Goal: Transaction & Acquisition: Purchase product/service

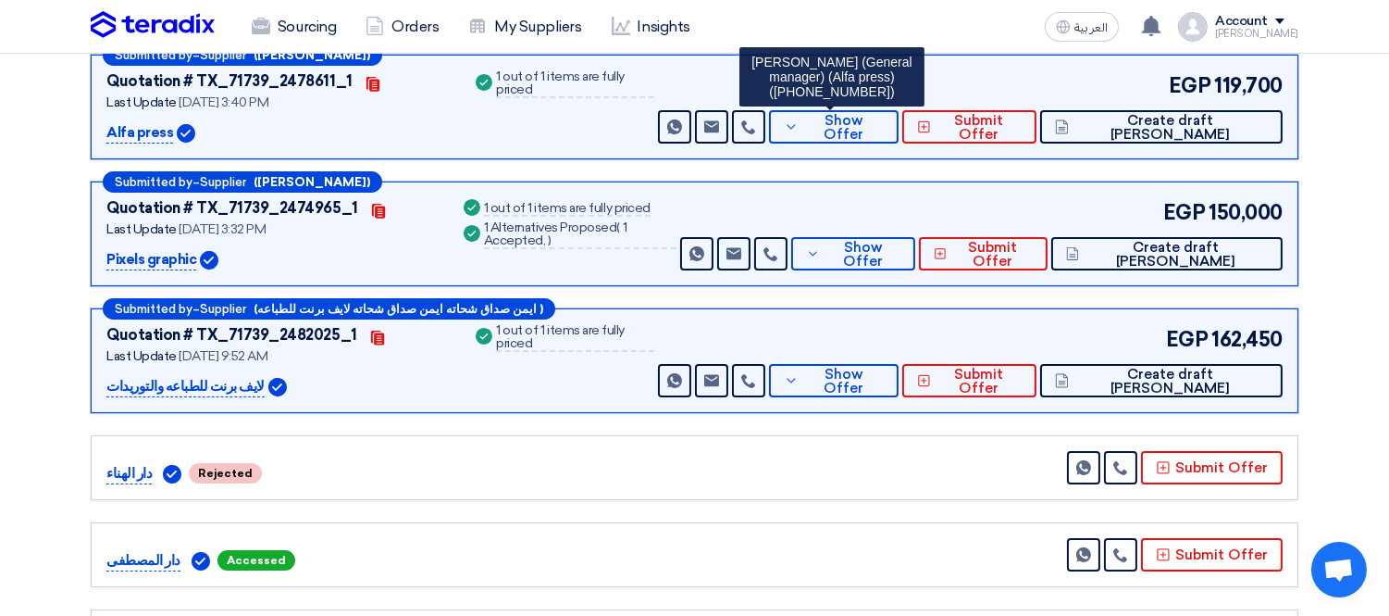
scroll to position [271, 0]
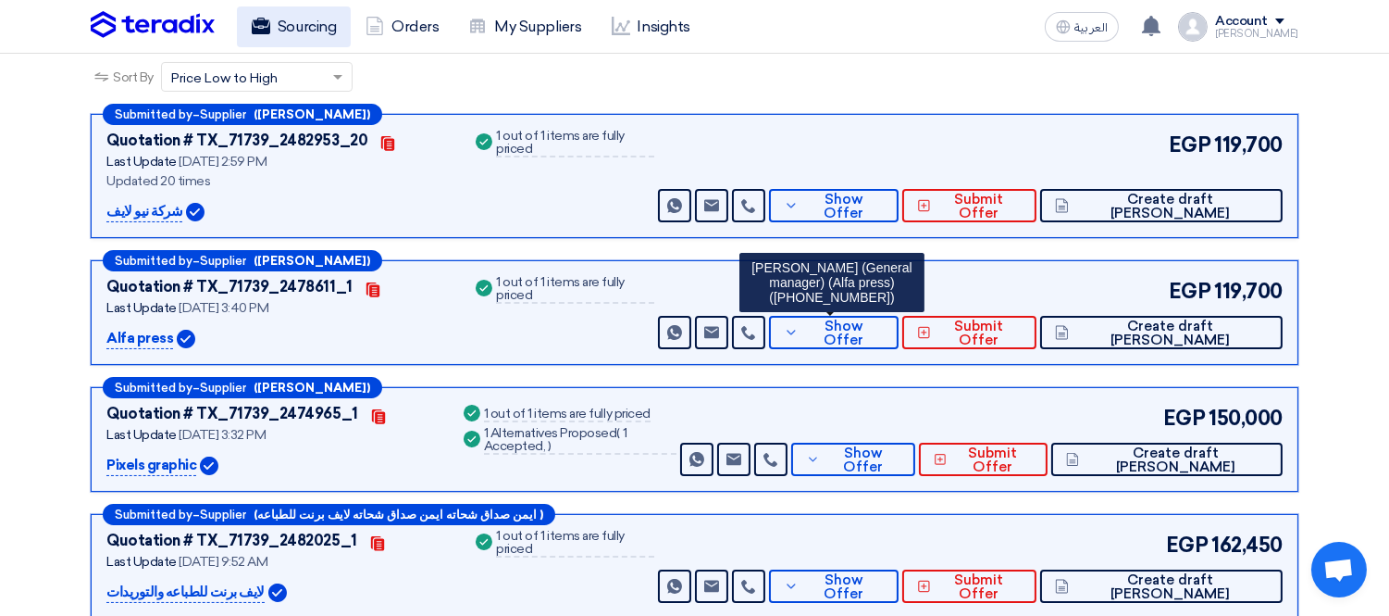
click at [322, 16] on link "Sourcing" at bounding box center [294, 26] width 114 height 41
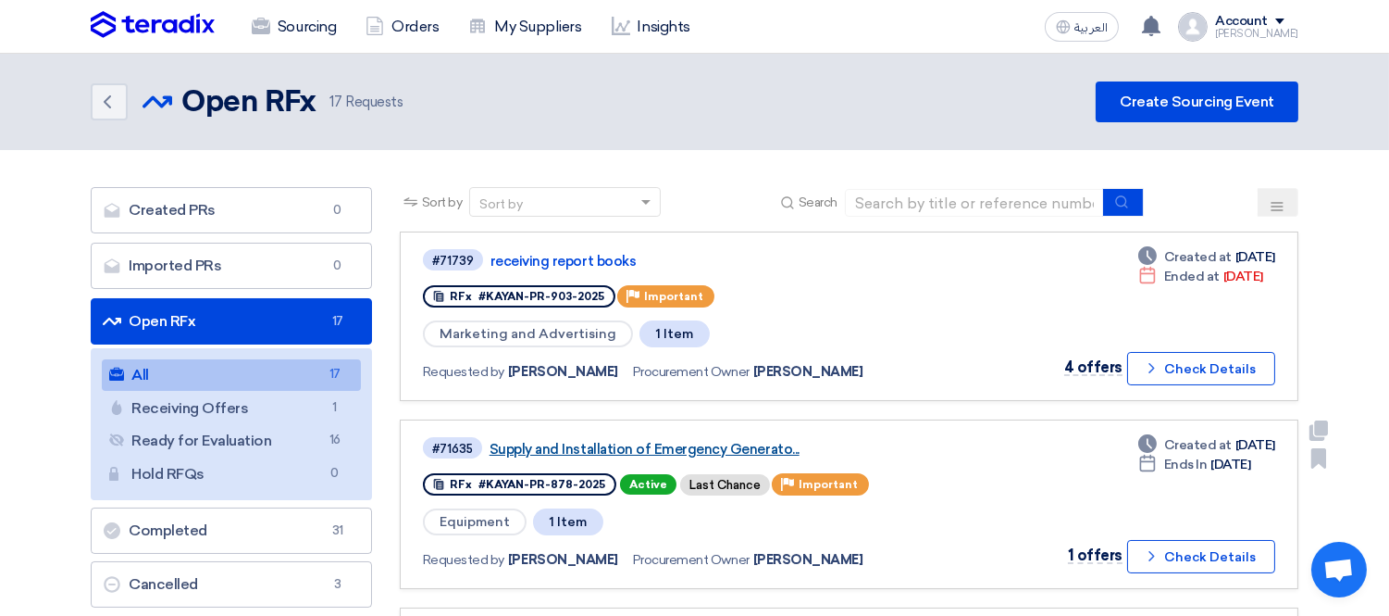
click at [719, 441] on link "Supply and Installation of Emergency Generato..." at bounding box center [721, 449] width 463 height 17
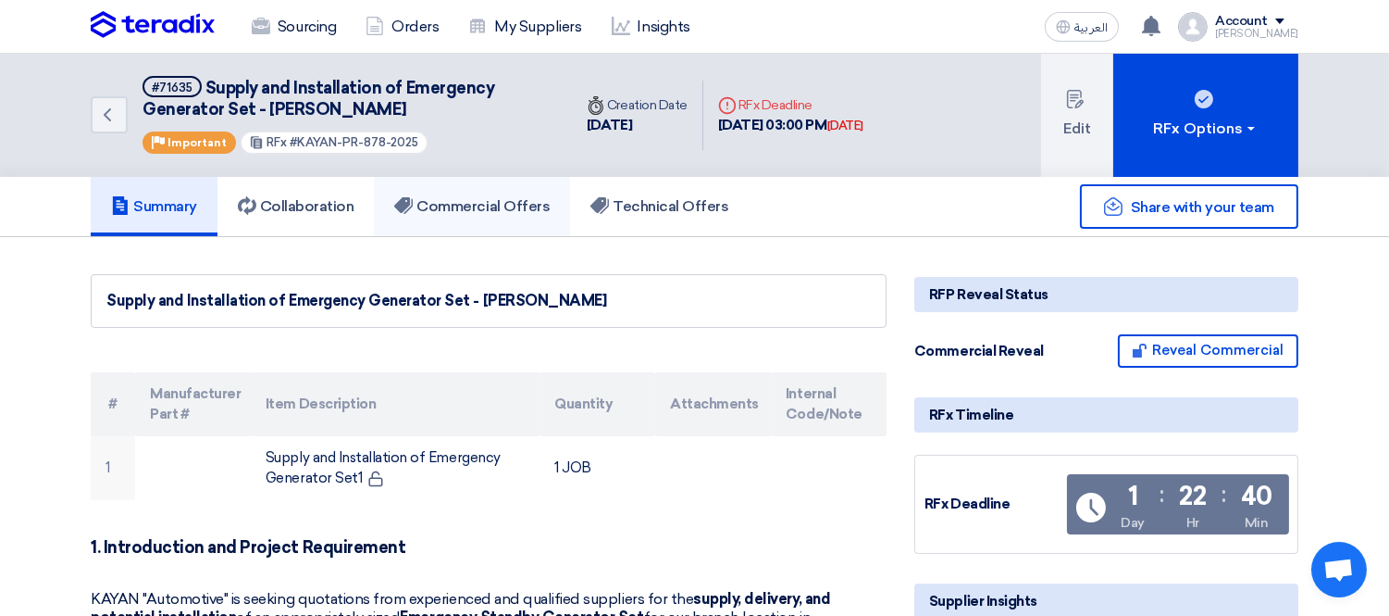
click at [483, 202] on h5 "Commercial Offers" at bounding box center [471, 206] width 155 height 19
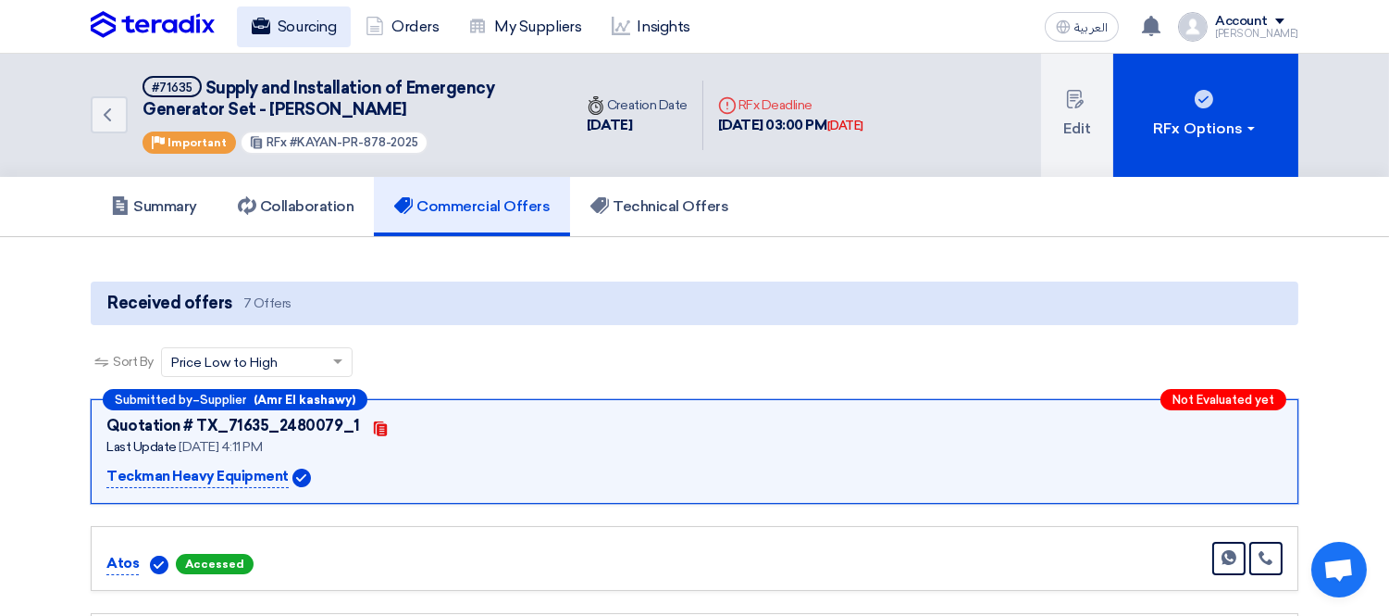
click at [269, 31] on use at bounding box center [261, 26] width 19 height 17
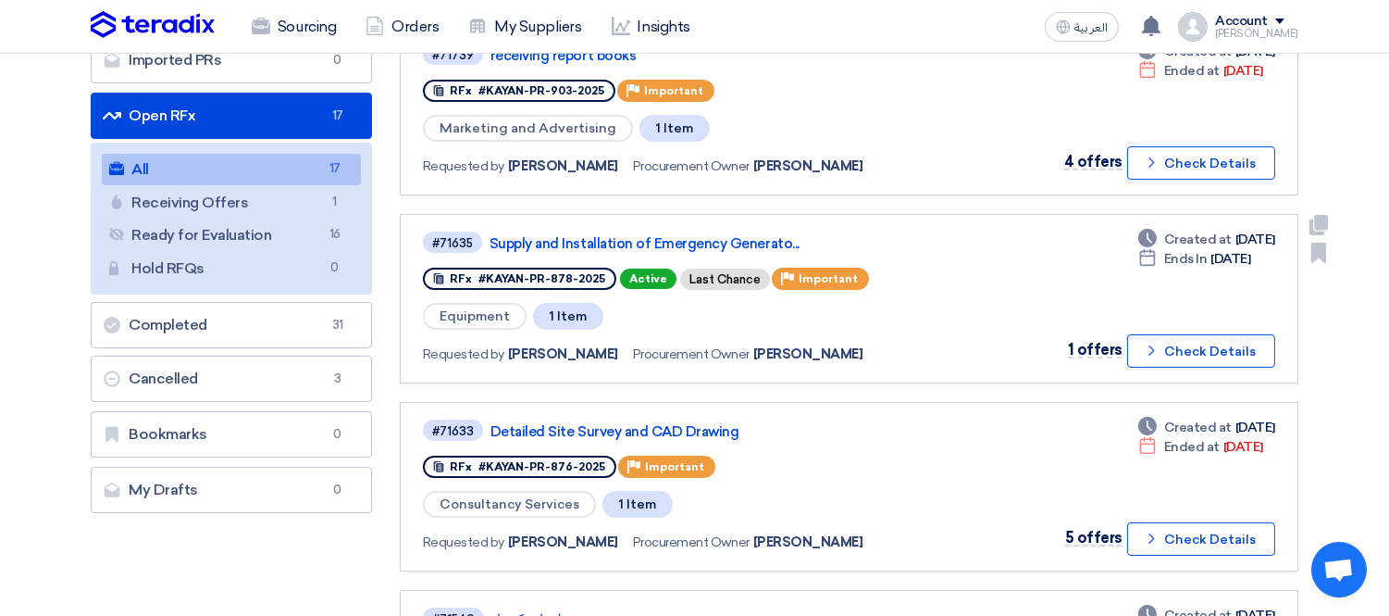
scroll to position [411, 0]
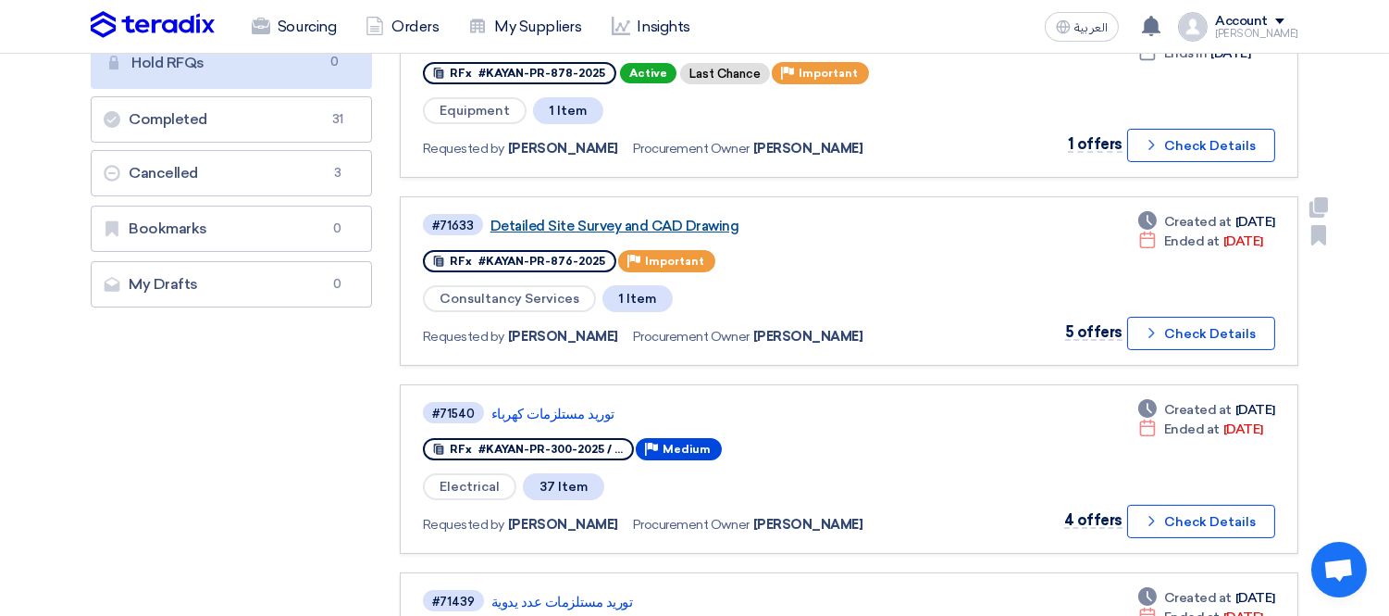
click at [599, 218] on link "Detailed Site Survey and CAD Drawing" at bounding box center [722, 226] width 463 height 17
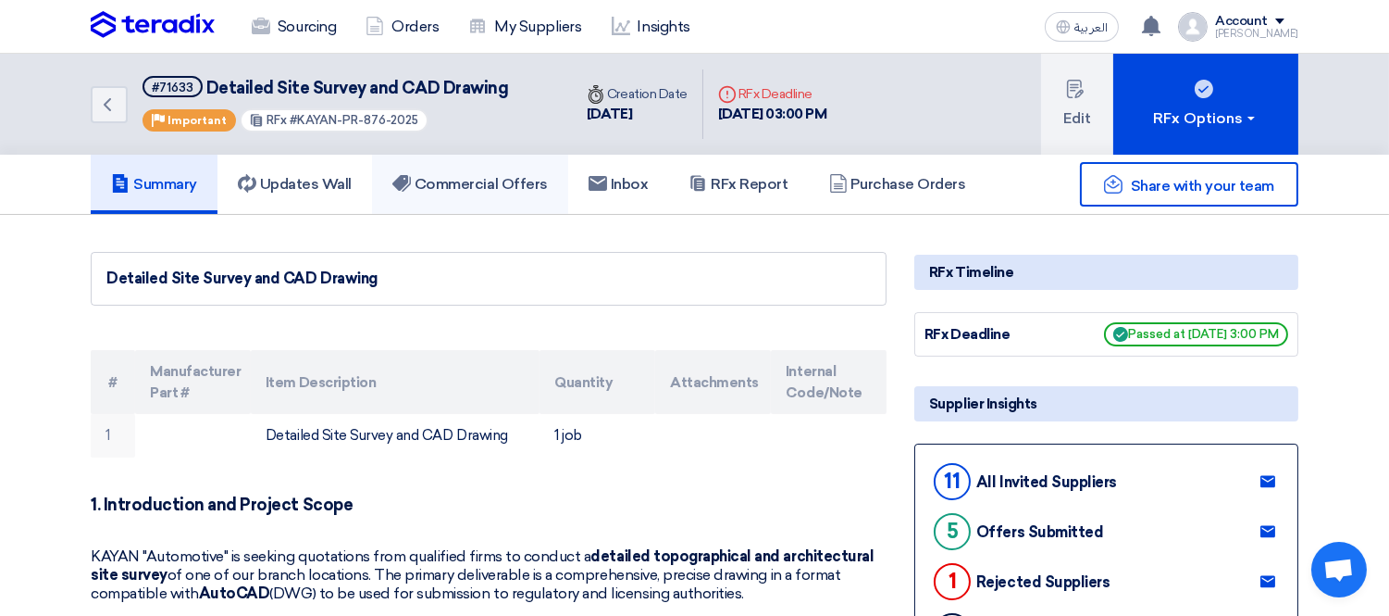
click at [466, 178] on h5 "Commercial Offers" at bounding box center [469, 184] width 155 height 19
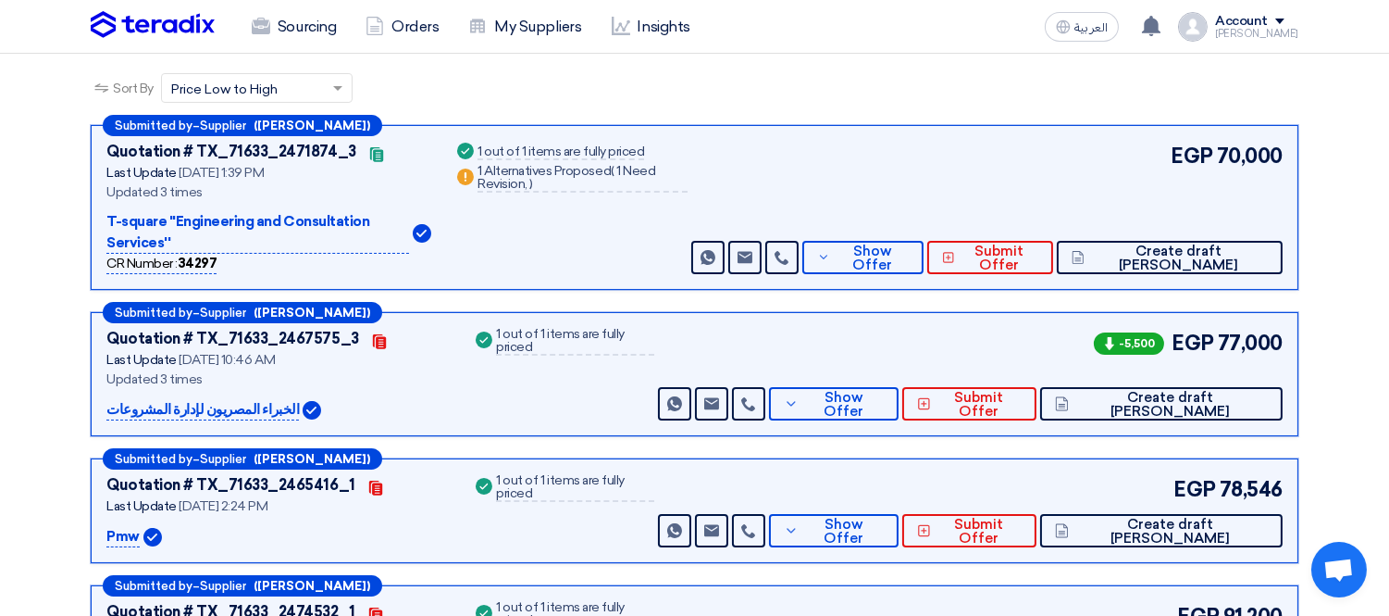
scroll to position [242, 0]
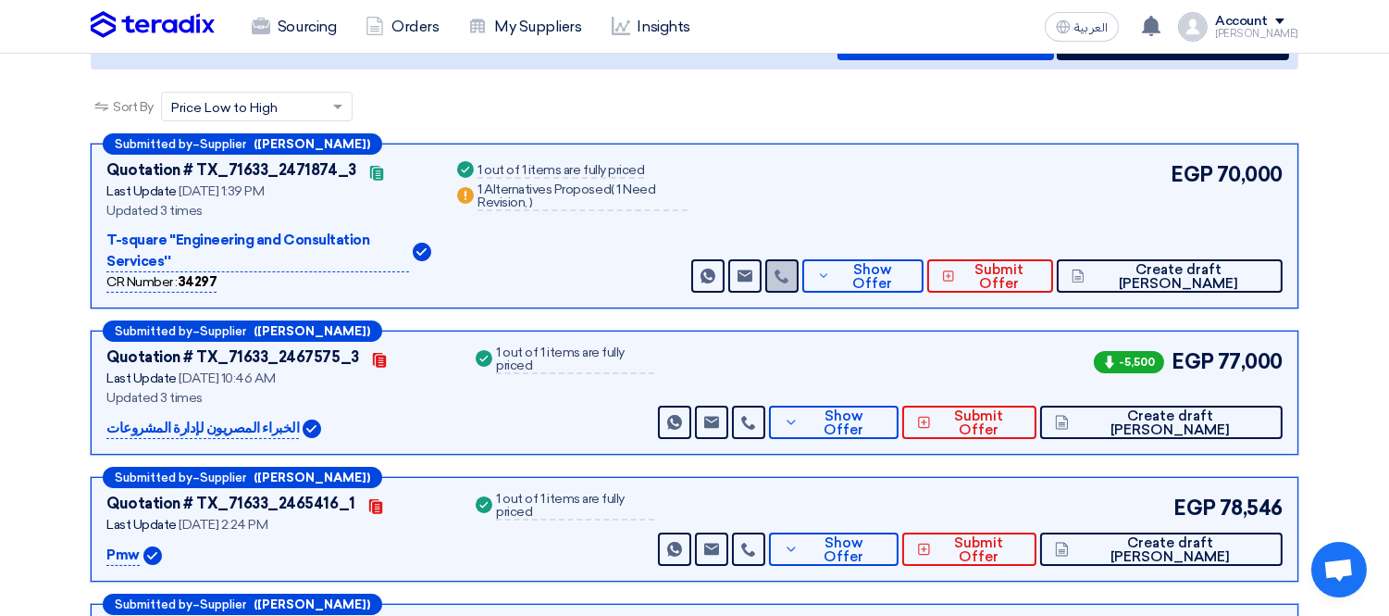
click at [790, 268] on icon at bounding box center [782, 275] width 15 height 15
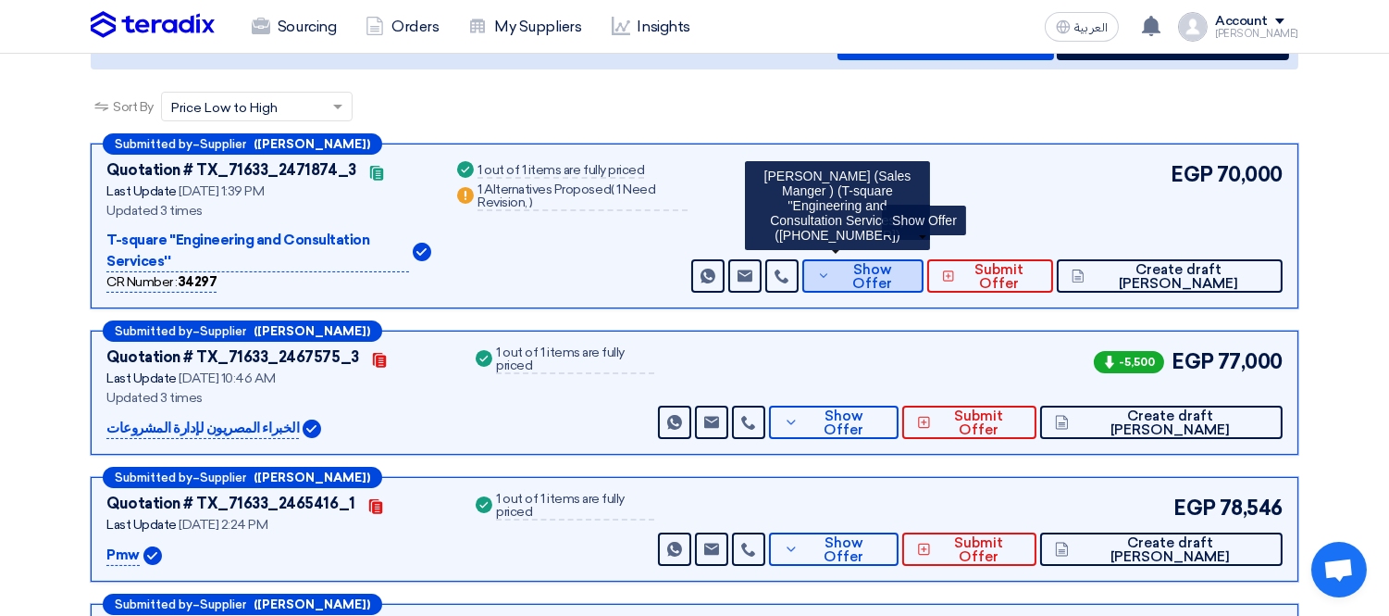
click at [909, 263] on span "Show Offer" at bounding box center [872, 277] width 74 height 28
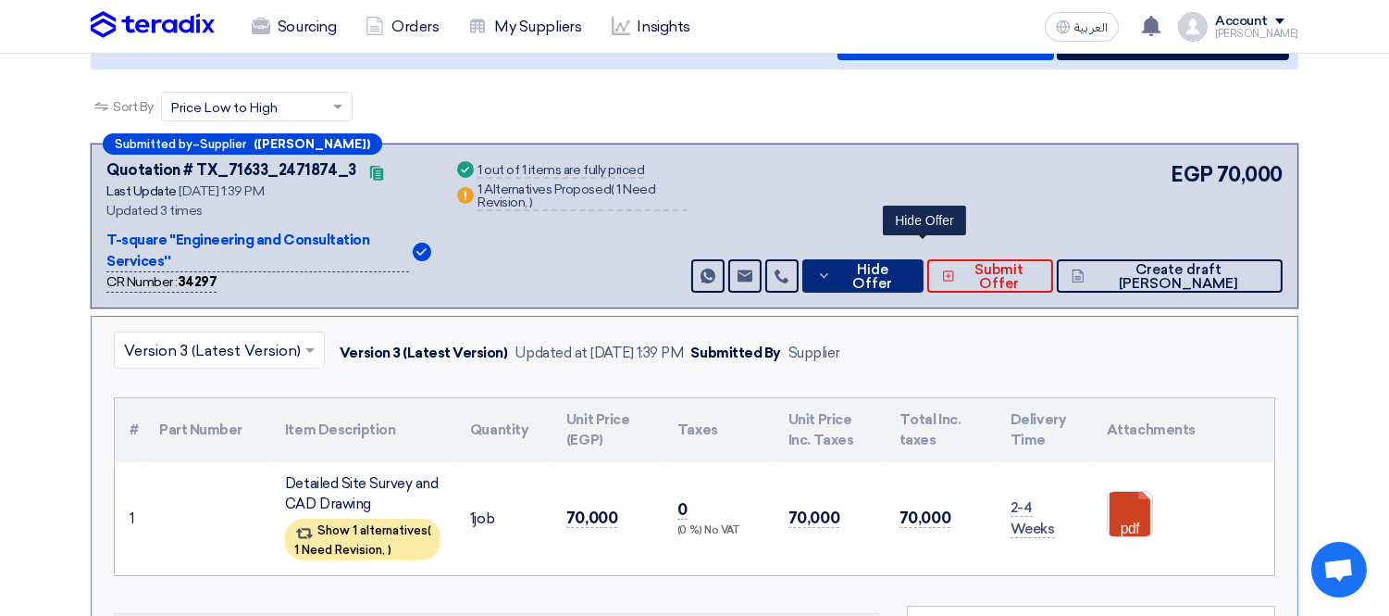
click at [909, 263] on span "Hide Offer" at bounding box center [872, 277] width 73 height 28
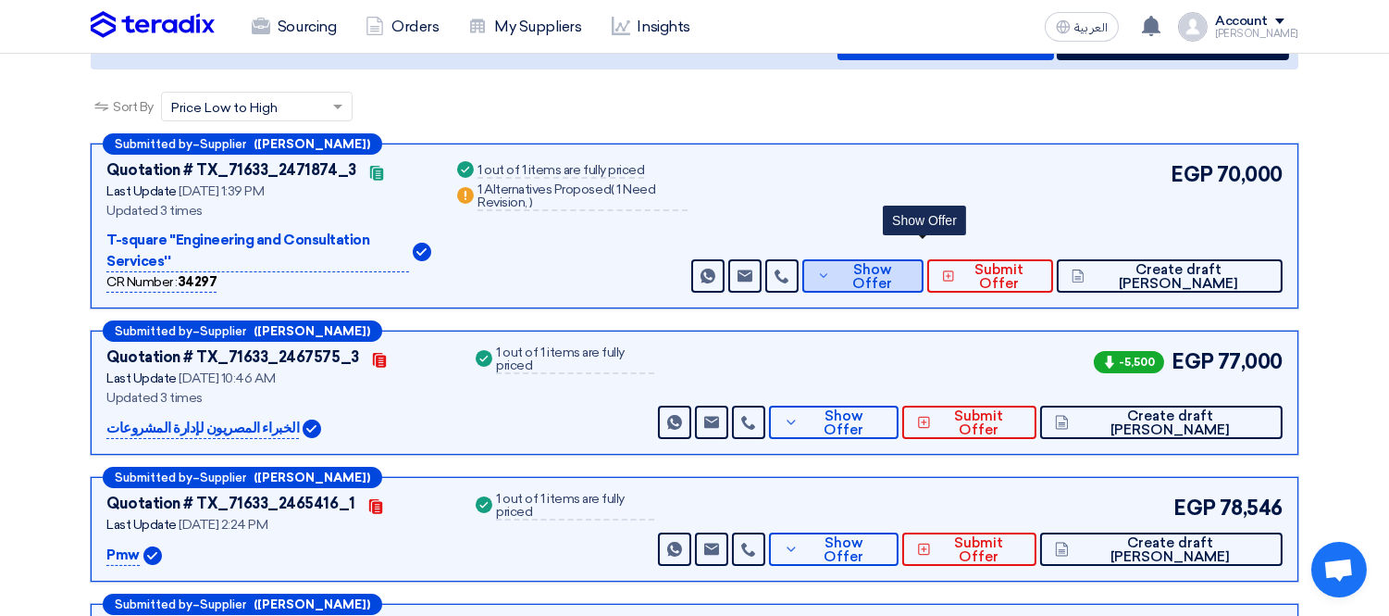
click at [909, 263] on span "Show Offer" at bounding box center [872, 277] width 74 height 28
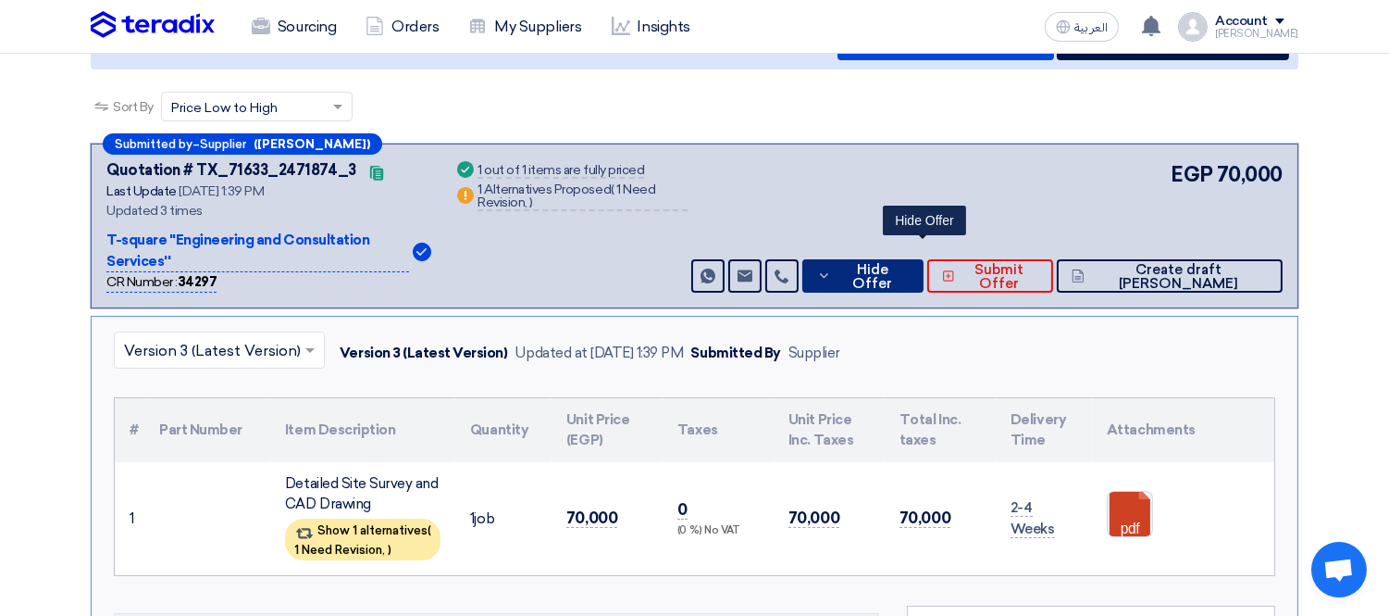
click at [909, 263] on span "Hide Offer" at bounding box center [872, 277] width 73 height 28
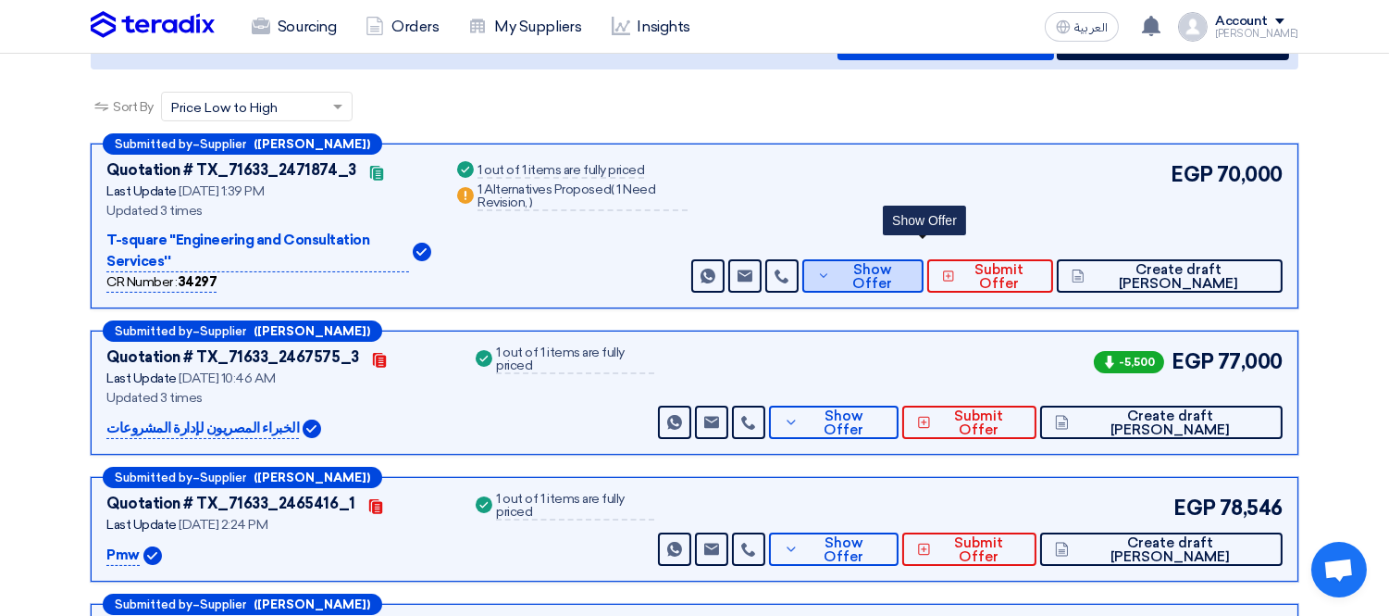
click at [909, 263] on span "Show Offer" at bounding box center [872, 277] width 74 height 28
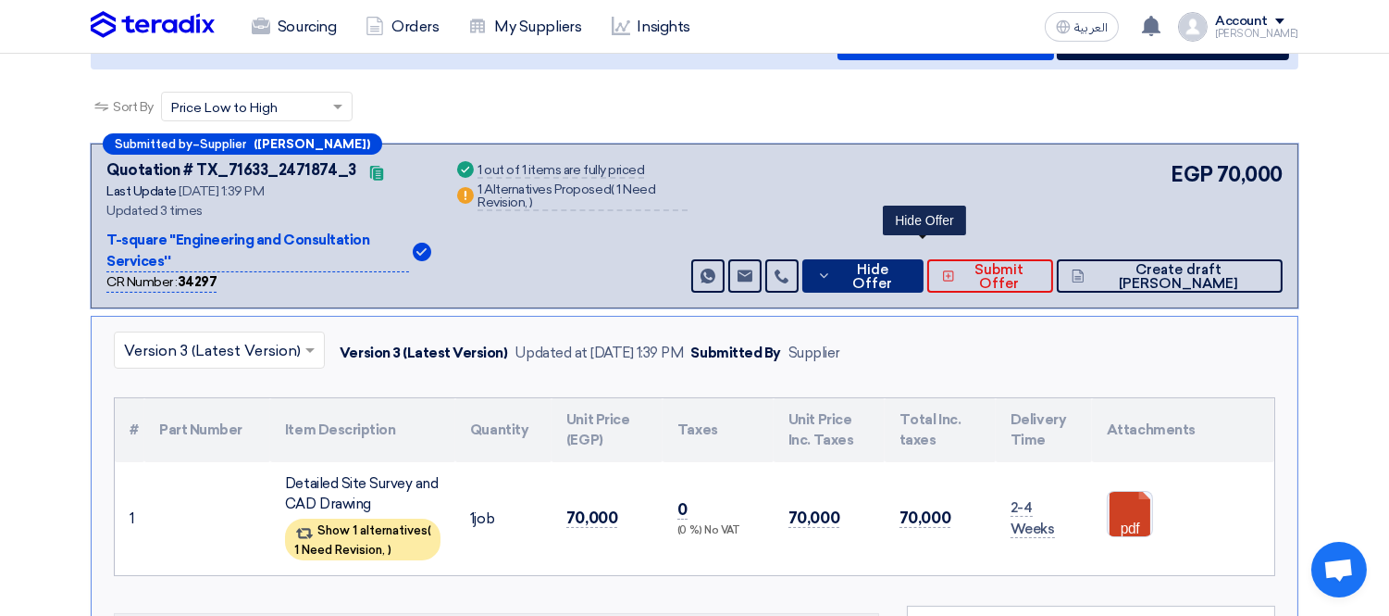
click at [909, 263] on span "Hide Offer" at bounding box center [872, 277] width 73 height 28
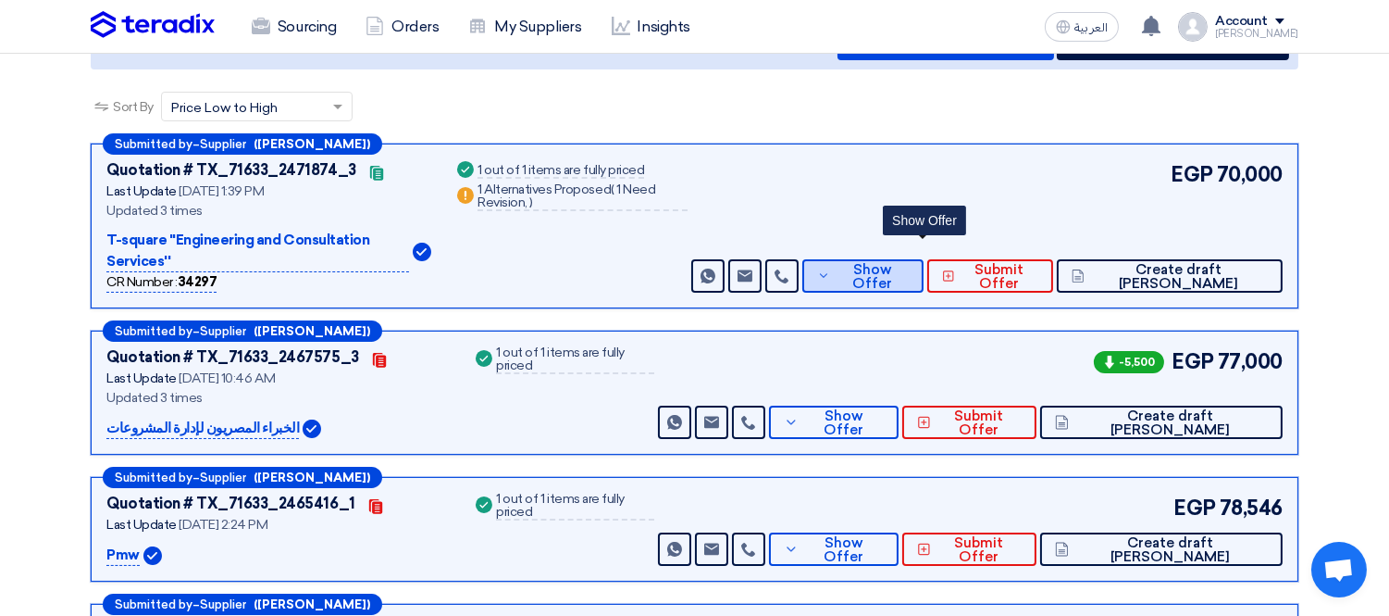
click at [909, 263] on span "Show Offer" at bounding box center [872, 277] width 74 height 28
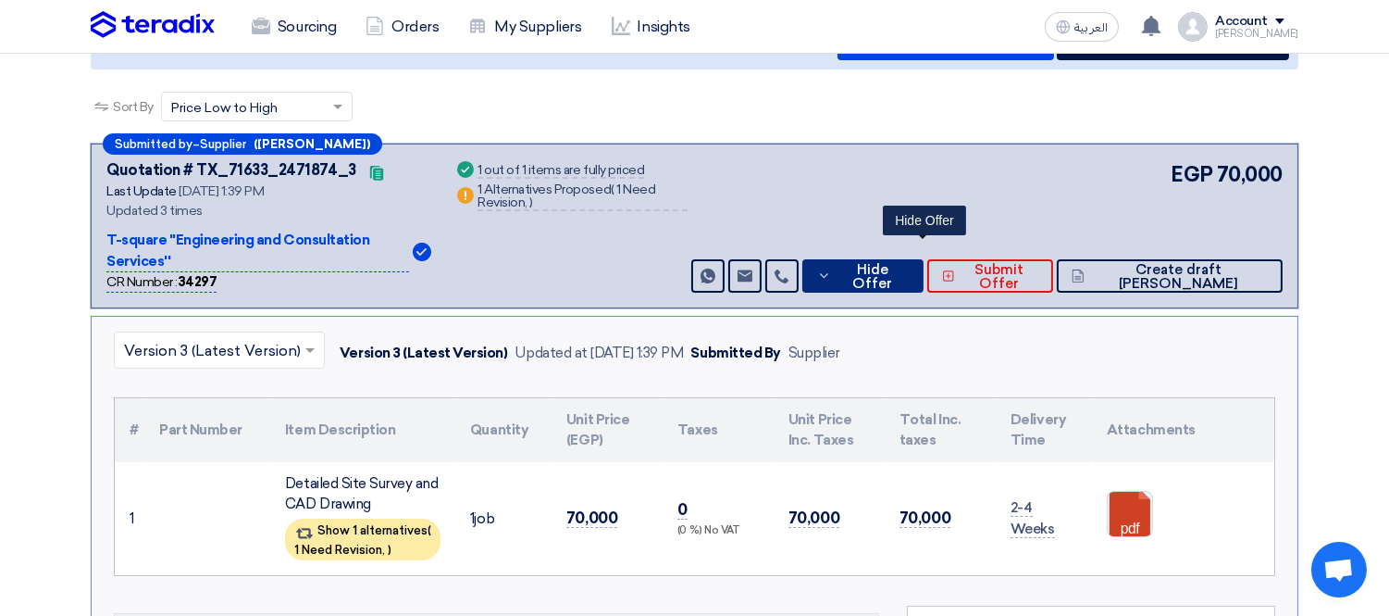
click at [909, 263] on span "Hide Offer" at bounding box center [872, 277] width 73 height 28
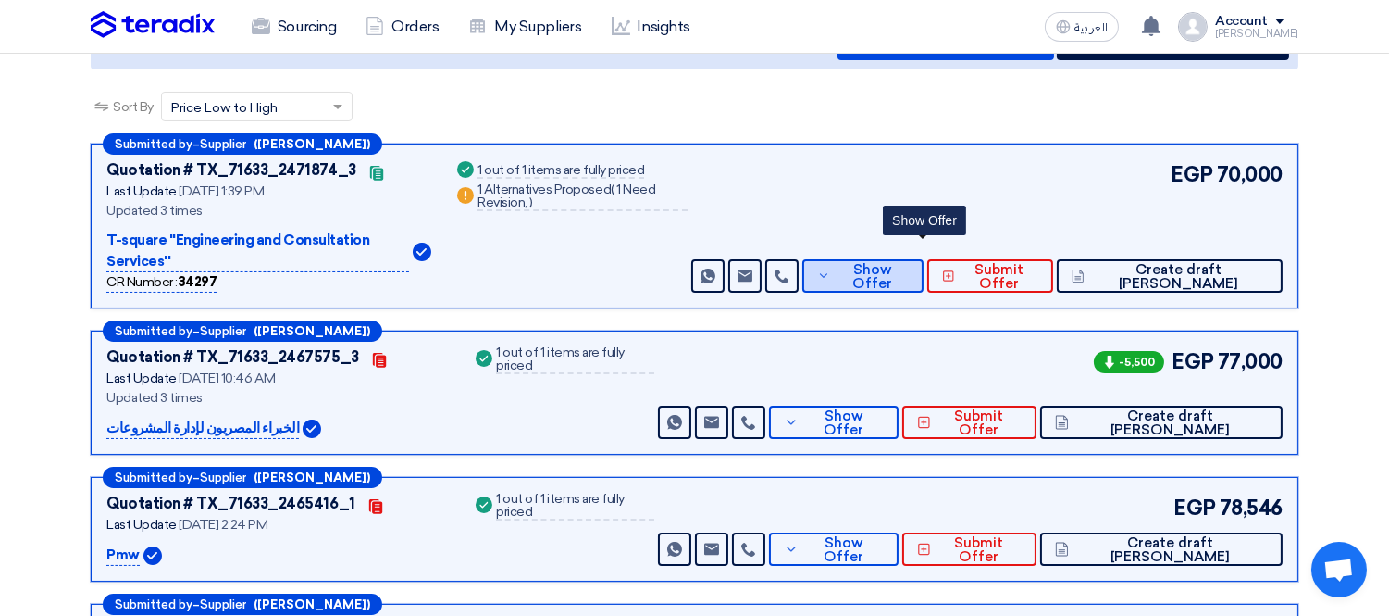
click at [925, 259] on button "Show Offer" at bounding box center [863, 275] width 122 height 33
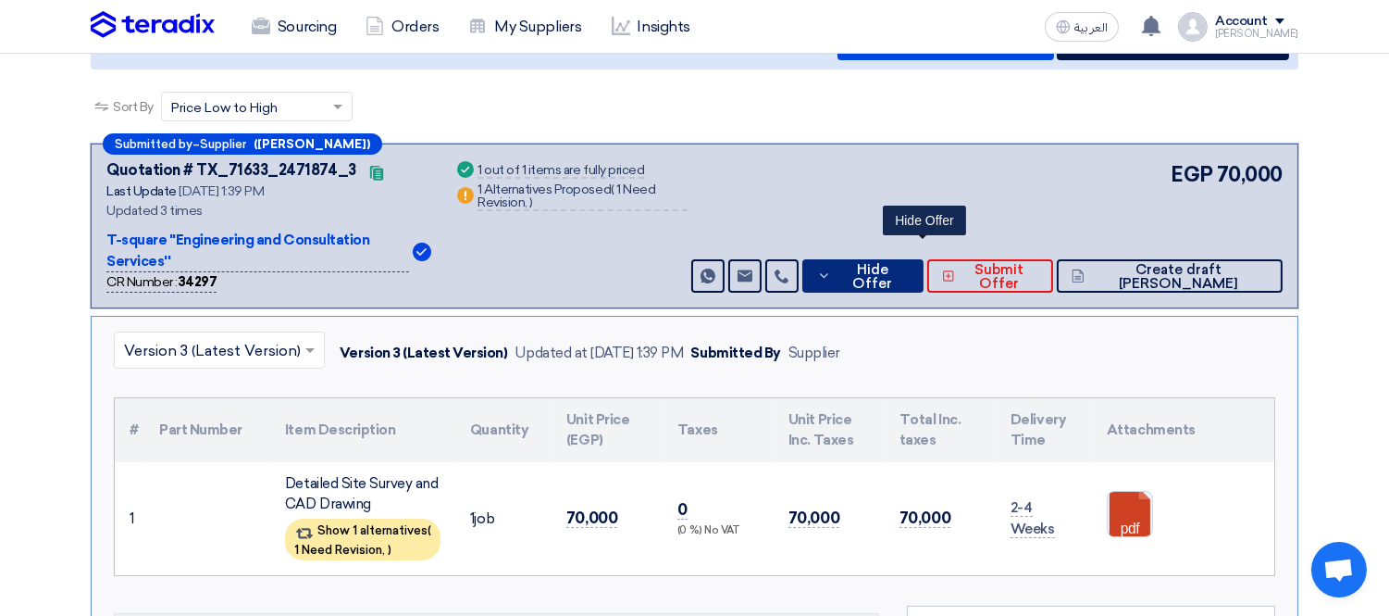
click at [909, 263] on span "Hide Offer" at bounding box center [872, 277] width 73 height 28
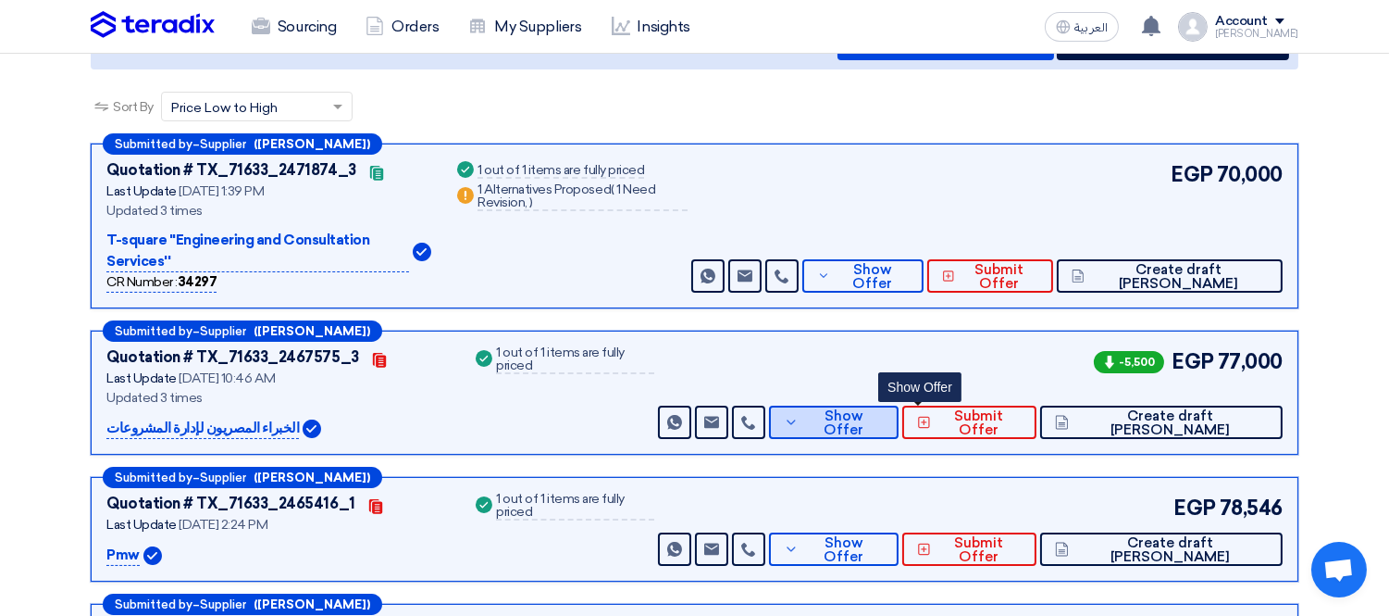
click at [884, 409] on span "Show Offer" at bounding box center [843, 423] width 81 height 28
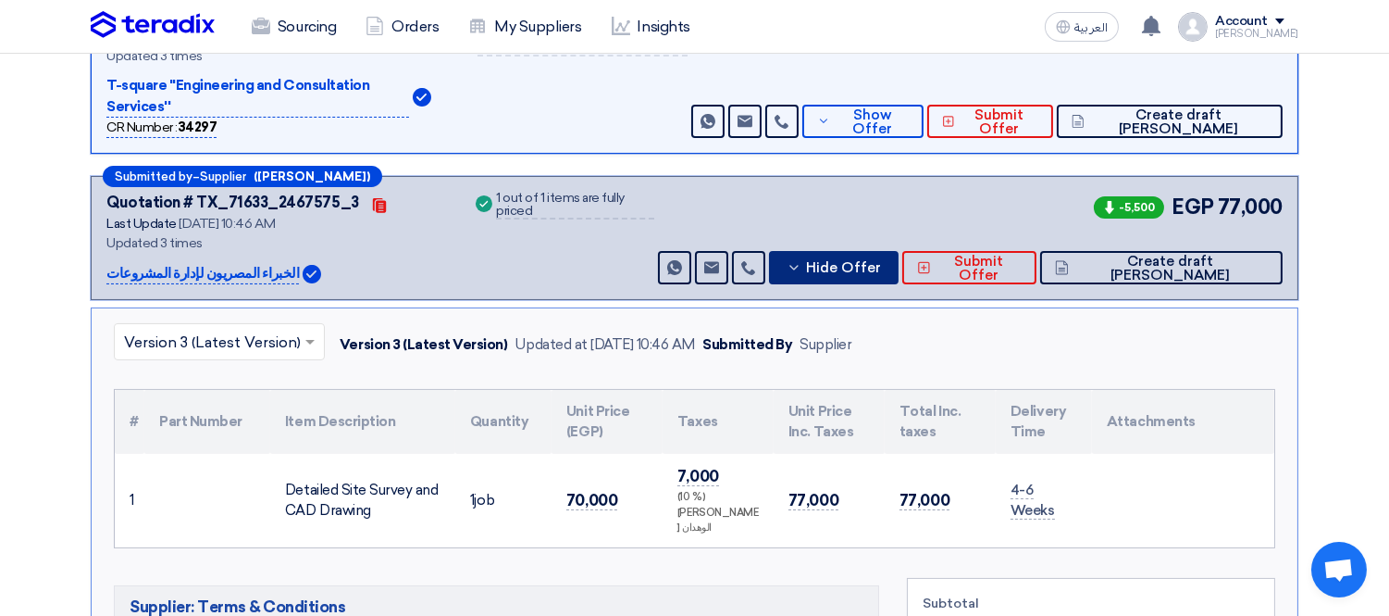
scroll to position [447, 0]
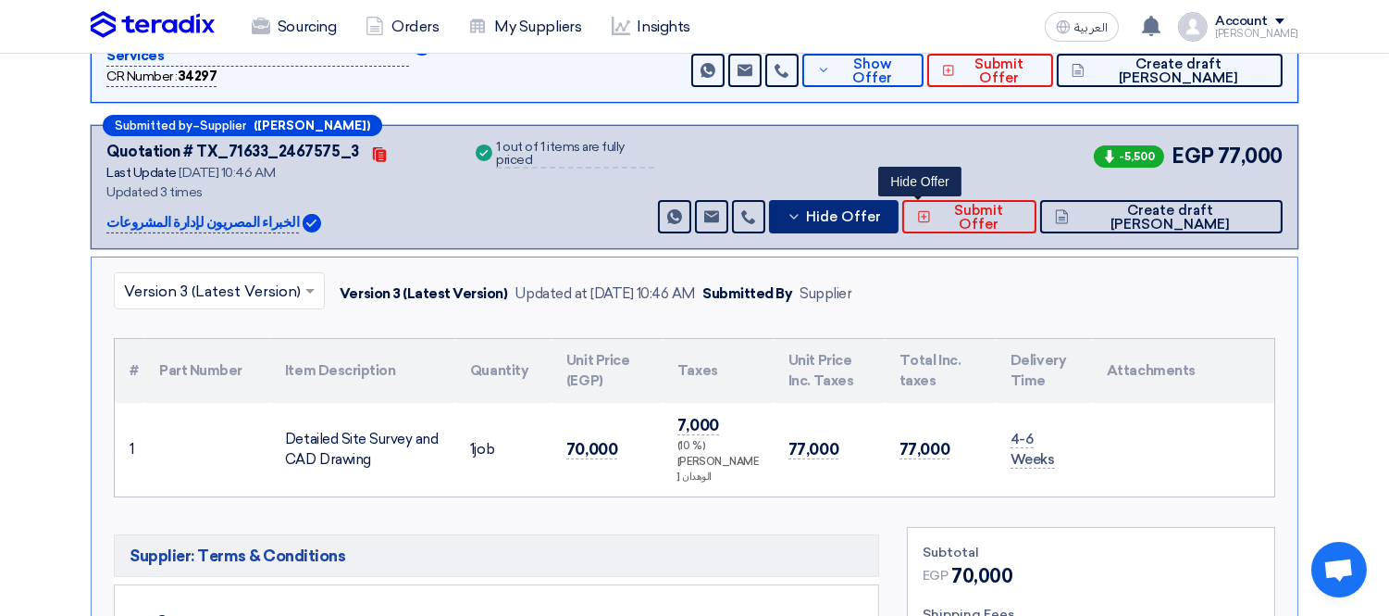
click at [881, 210] on span "Hide Offer" at bounding box center [843, 217] width 75 height 14
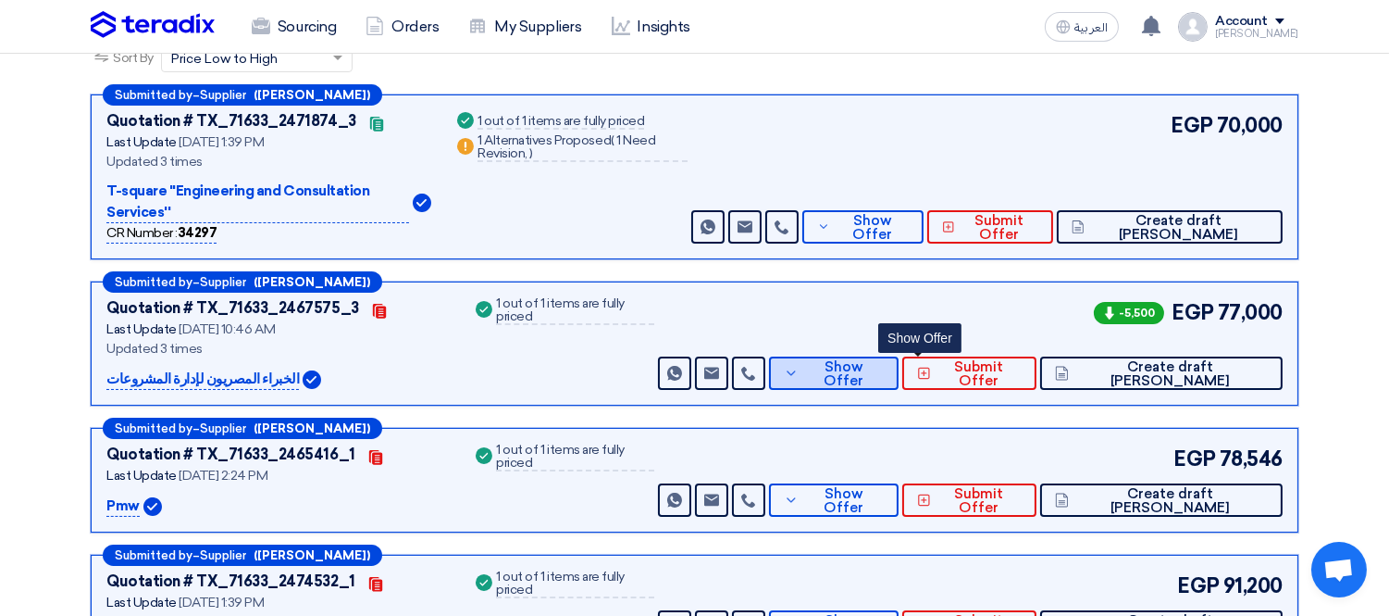
scroll to position [242, 0]
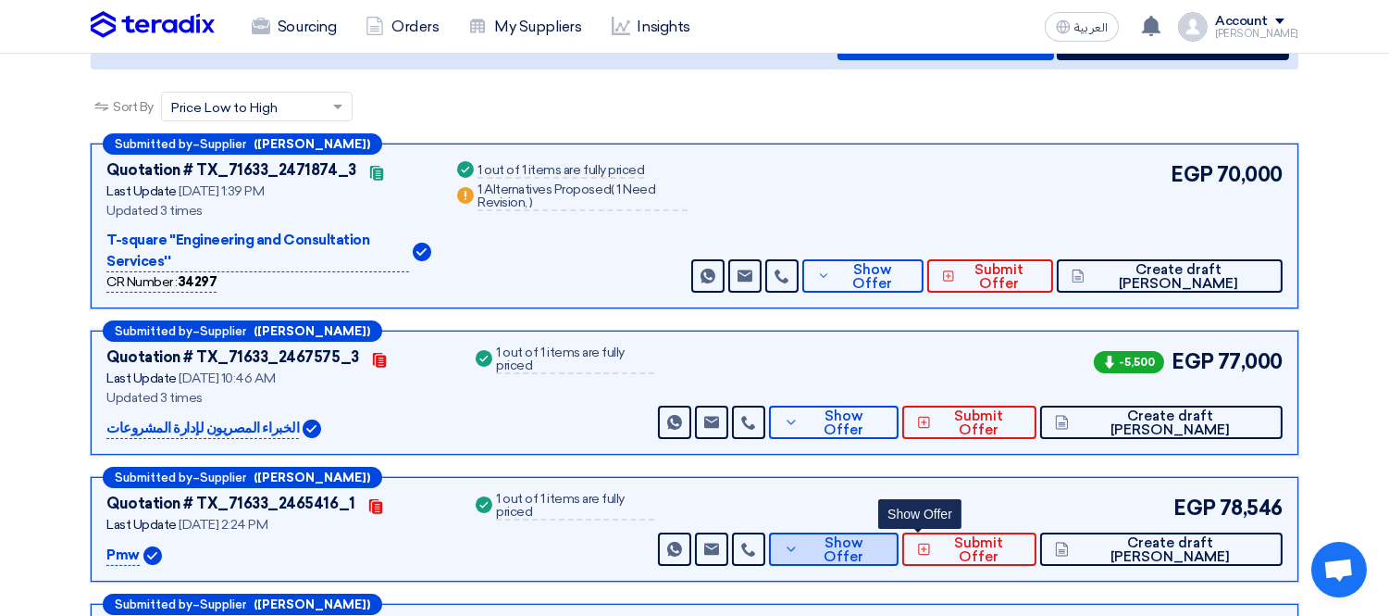
click at [899, 532] on button "Show Offer" at bounding box center [834, 548] width 130 height 33
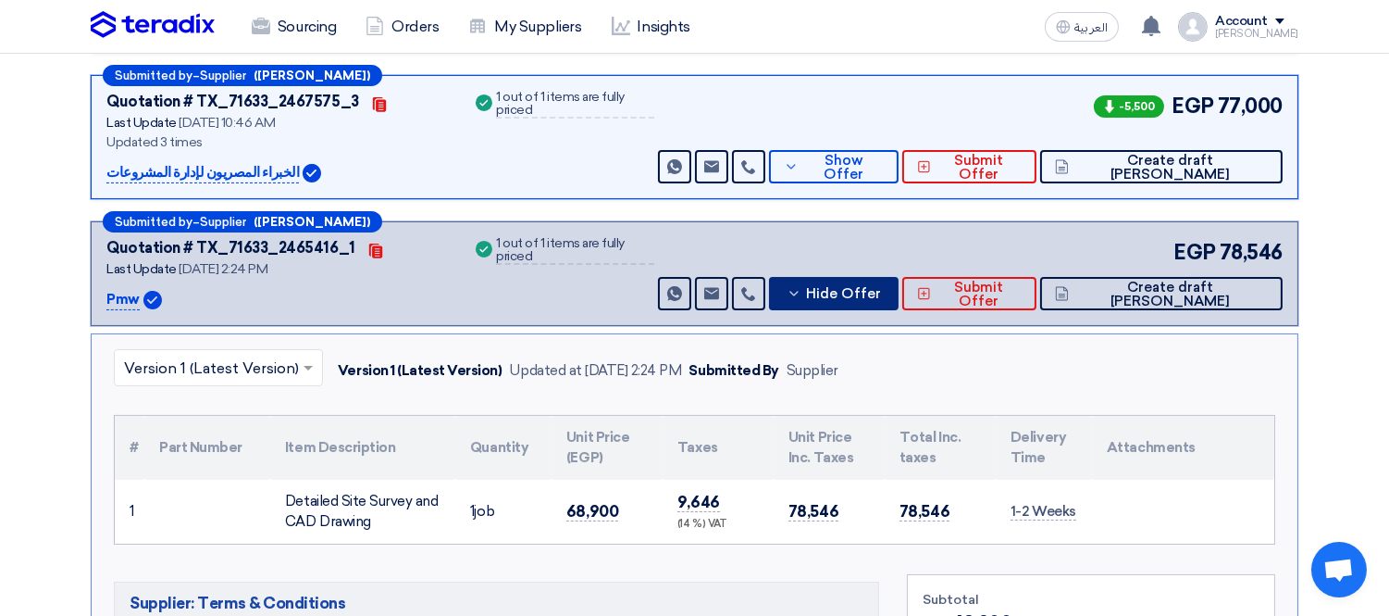
scroll to position [653, 0]
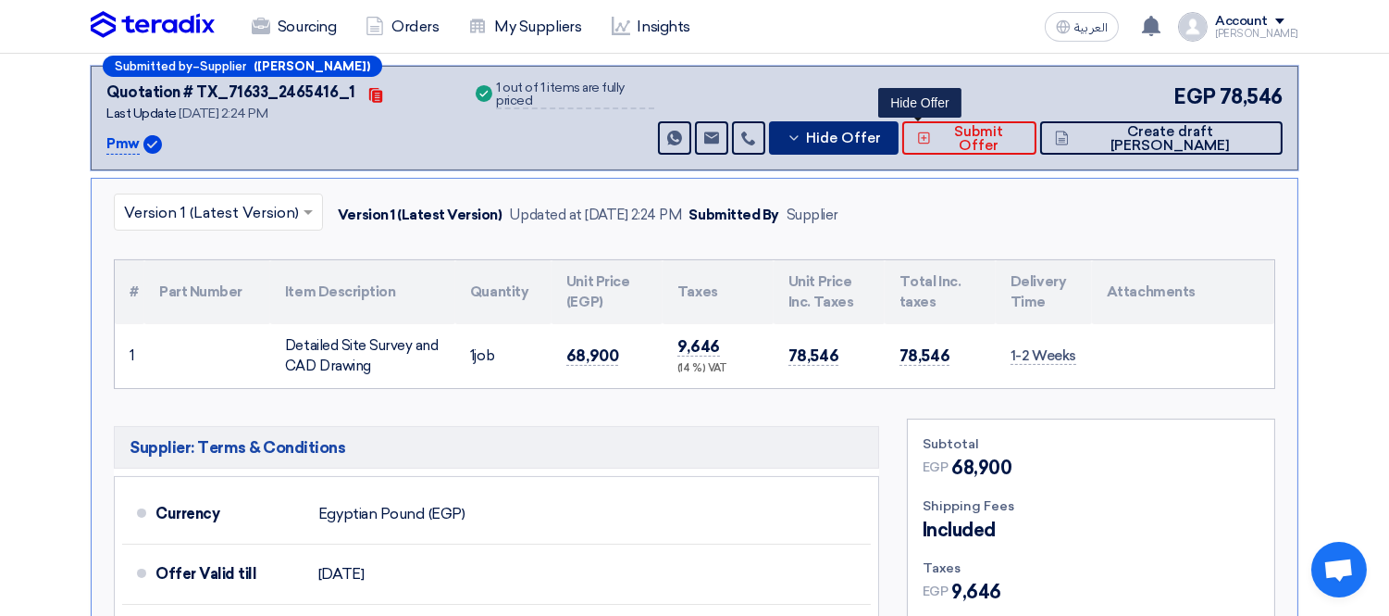
click at [899, 121] on button "Hide Offer" at bounding box center [834, 137] width 130 height 33
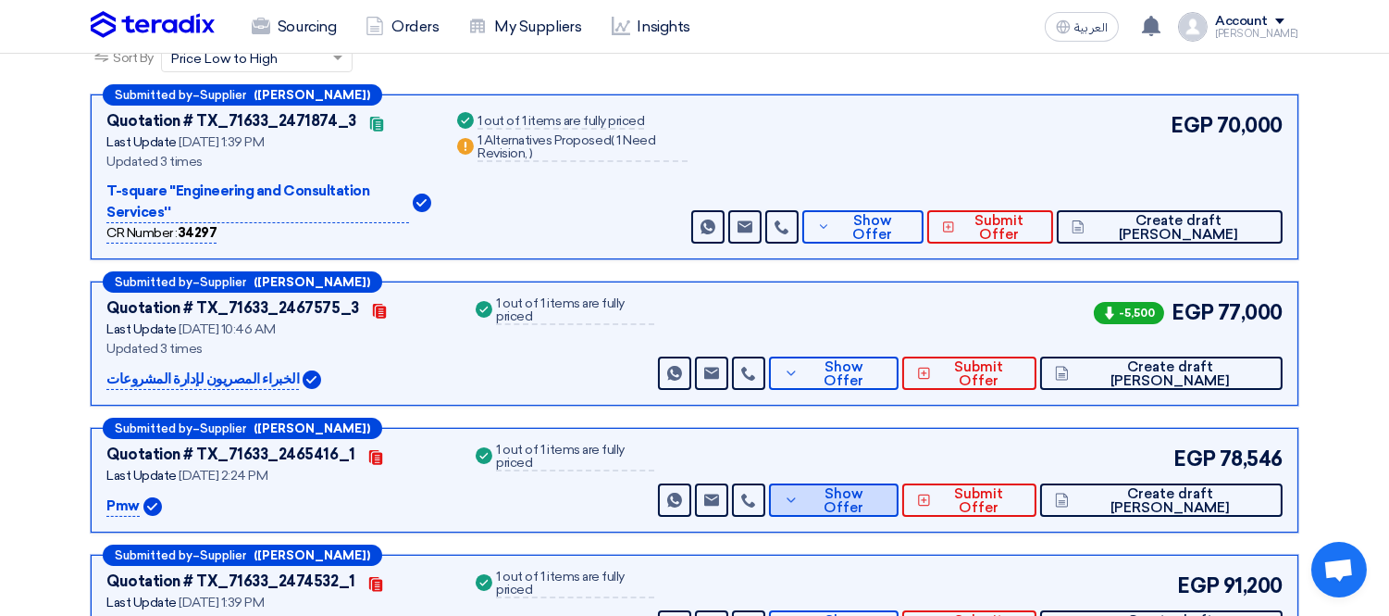
scroll to position [242, 0]
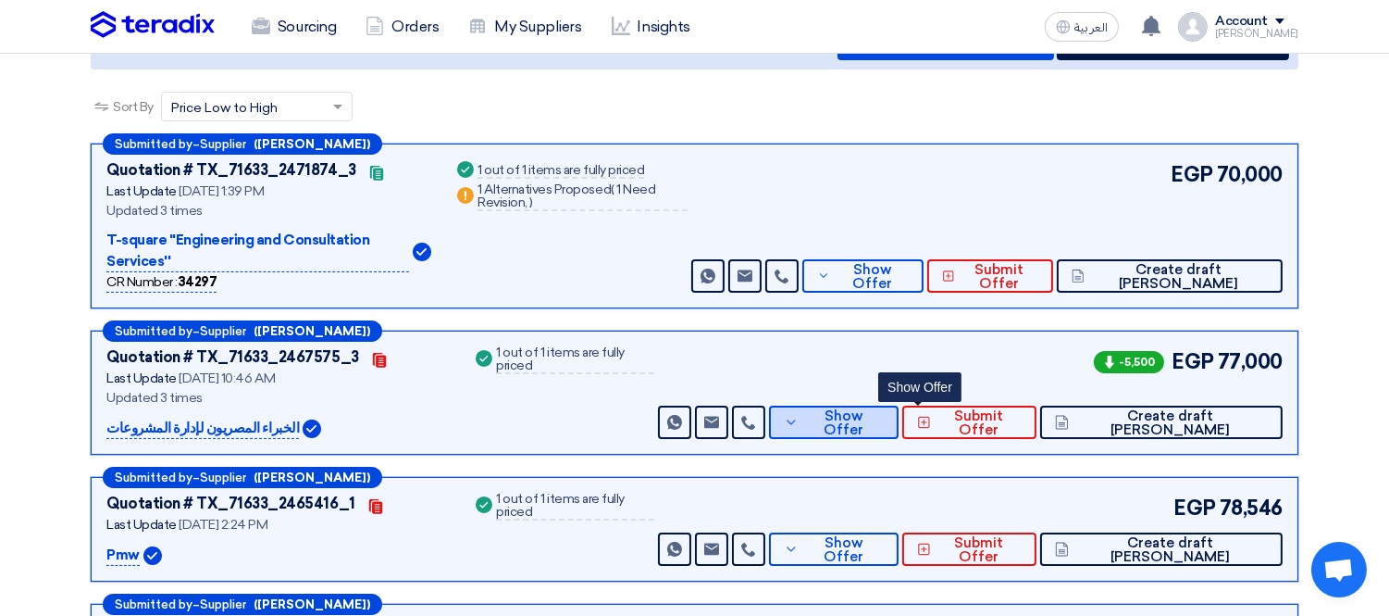
click at [884, 409] on span "Show Offer" at bounding box center [843, 423] width 81 height 28
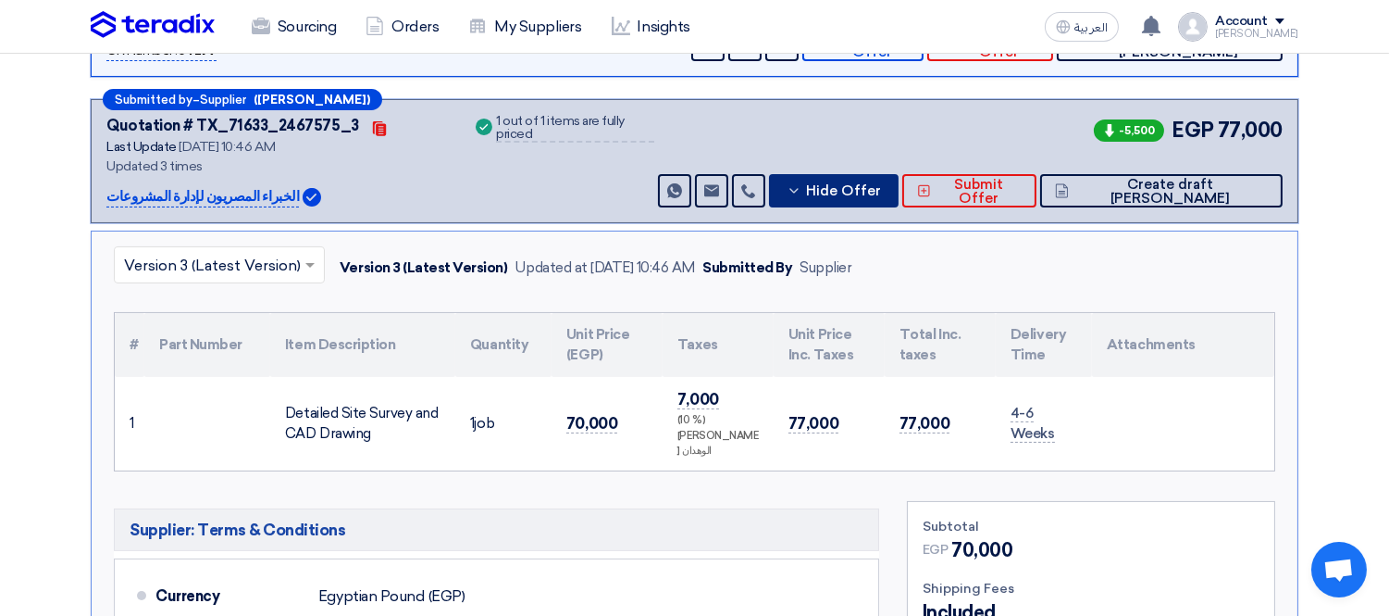
scroll to position [447, 0]
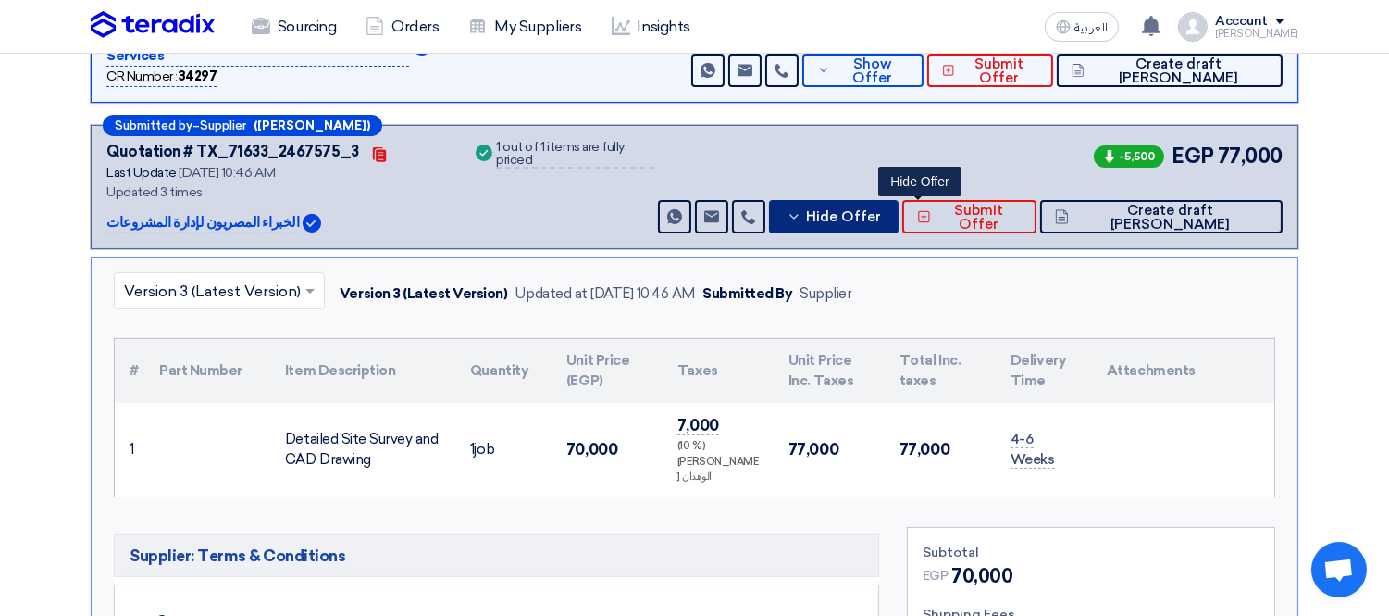
click at [881, 210] on span "Hide Offer" at bounding box center [843, 217] width 75 height 14
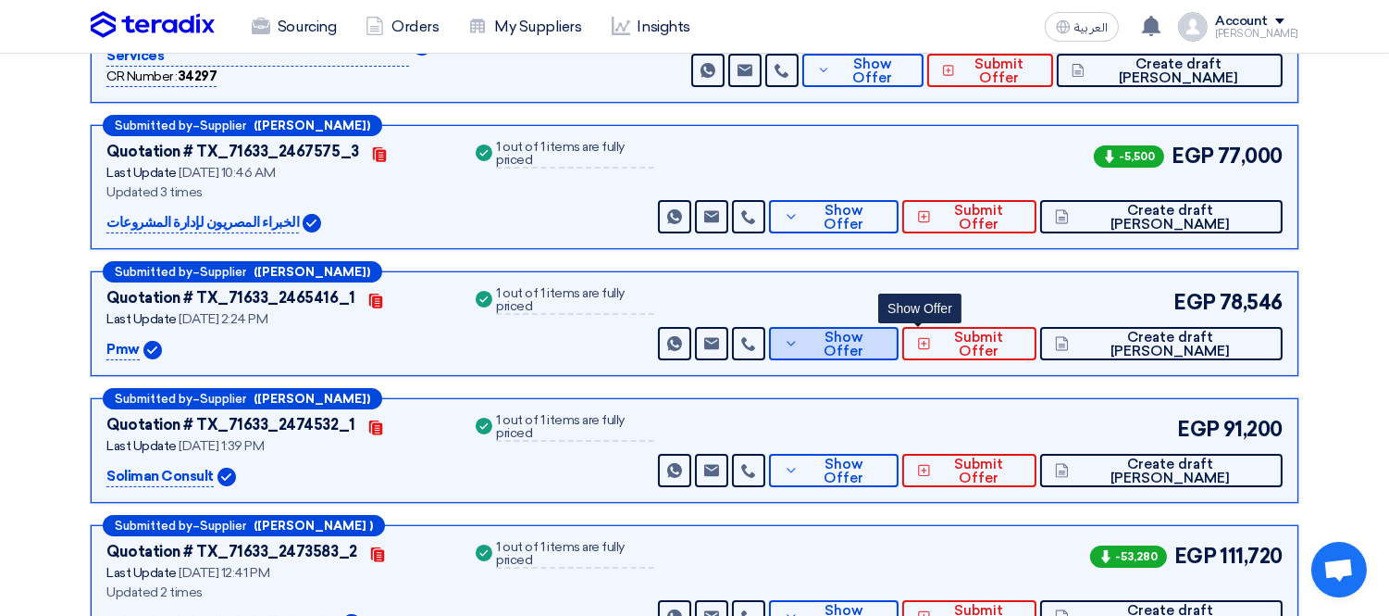
click at [884, 330] on span "Show Offer" at bounding box center [843, 344] width 81 height 28
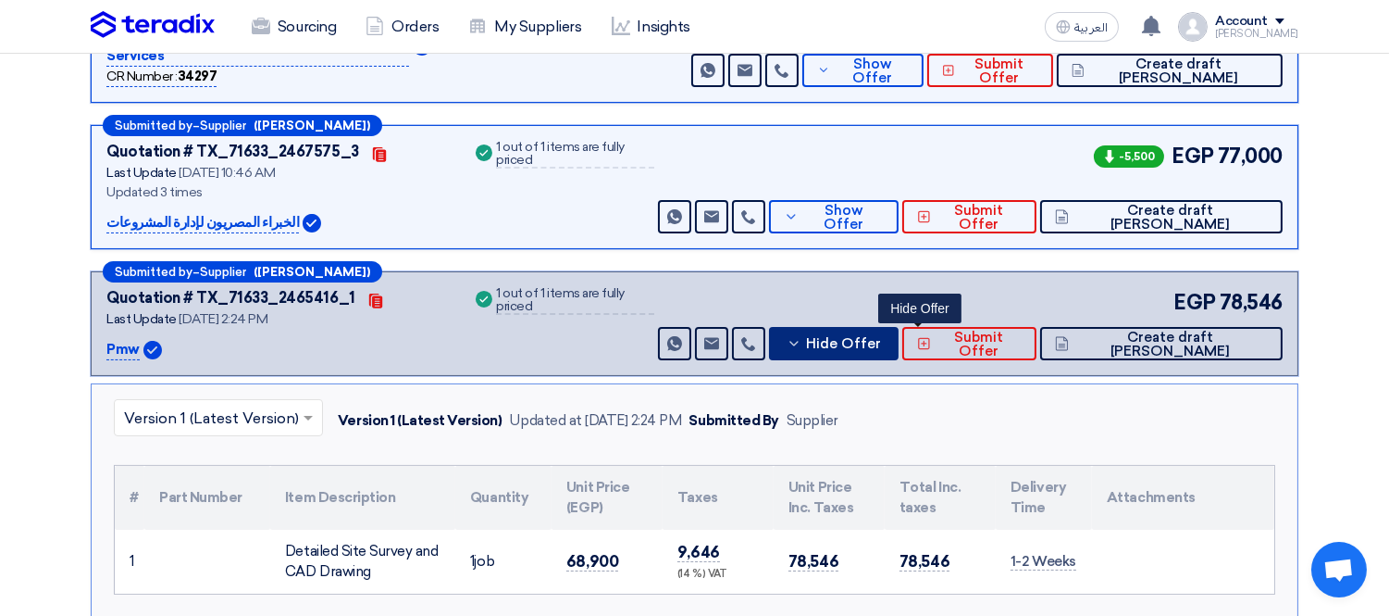
click at [881, 337] on span "Hide Offer" at bounding box center [843, 344] width 75 height 14
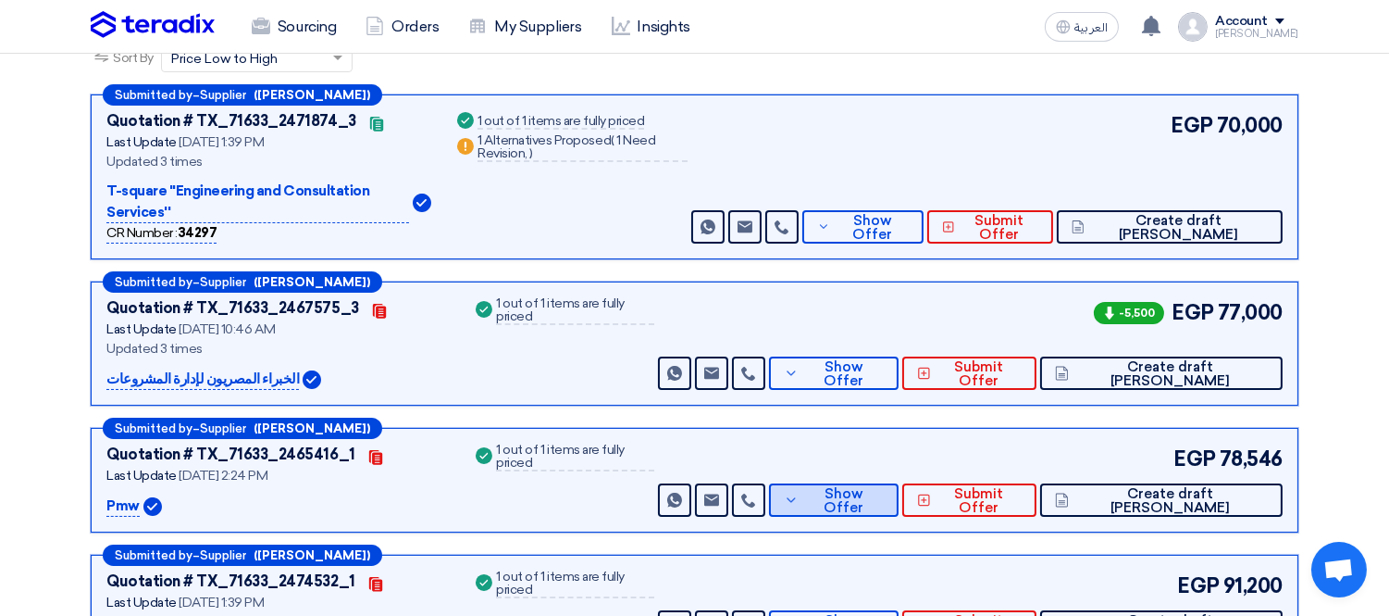
scroll to position [242, 0]
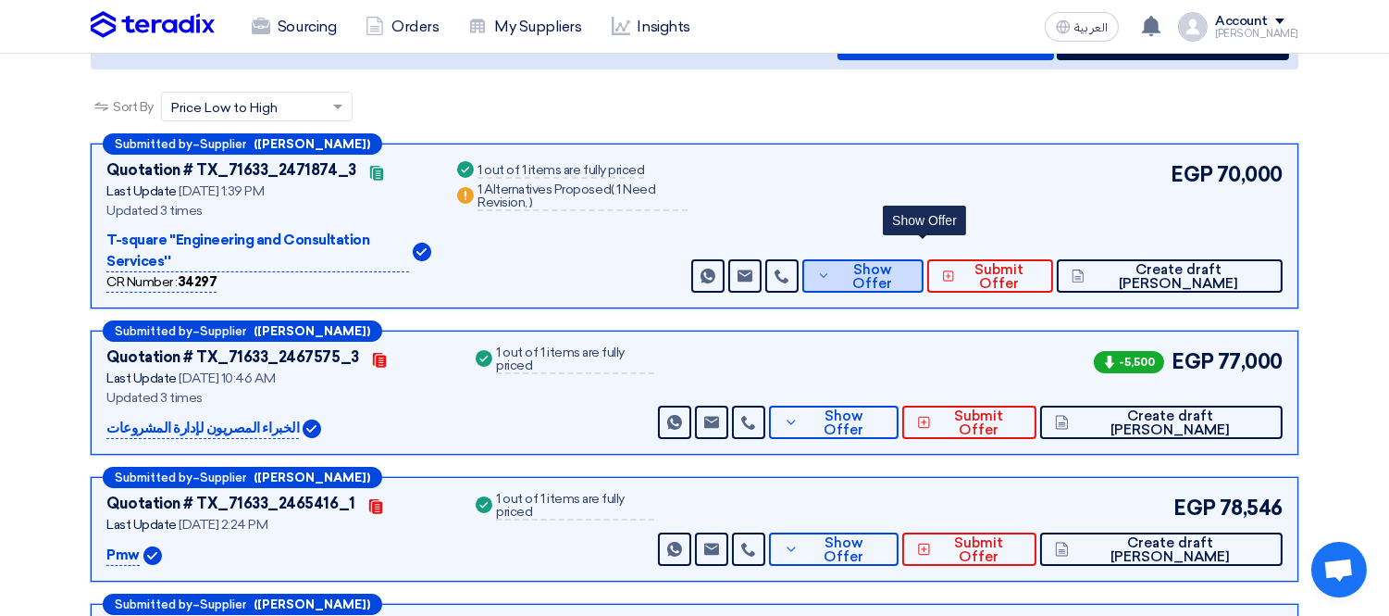
click at [909, 263] on span "Show Offer" at bounding box center [872, 277] width 74 height 28
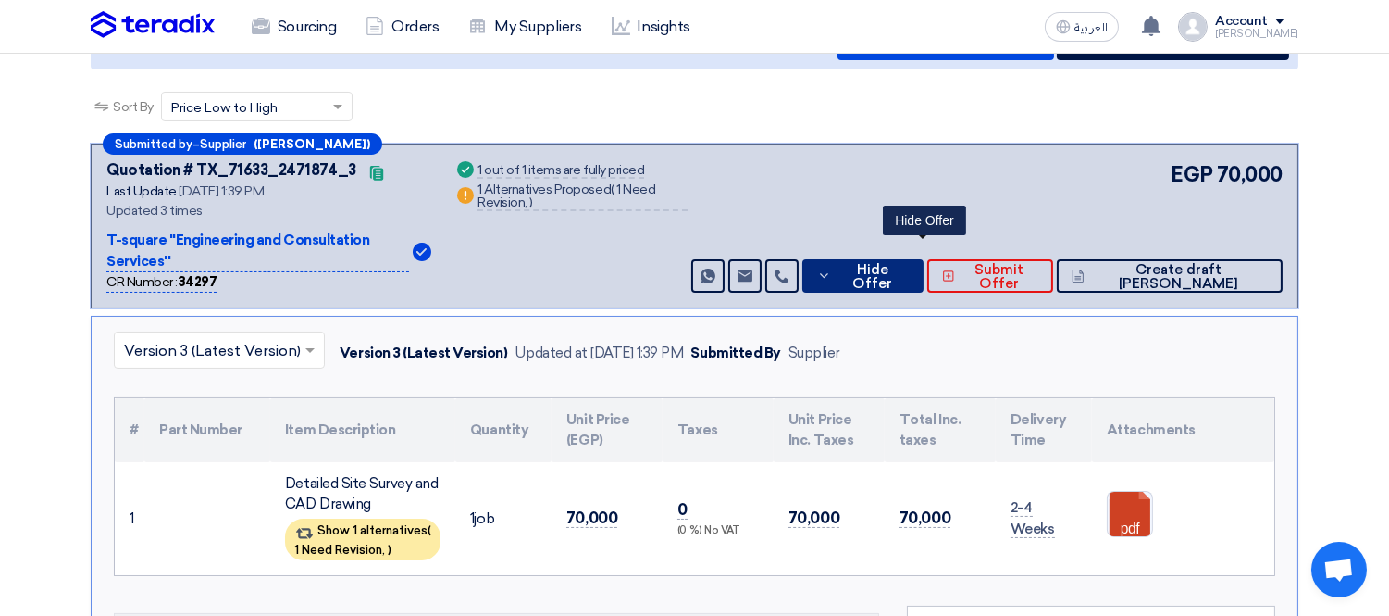
click at [909, 263] on span "Hide Offer" at bounding box center [872, 277] width 73 height 28
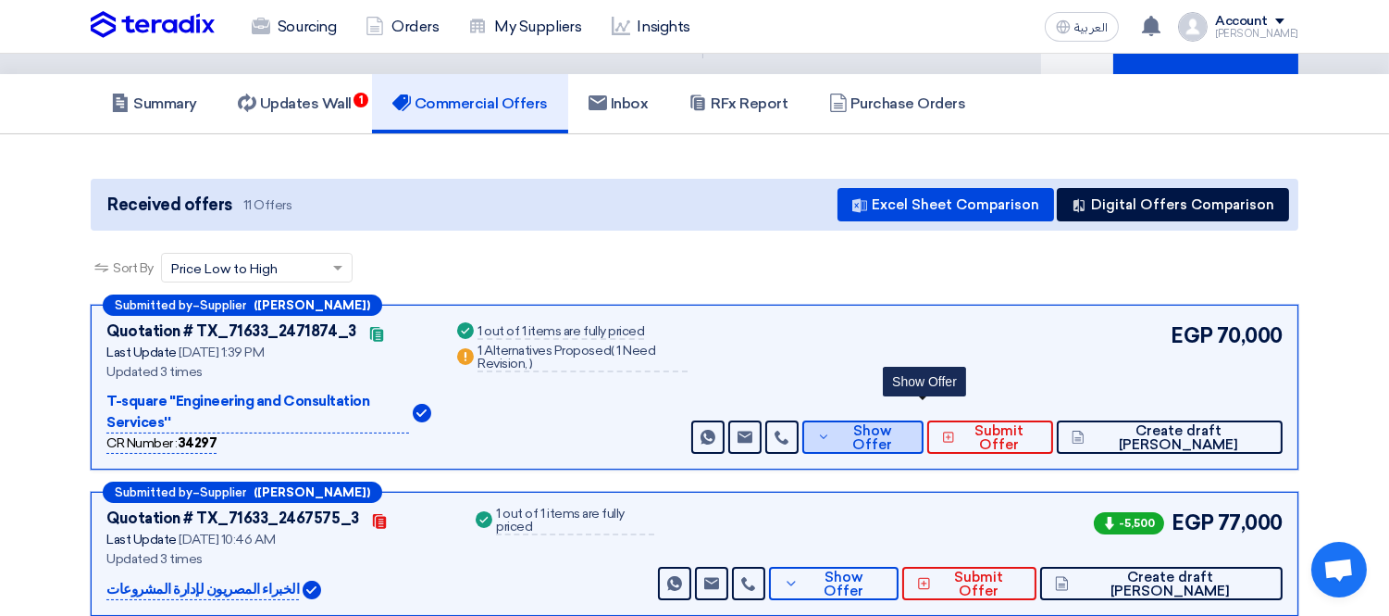
scroll to position [0, 0]
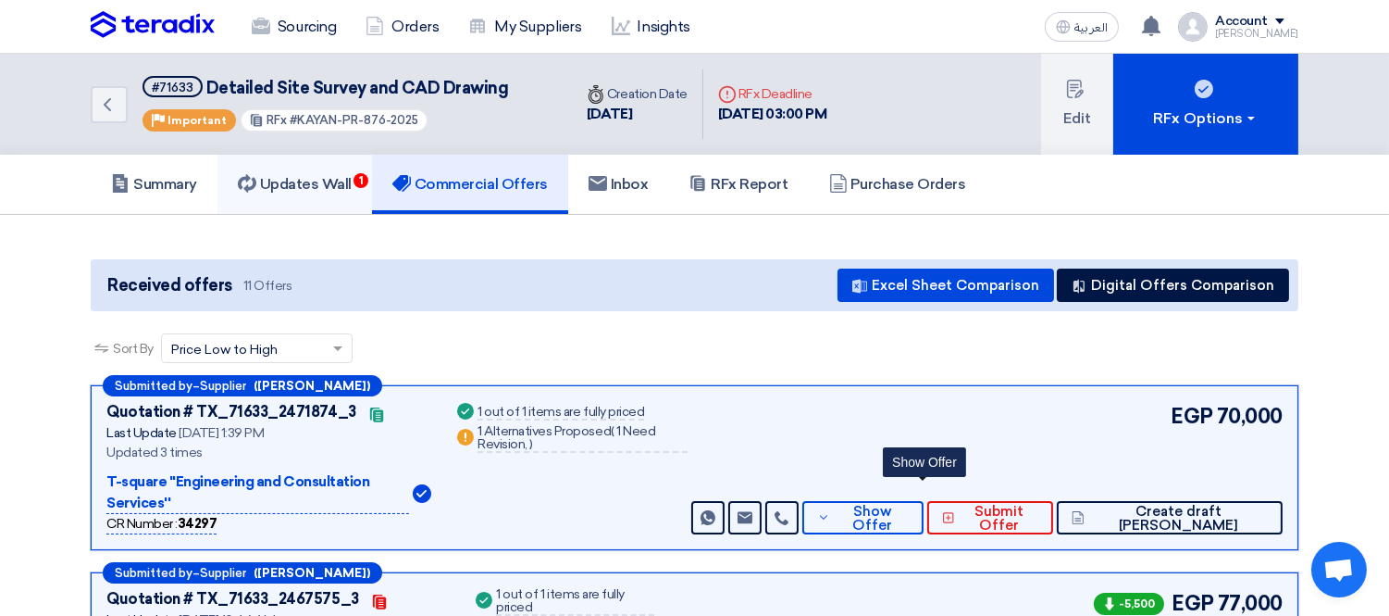
click at [312, 192] on link "Updates Wall 1" at bounding box center [295, 184] width 155 height 59
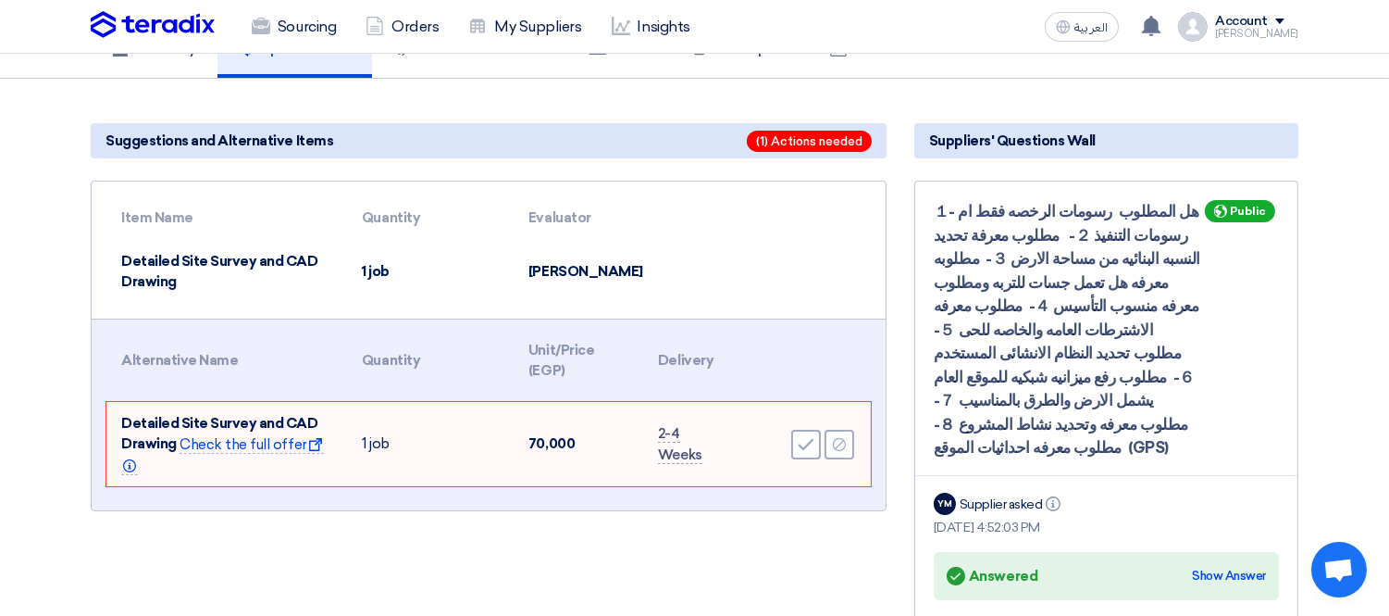
scroll to position [205, 0]
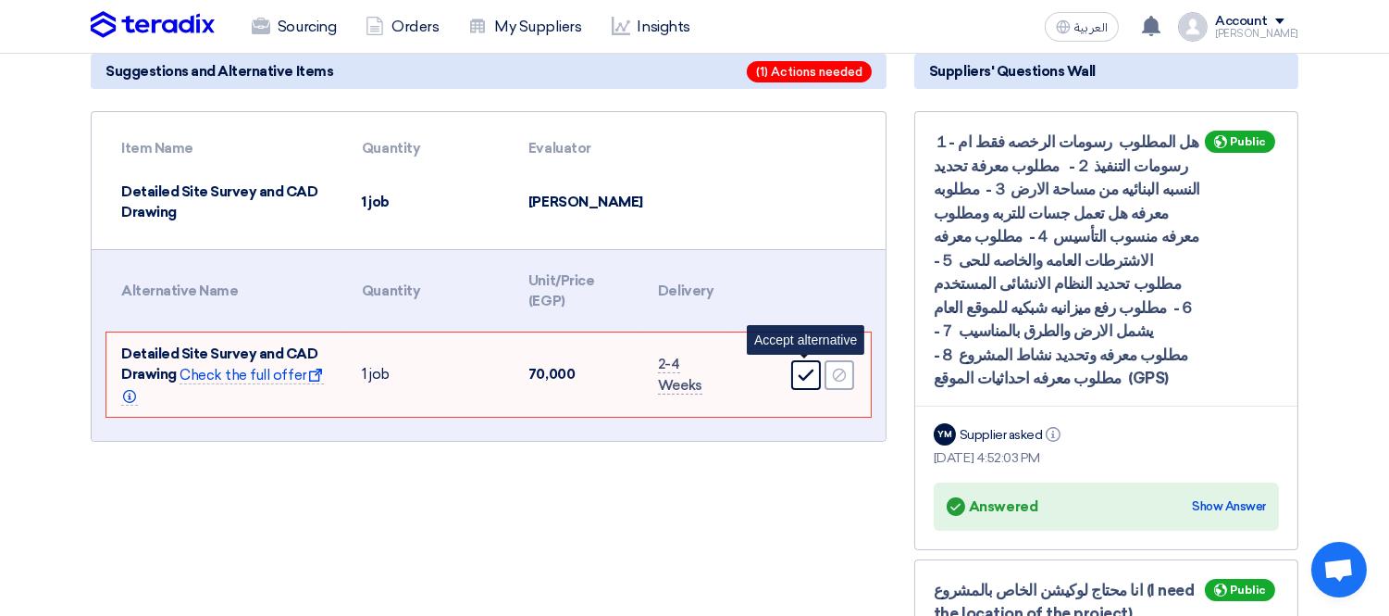
click at [798, 370] on icon "Accept" at bounding box center [806, 375] width 17 height 17
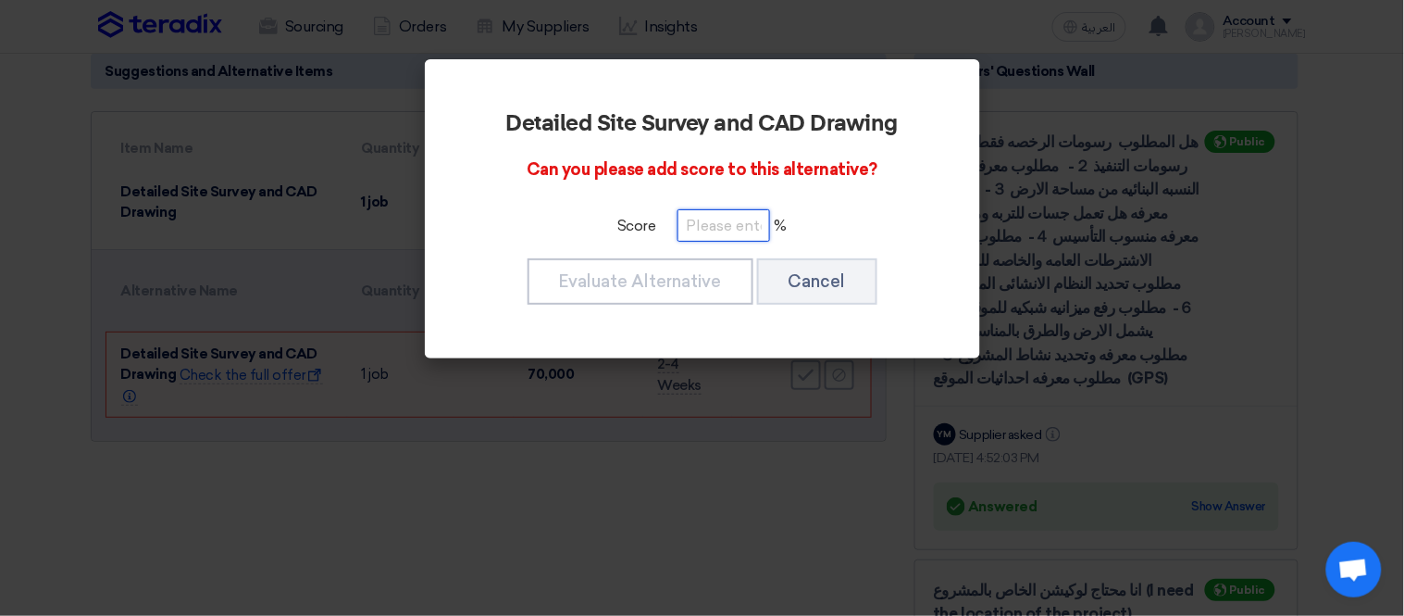
click at [711, 223] on input "number" at bounding box center [724, 225] width 93 height 32
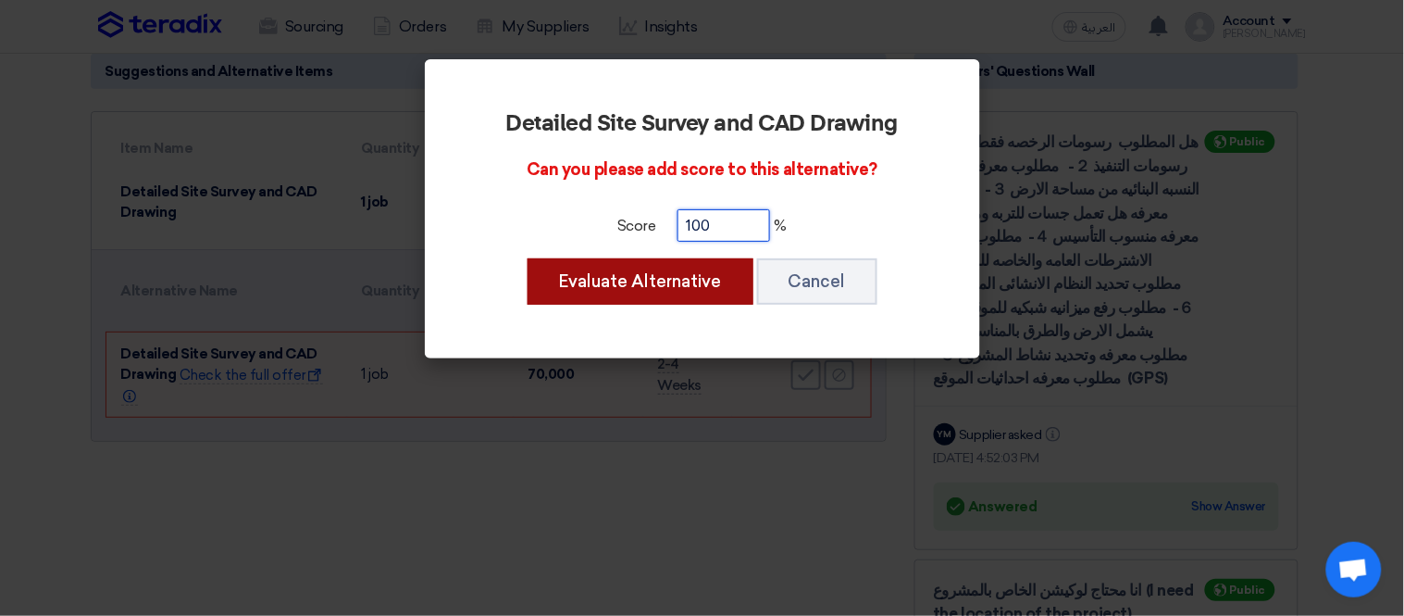
type input "100"
click at [671, 290] on button "Evaluate Alternative" at bounding box center [641, 281] width 226 height 46
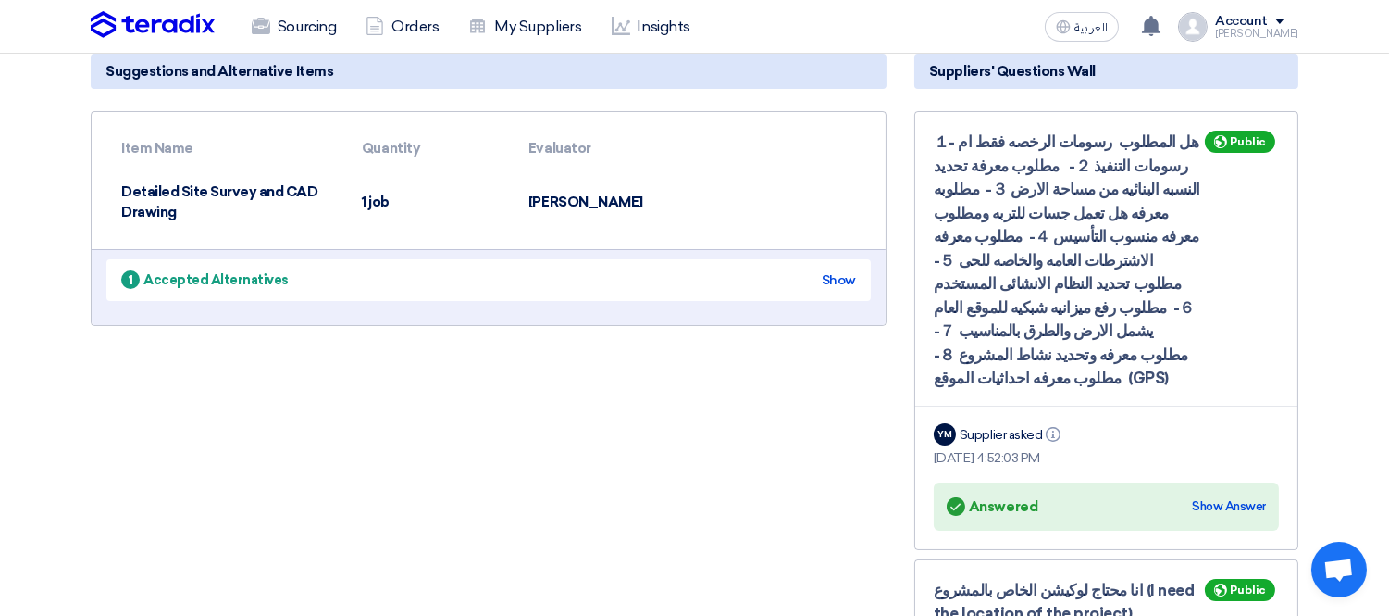
scroll to position [0, 0]
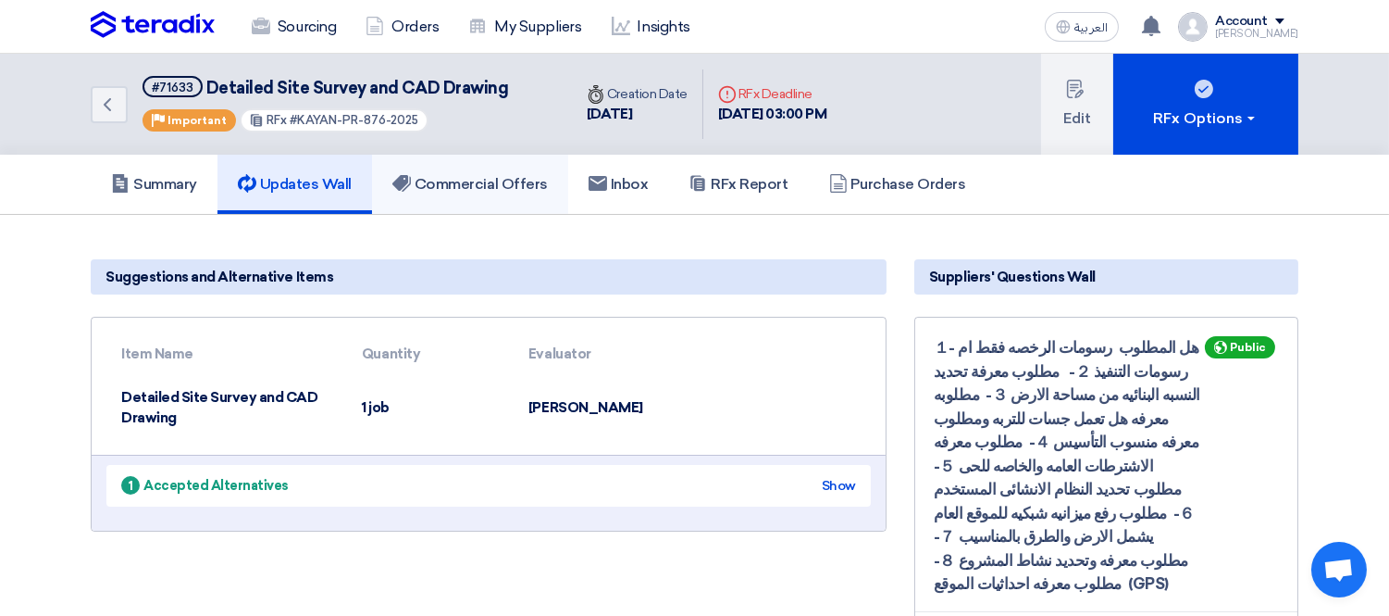
click at [473, 180] on h5 "Commercial Offers" at bounding box center [469, 184] width 155 height 19
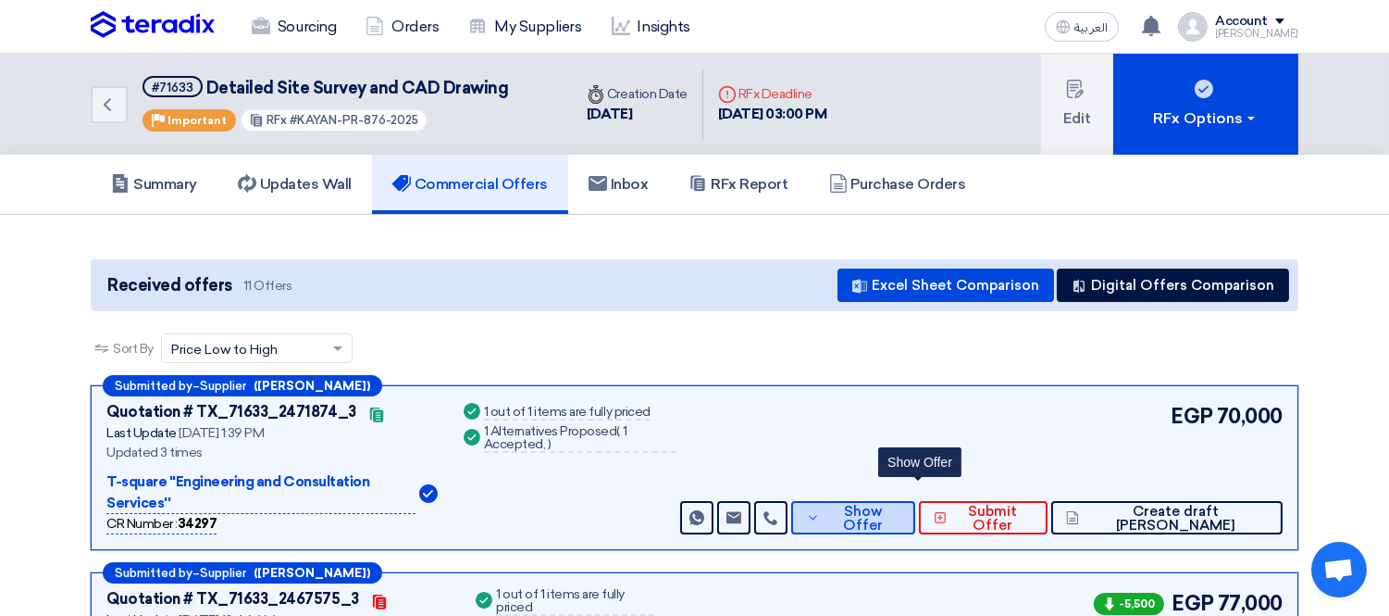
click at [900, 504] on span "Show Offer" at bounding box center [863, 518] width 76 height 28
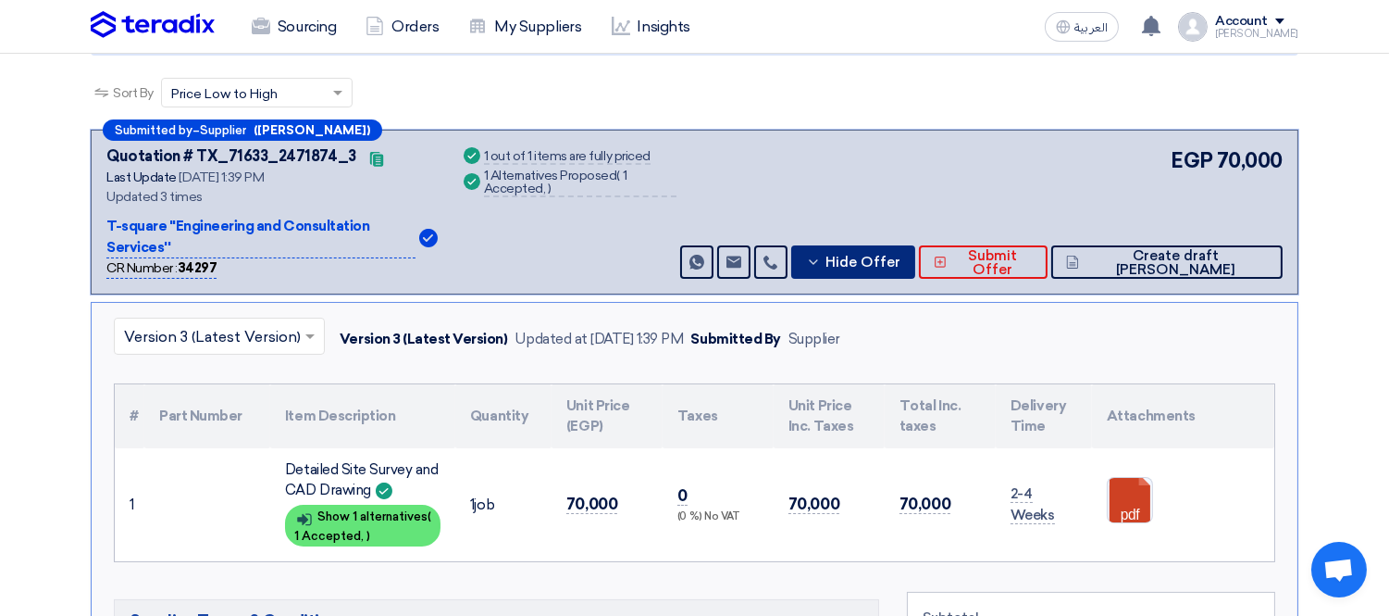
scroll to position [205, 0]
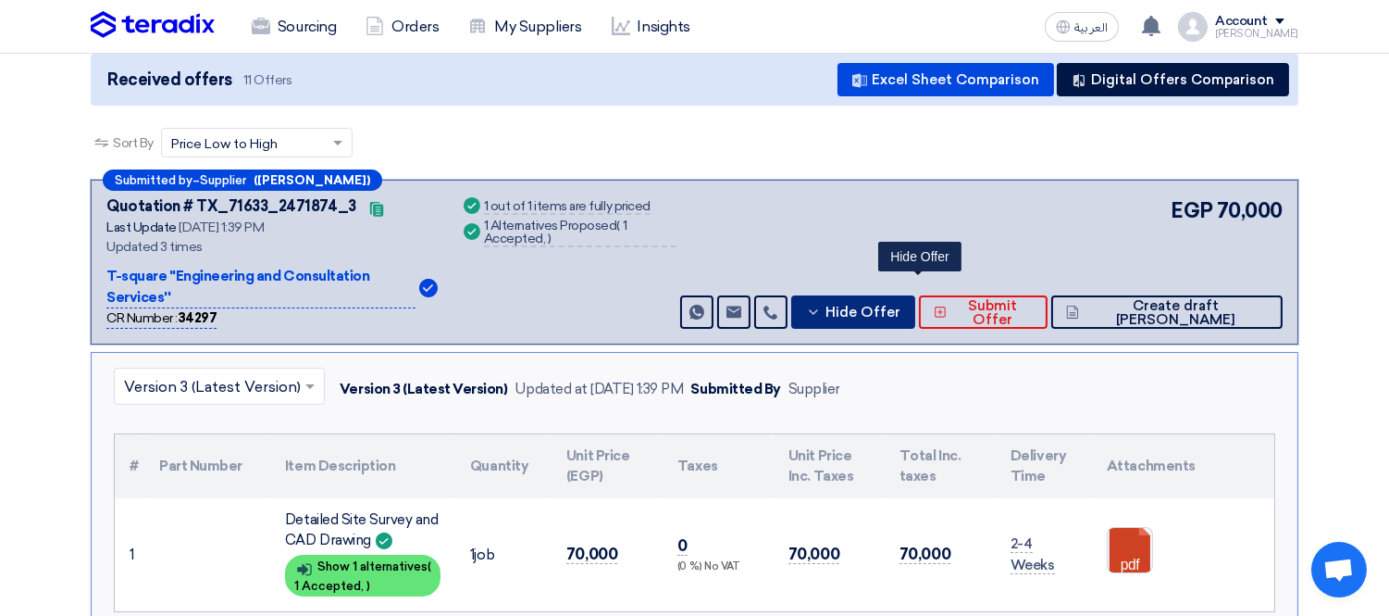
click at [915, 295] on button "Hide Offer" at bounding box center [853, 311] width 124 height 33
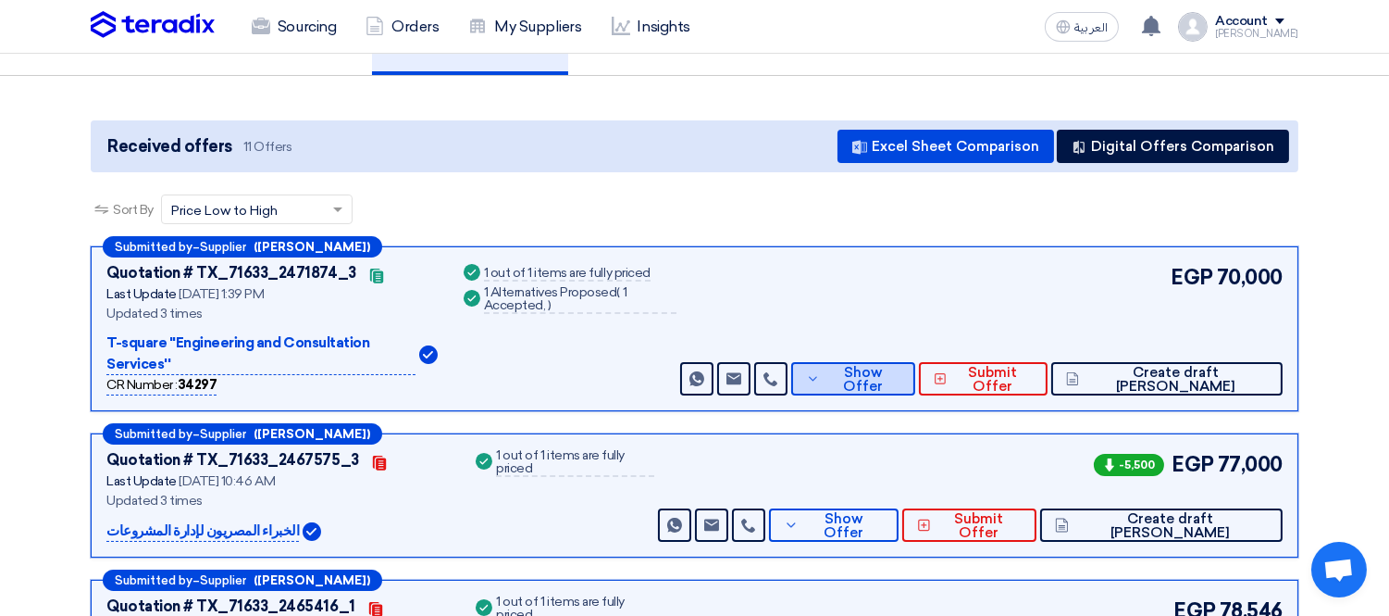
scroll to position [0, 0]
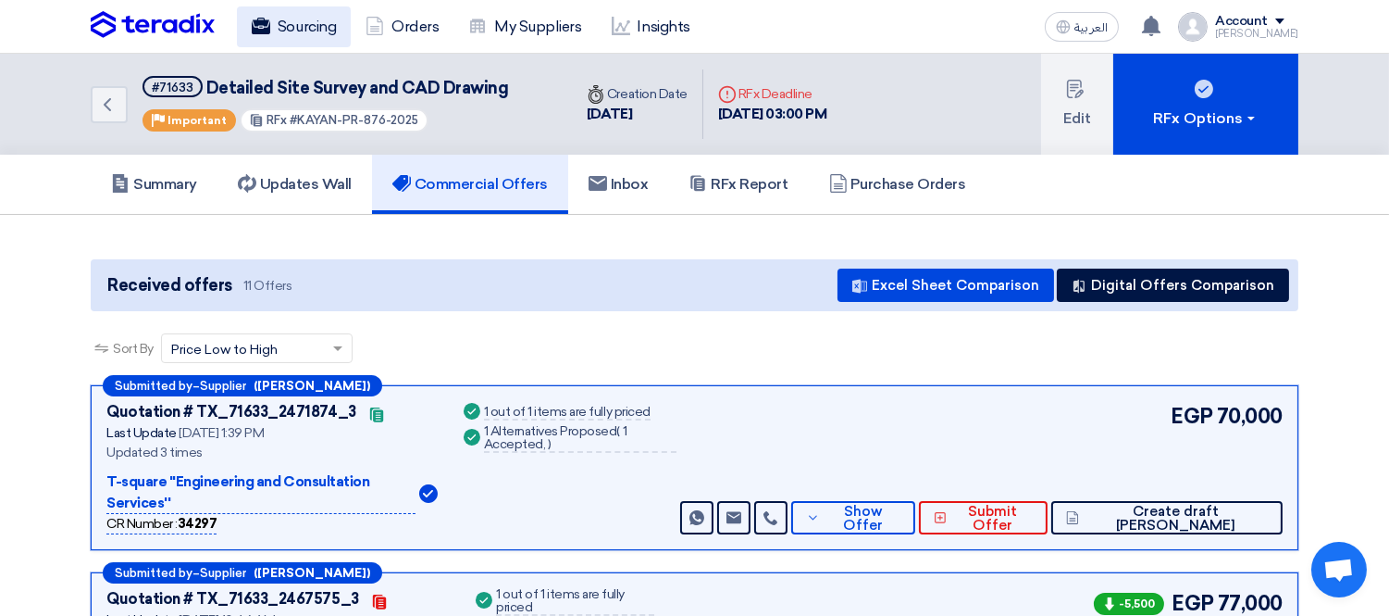
click at [305, 29] on link "Sourcing" at bounding box center [294, 26] width 114 height 41
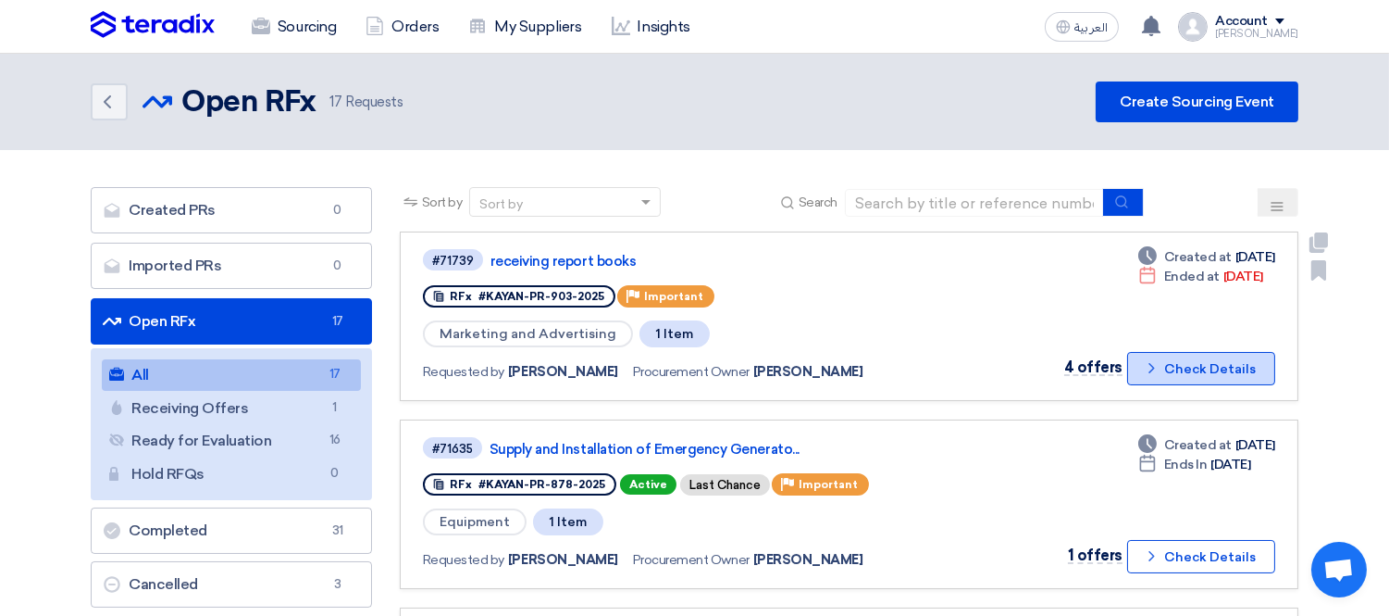
click at [1186, 355] on button "Check details Check Details" at bounding box center [1201, 368] width 148 height 33
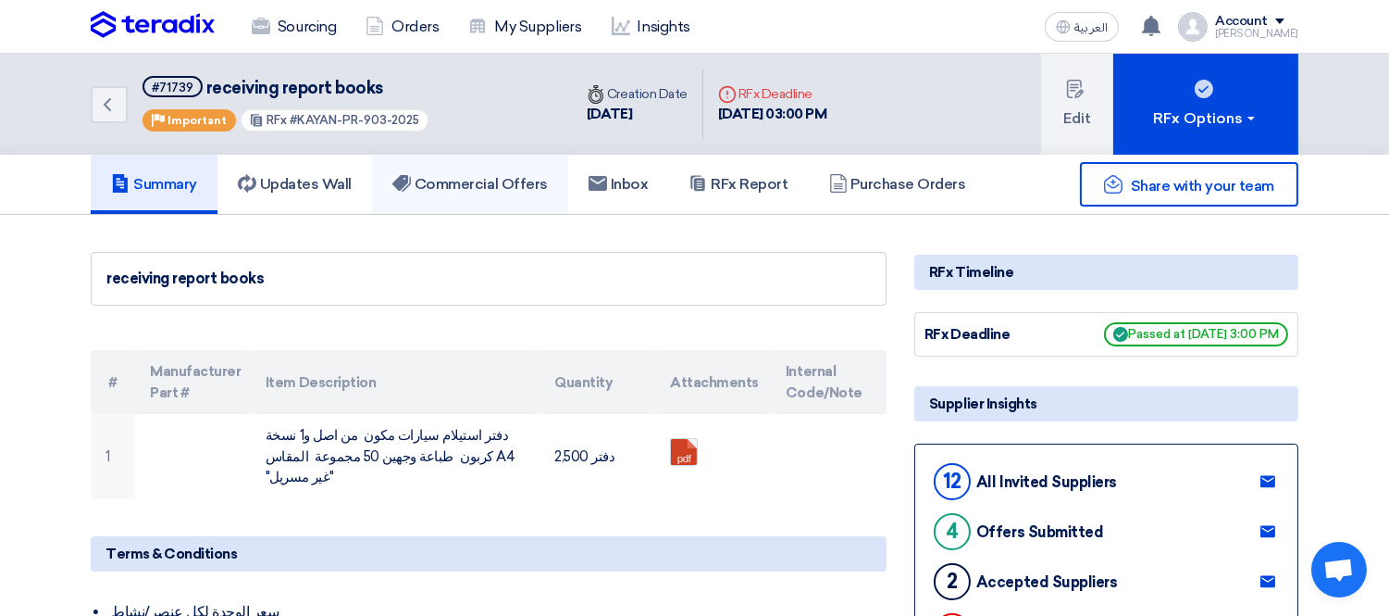
click at [516, 179] on h5 "Commercial Offers" at bounding box center [469, 184] width 155 height 19
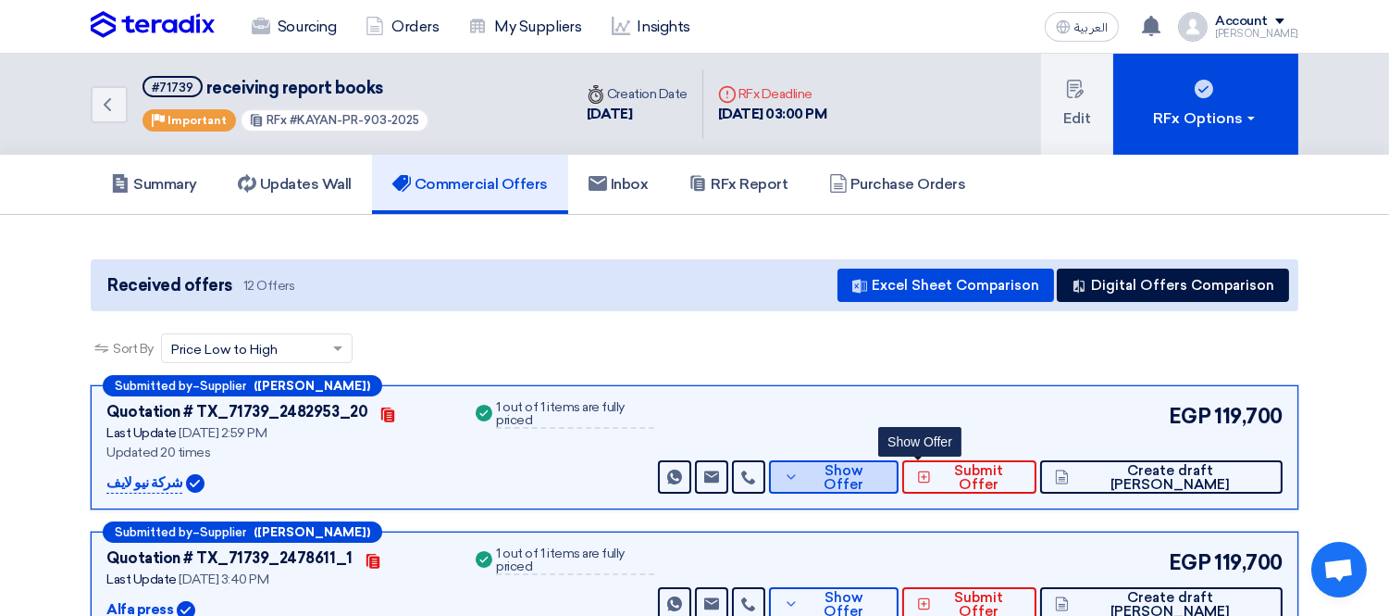
click at [884, 473] on span "Show Offer" at bounding box center [843, 478] width 81 height 28
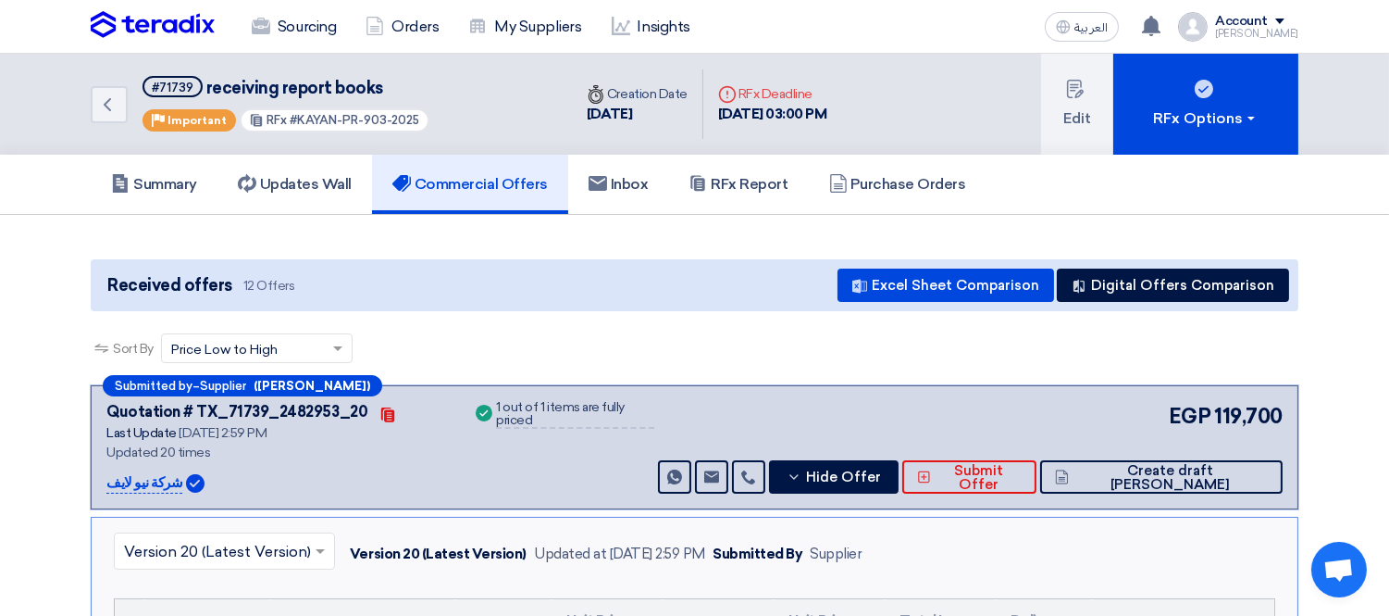
click at [142, 472] on p "شركة نيو لايف" at bounding box center [144, 483] width 76 height 22
copy div "شركة نيو لايف"
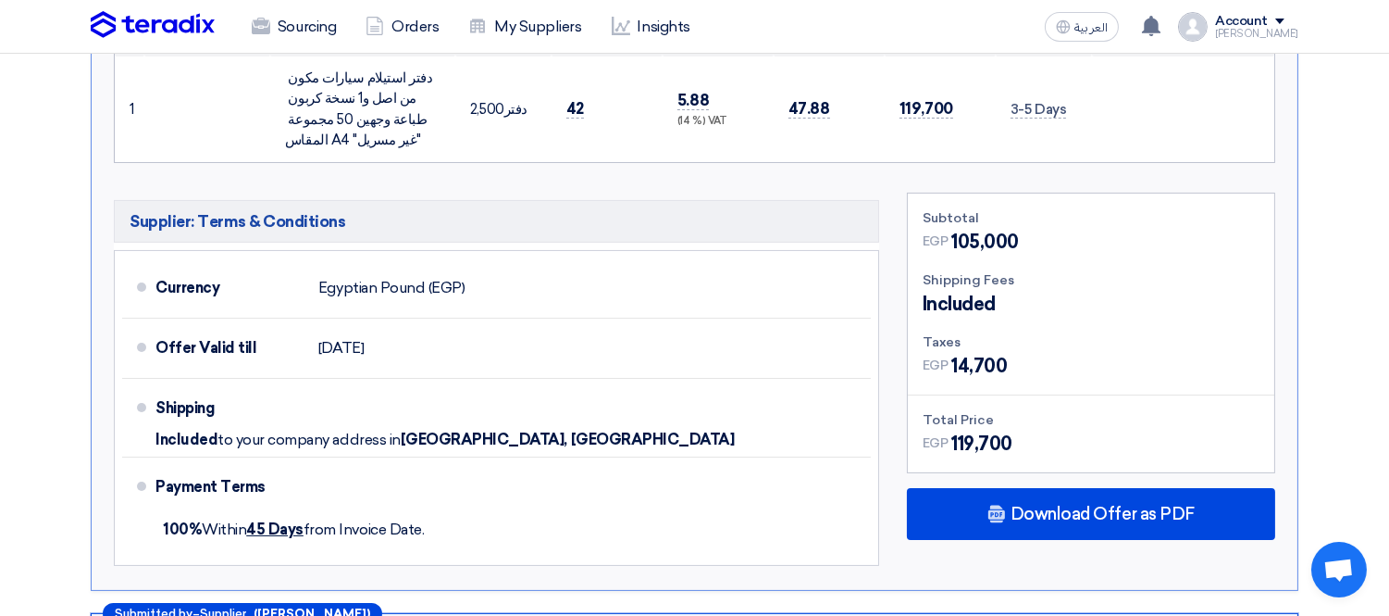
scroll to position [616, 0]
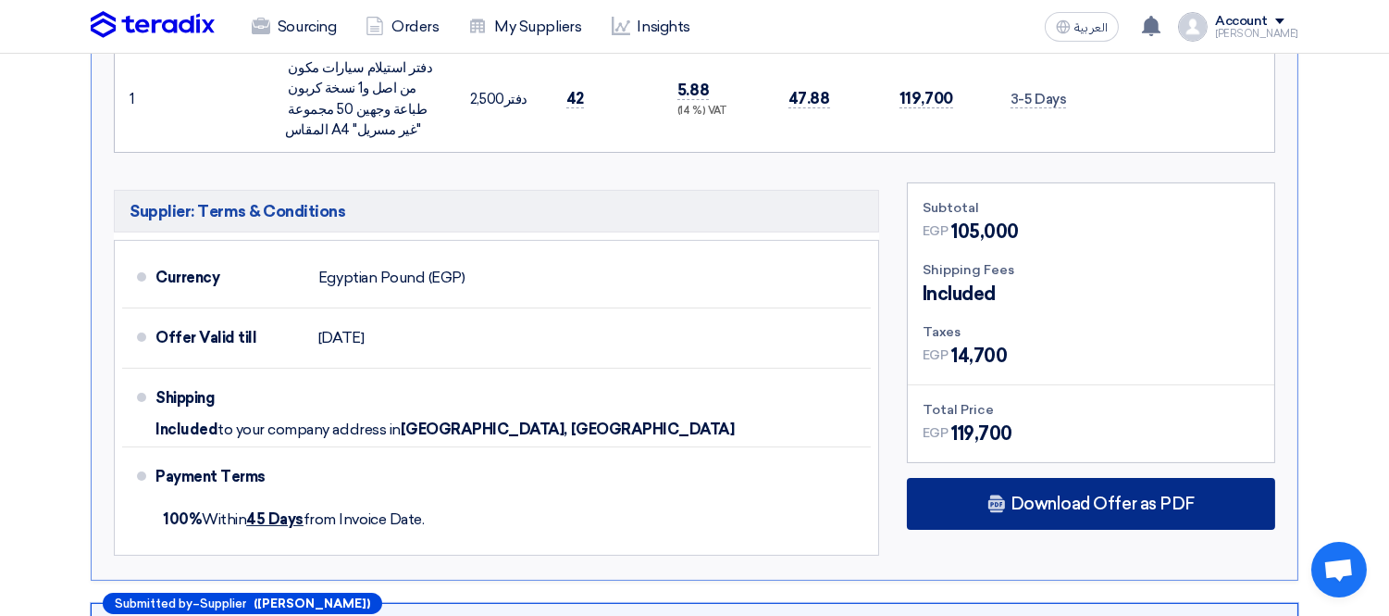
click at [1065, 495] on span "Download Offer as PDF" at bounding box center [1103, 503] width 184 height 17
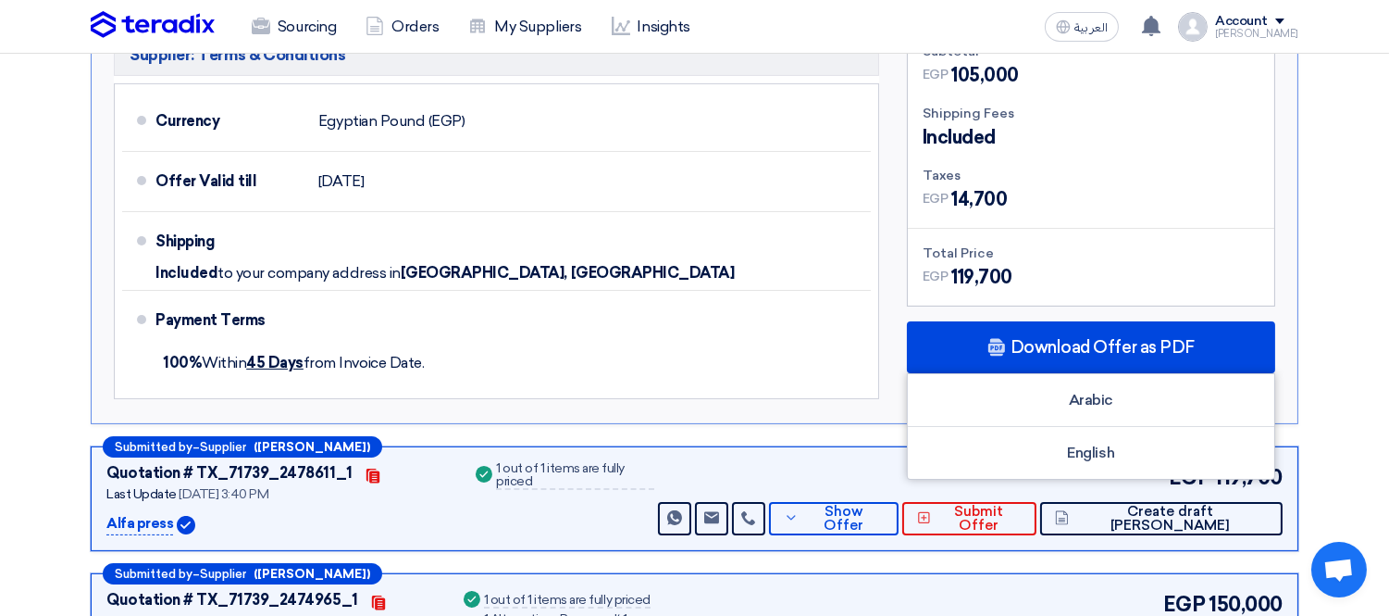
scroll to position [822, 0]
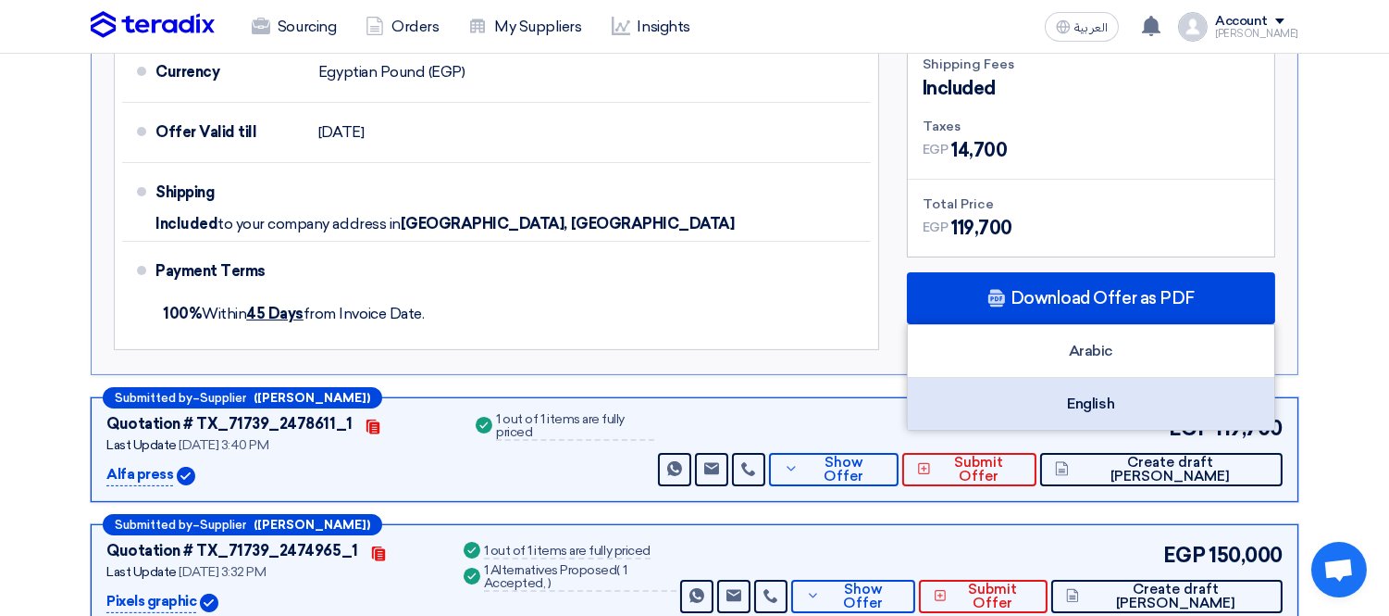
click at [1077, 403] on div "English" at bounding box center [1091, 404] width 367 height 52
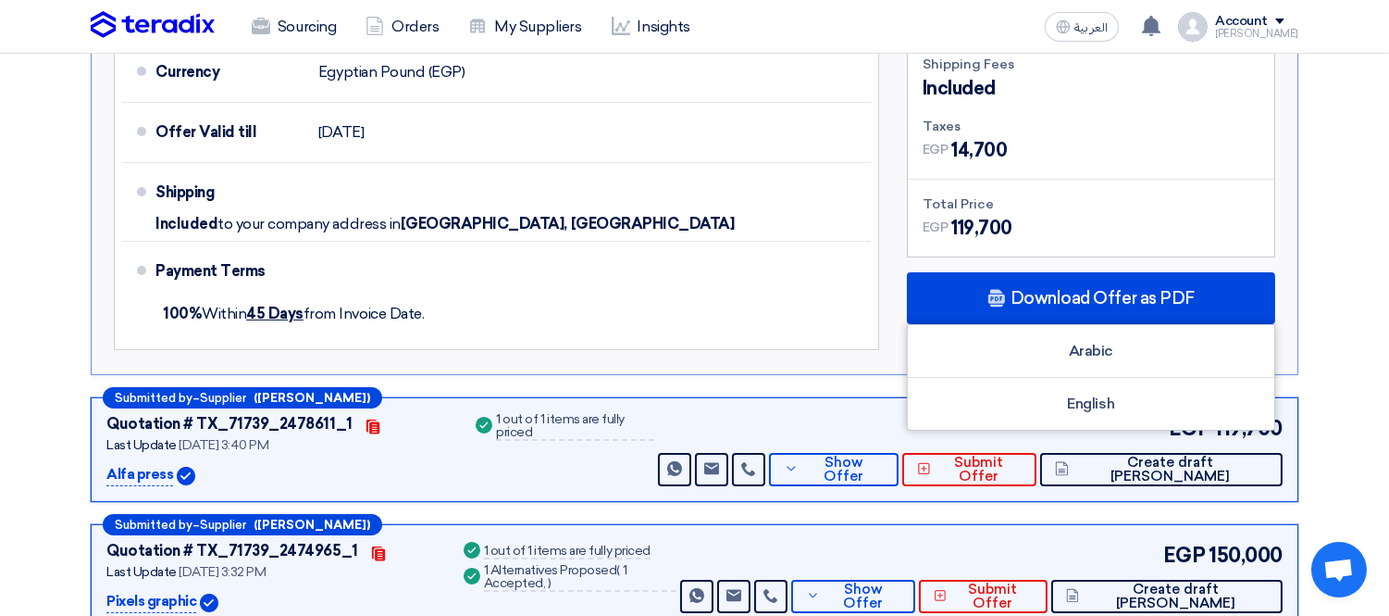
click at [144, 477] on p "Alfa press" at bounding box center [139, 475] width 67 height 22
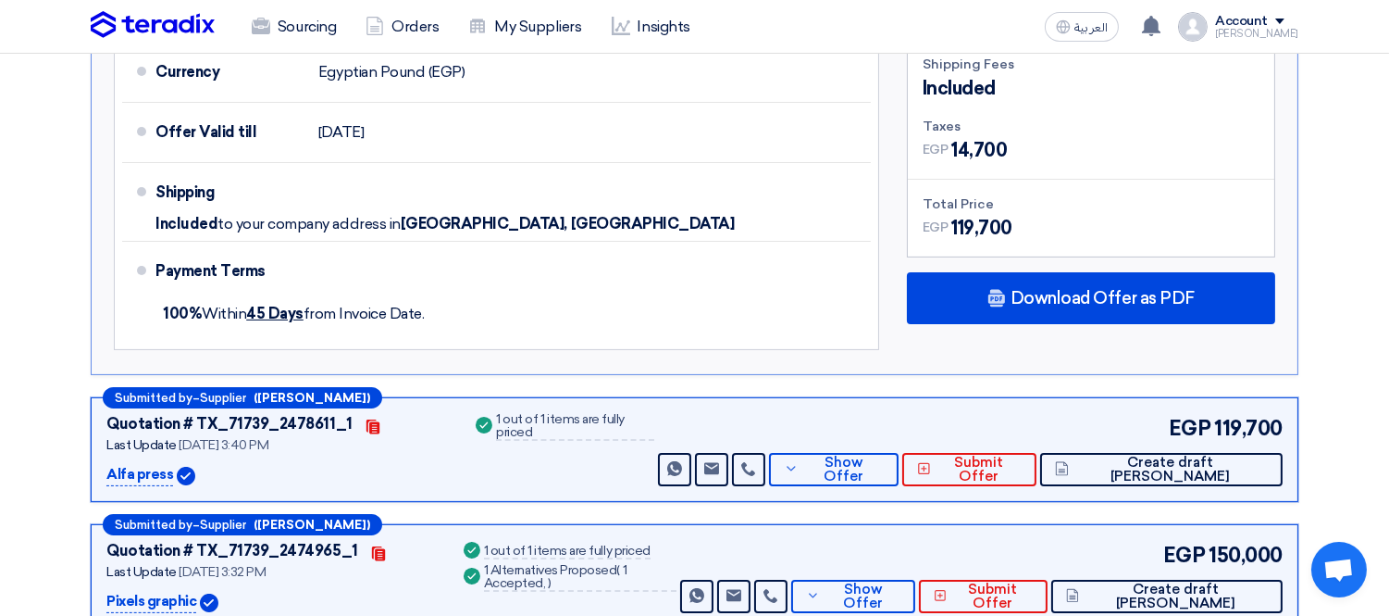
click at [144, 477] on p "Alfa press" at bounding box center [139, 475] width 67 height 22
copy div "Alfa press"
click at [884, 464] on span "Show Offer" at bounding box center [843, 469] width 81 height 28
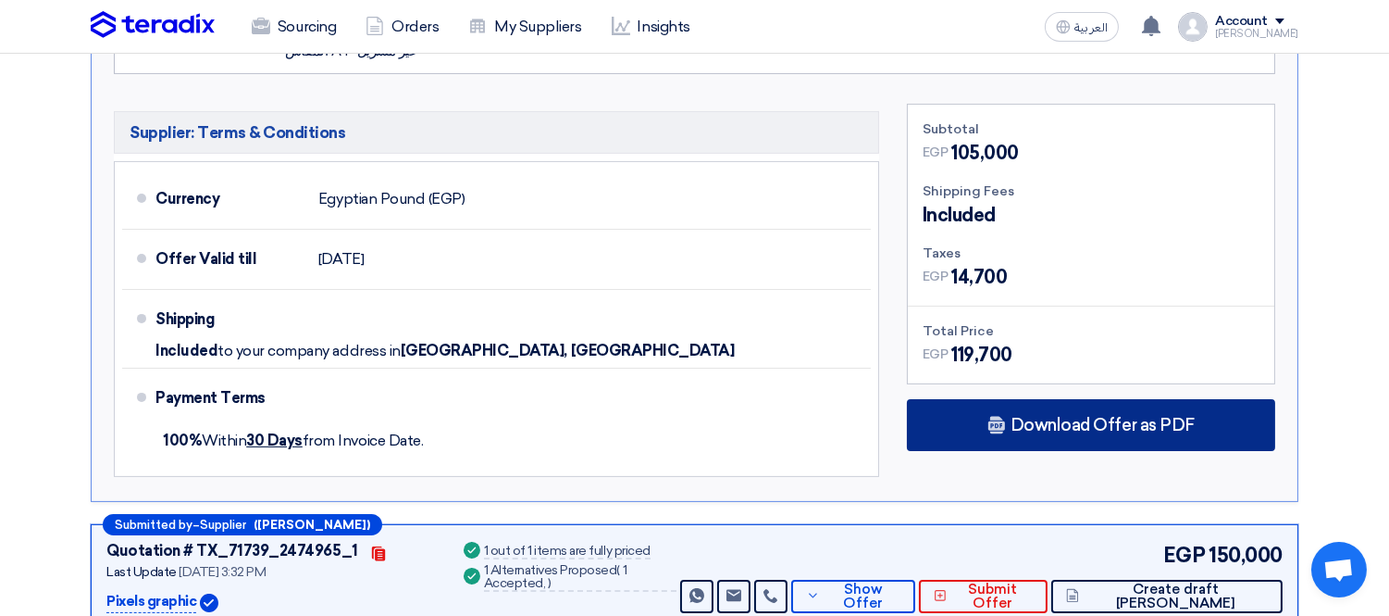
click at [1015, 435] on div "Download Offer as PDF" at bounding box center [1091, 425] width 368 height 52
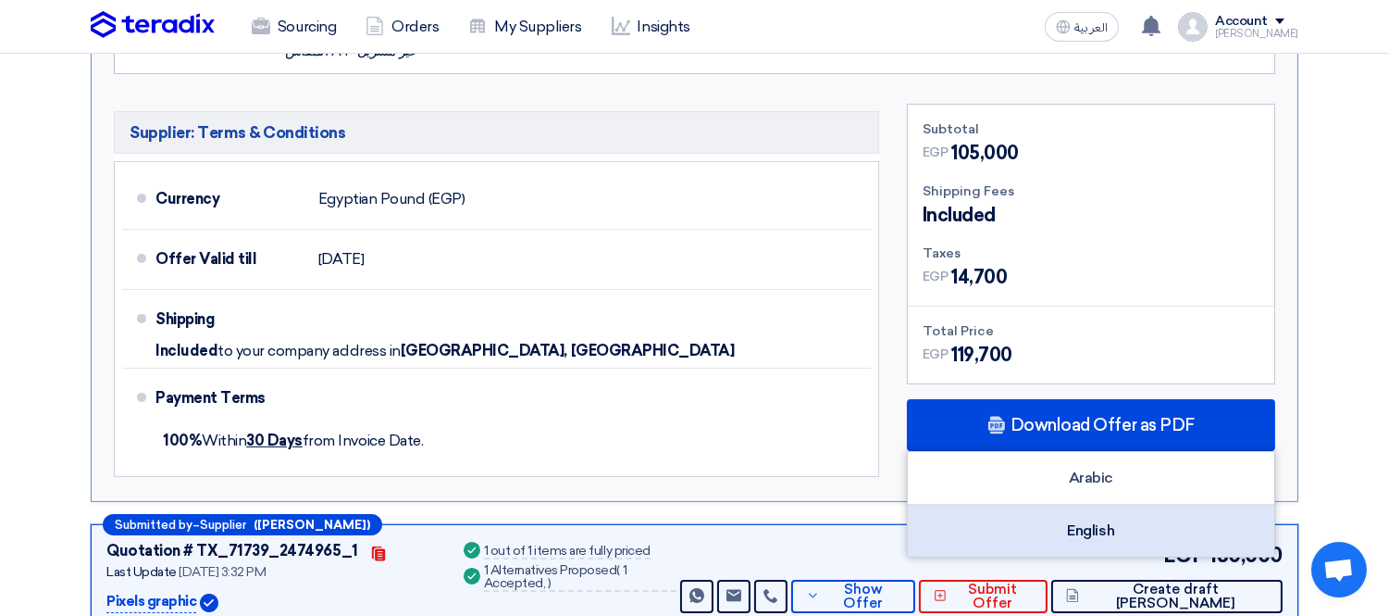
click at [1068, 522] on div "English" at bounding box center [1091, 530] width 367 height 52
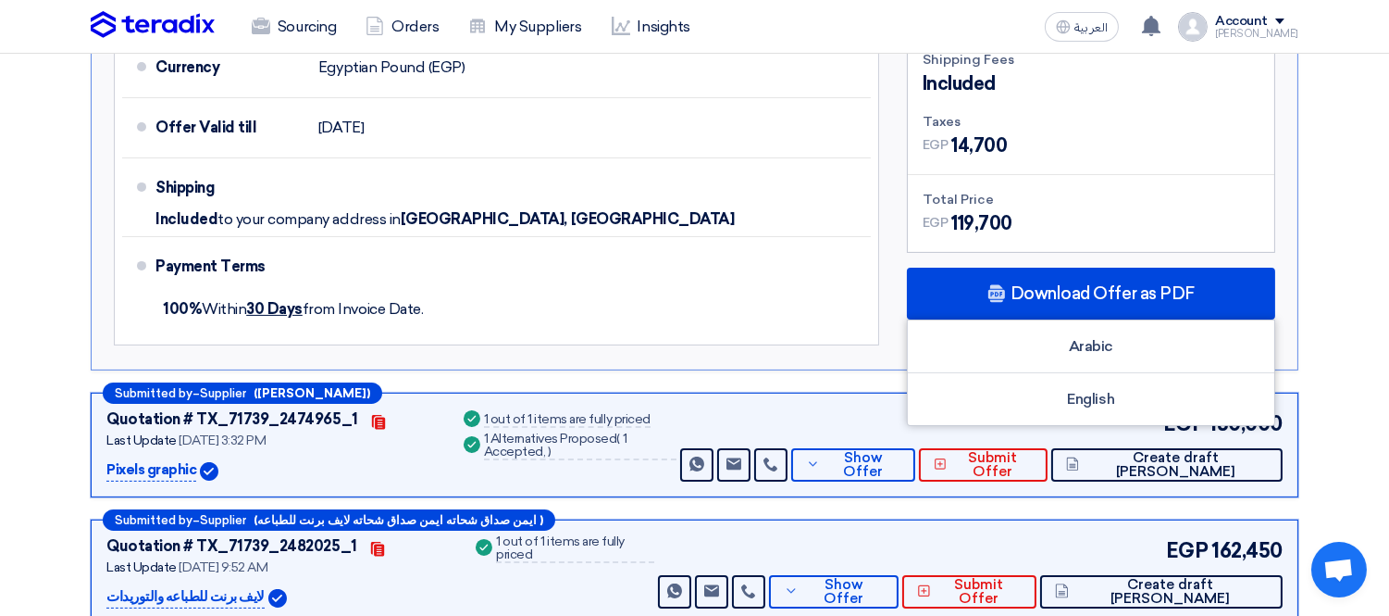
scroll to position [1028, 0]
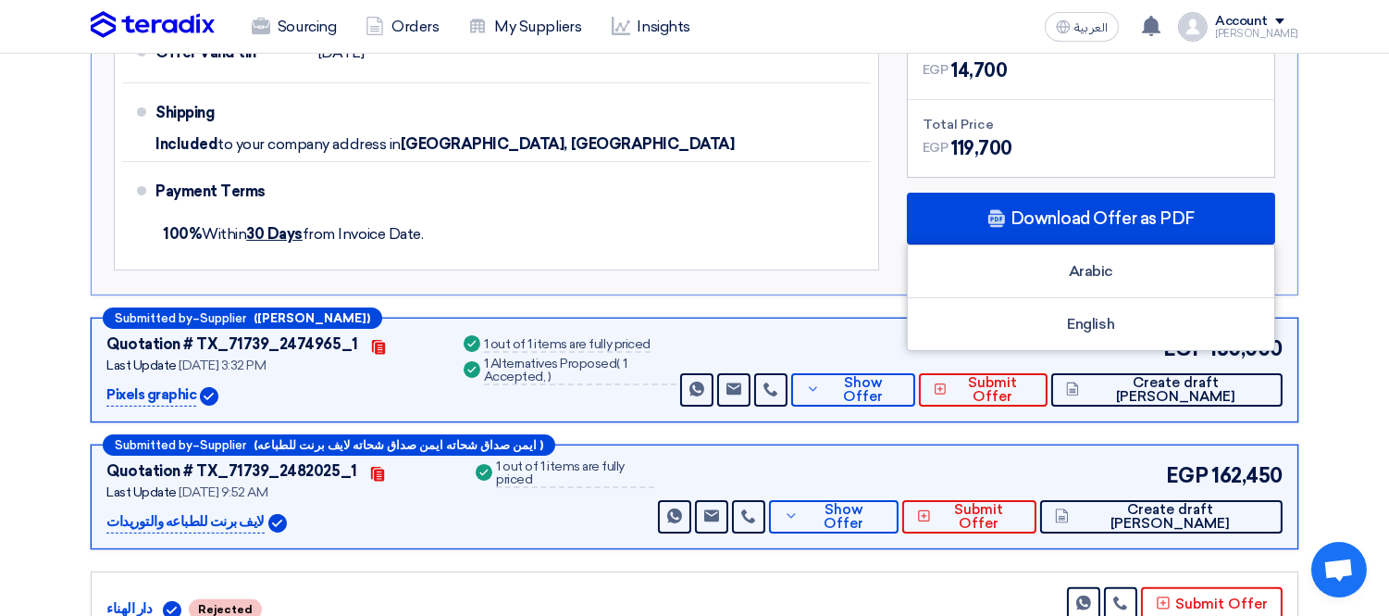
click at [167, 392] on p "Pixels graphic" at bounding box center [151, 395] width 90 height 22
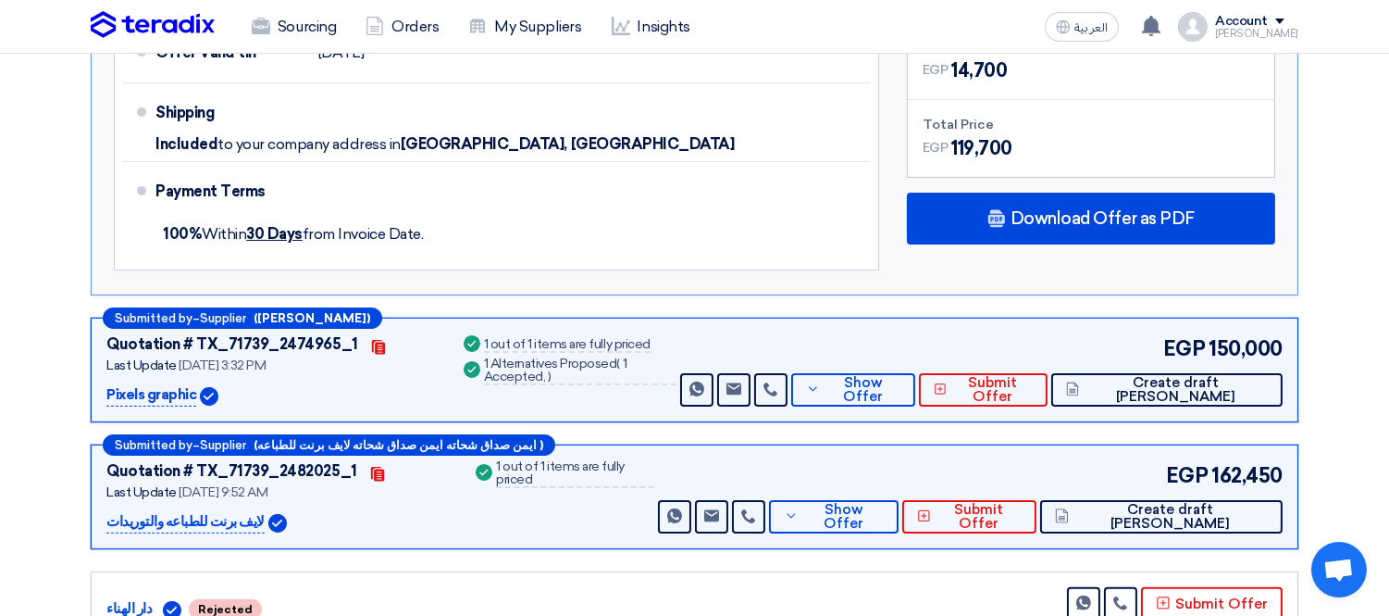
click at [167, 392] on p "Pixels graphic" at bounding box center [151, 395] width 90 height 22
copy div "Pixels graphic"
click at [901, 384] on span "Show Offer" at bounding box center [863, 390] width 76 height 28
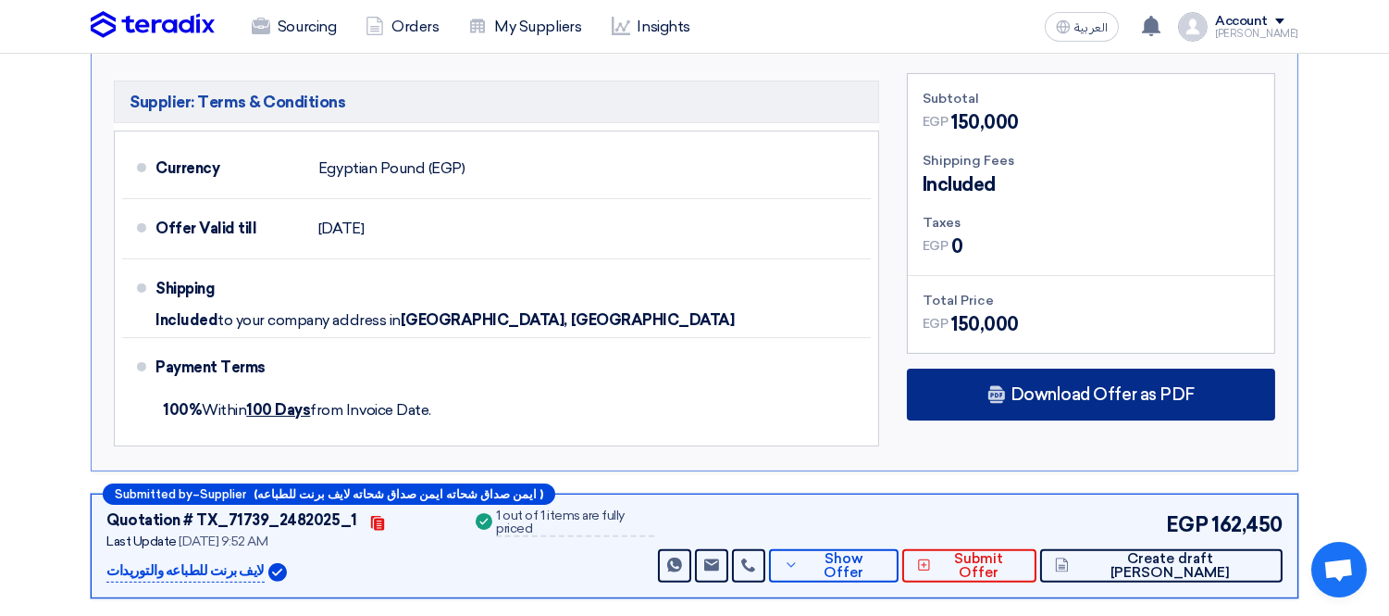
click at [1020, 392] on span "Download Offer as PDF" at bounding box center [1103, 394] width 184 height 17
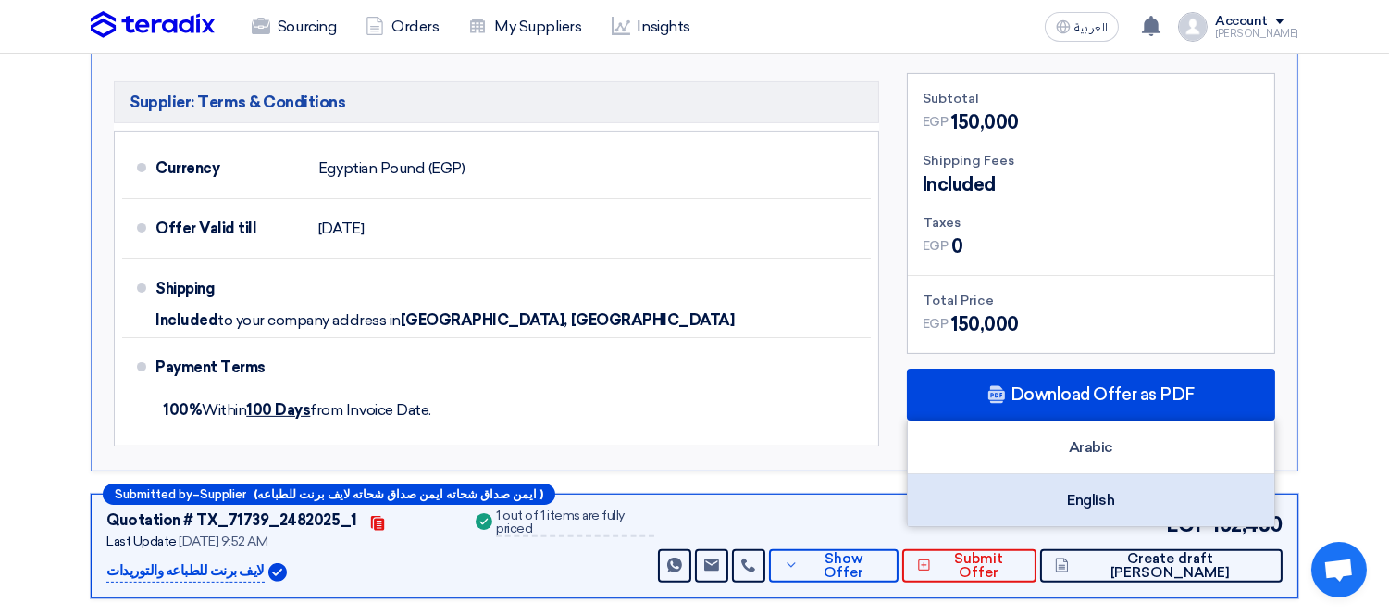
click at [1098, 501] on div "English" at bounding box center [1091, 500] width 367 height 52
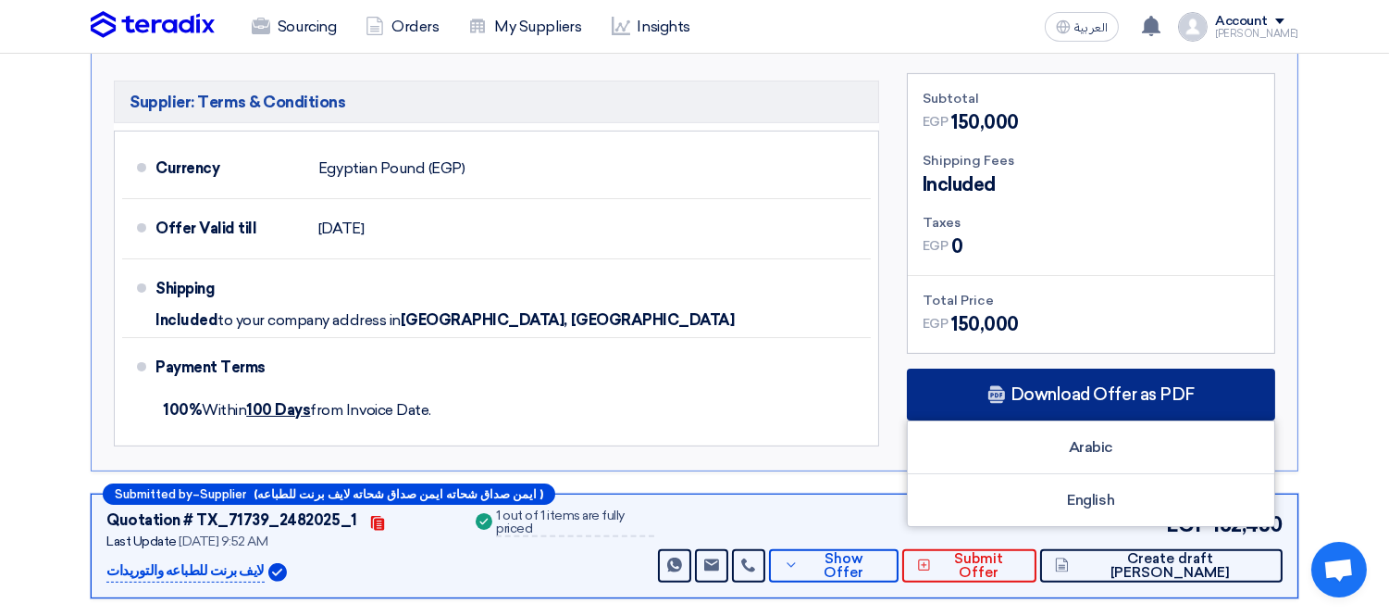
click at [1074, 372] on div "Download Offer as PDF" at bounding box center [1091, 394] width 368 height 52
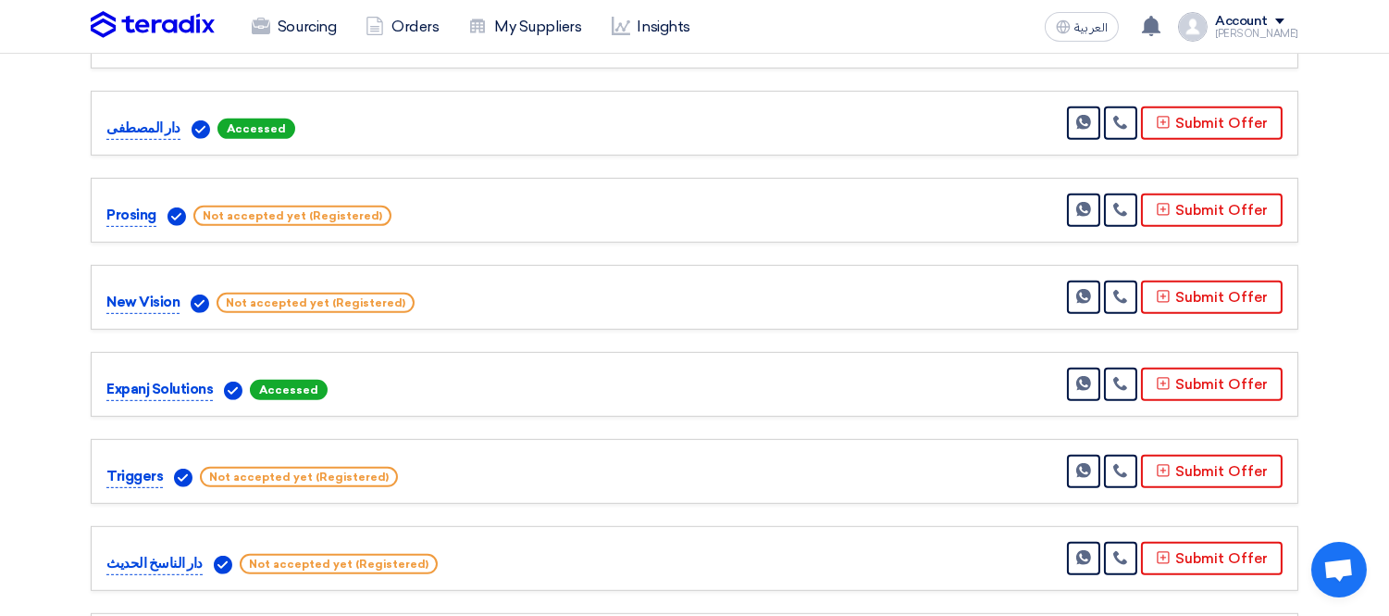
scroll to position [1439, 0]
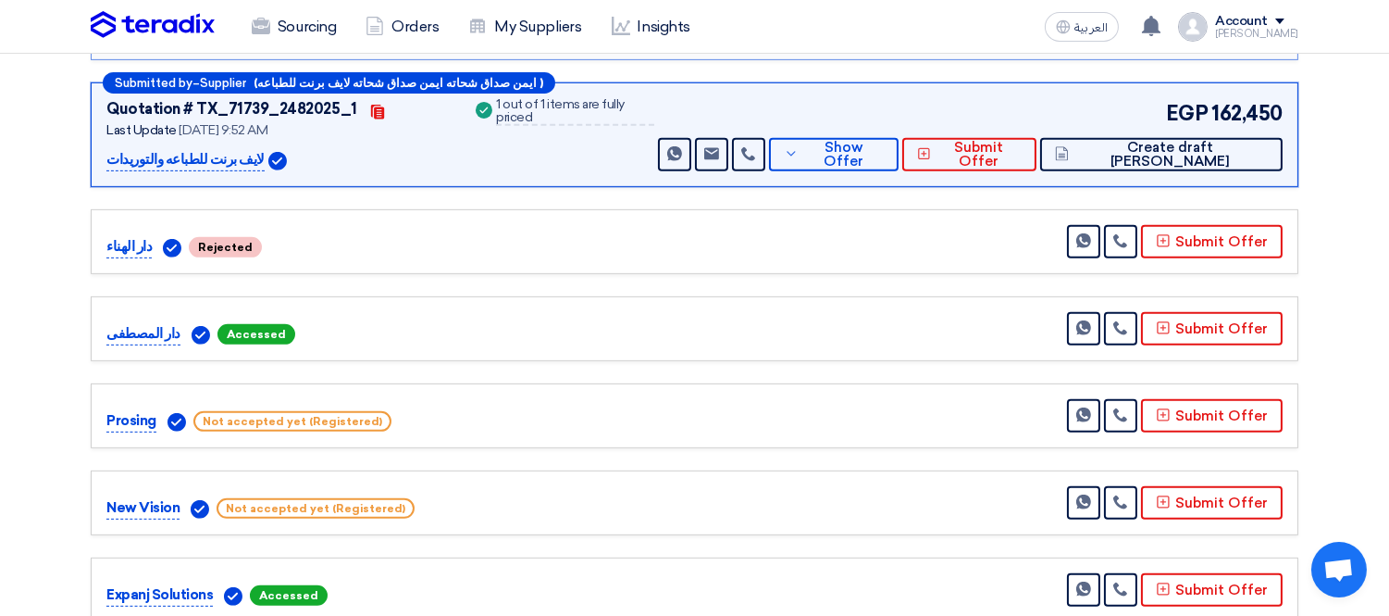
click at [201, 158] on p "لايف برنت للطباعه والتوريدات" at bounding box center [185, 160] width 158 height 22
copy div "لايف برنت للطباعه والتوريدات"
click at [884, 143] on span "Show Offer" at bounding box center [843, 155] width 81 height 28
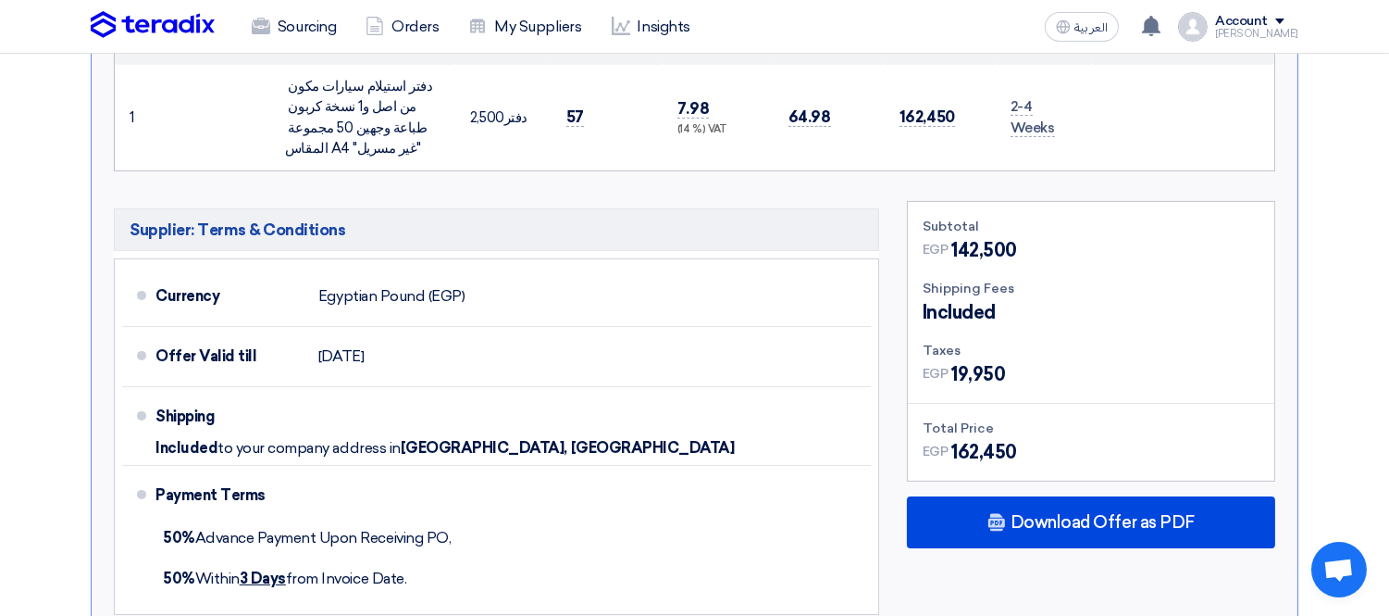
scroll to position [1028, 0]
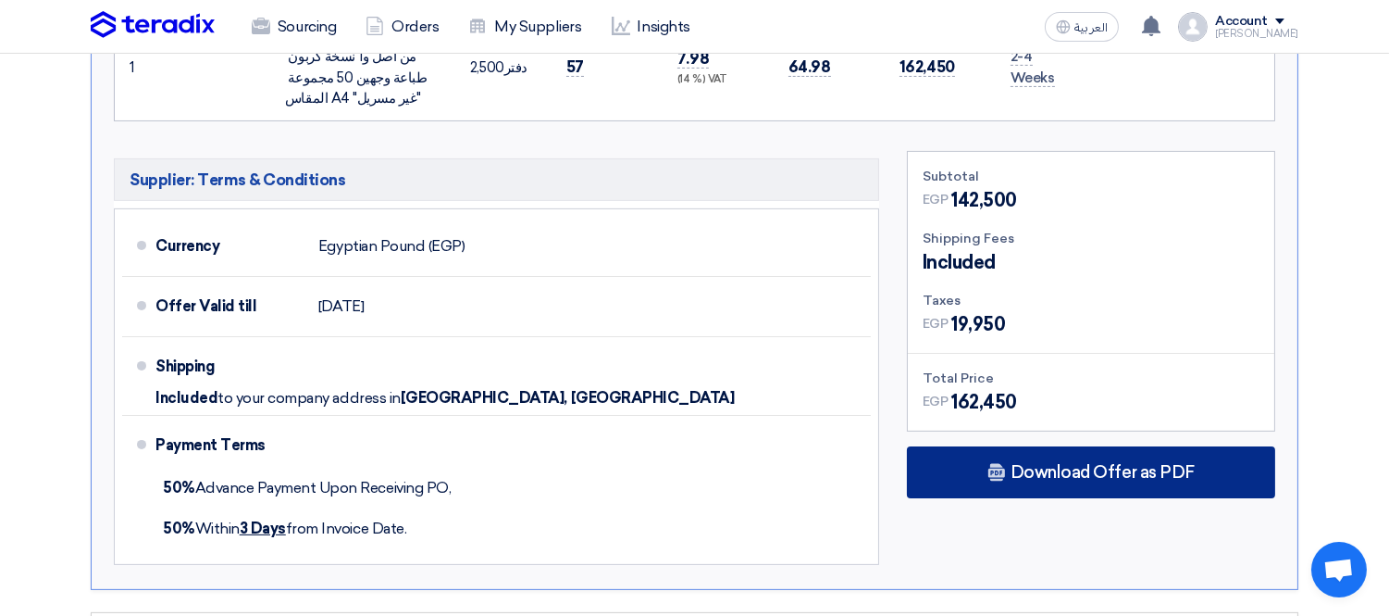
click at [1060, 467] on span "Download Offer as PDF" at bounding box center [1103, 472] width 184 height 17
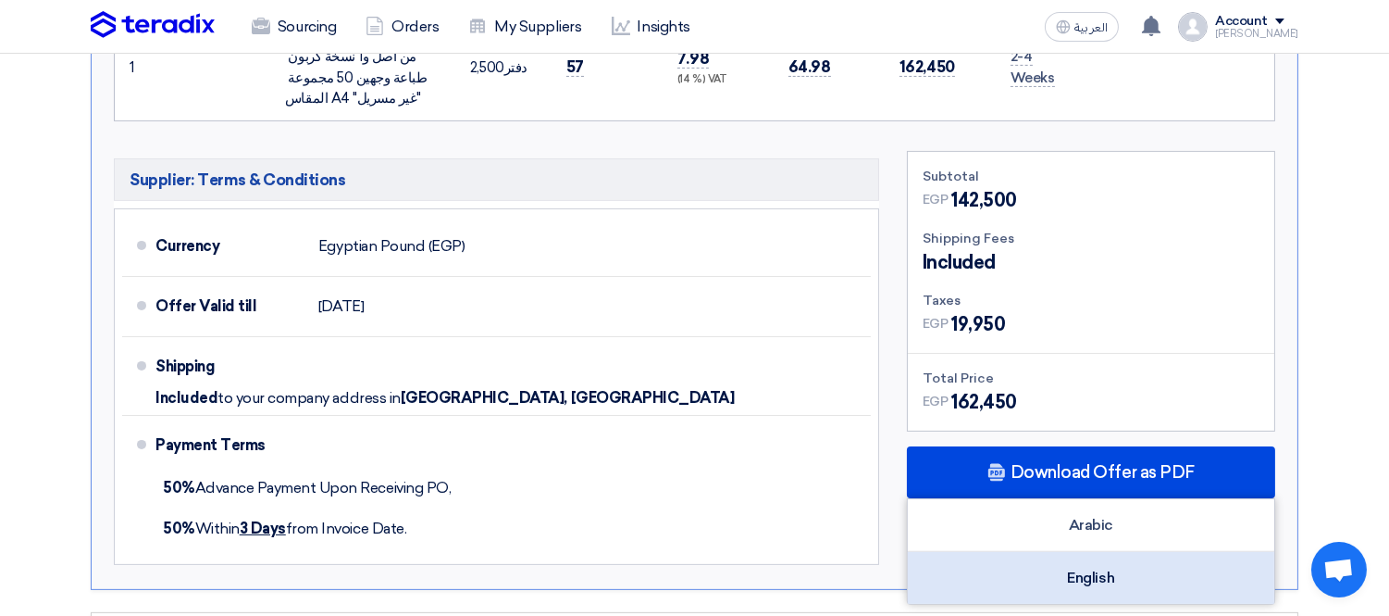
click at [1071, 568] on div "English" at bounding box center [1091, 578] width 367 height 52
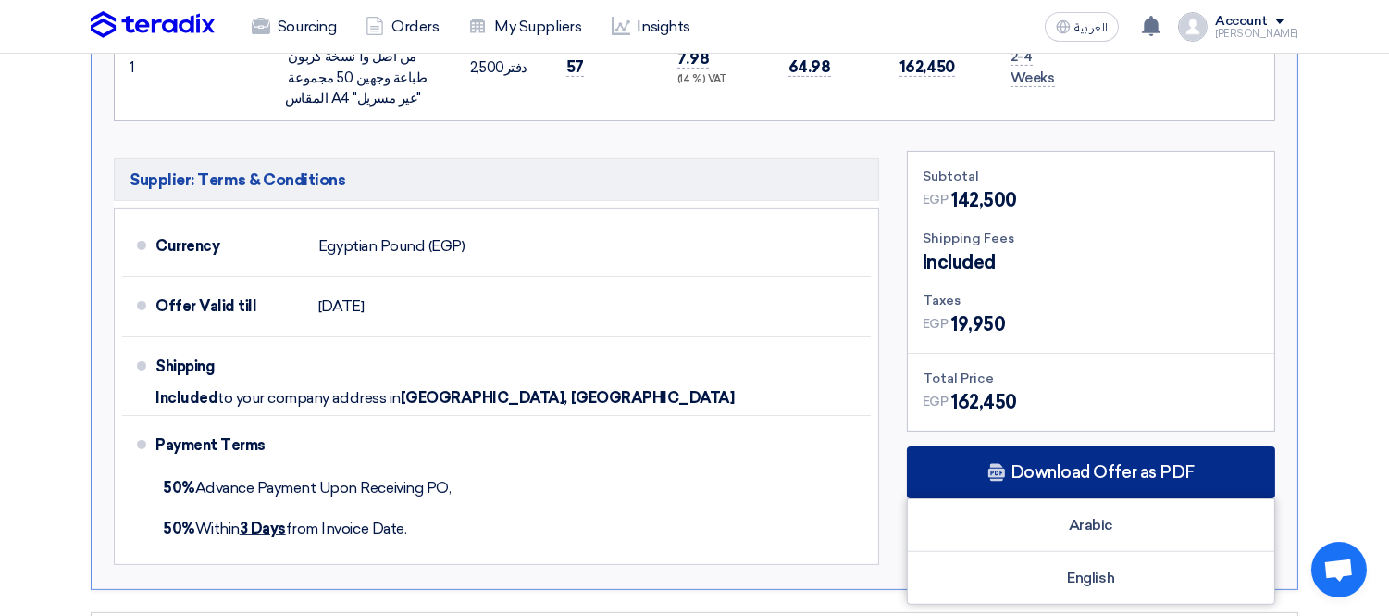
click at [1038, 466] on span "Download Offer as PDF" at bounding box center [1103, 472] width 184 height 17
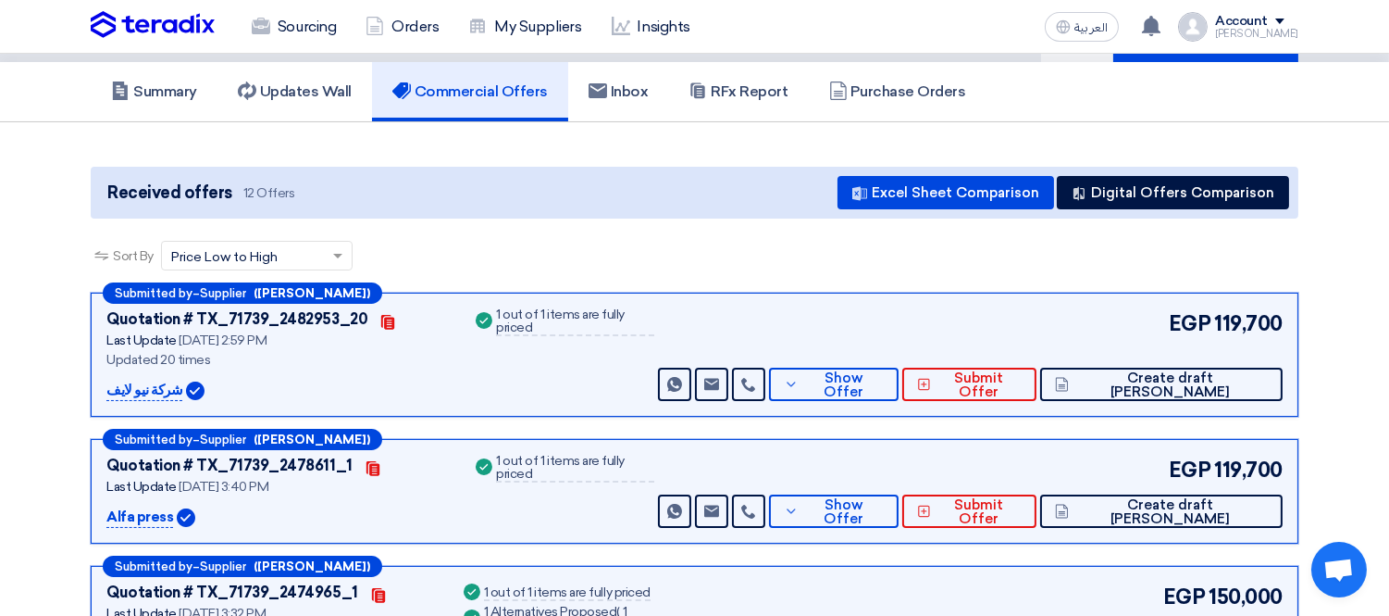
scroll to position [205, 0]
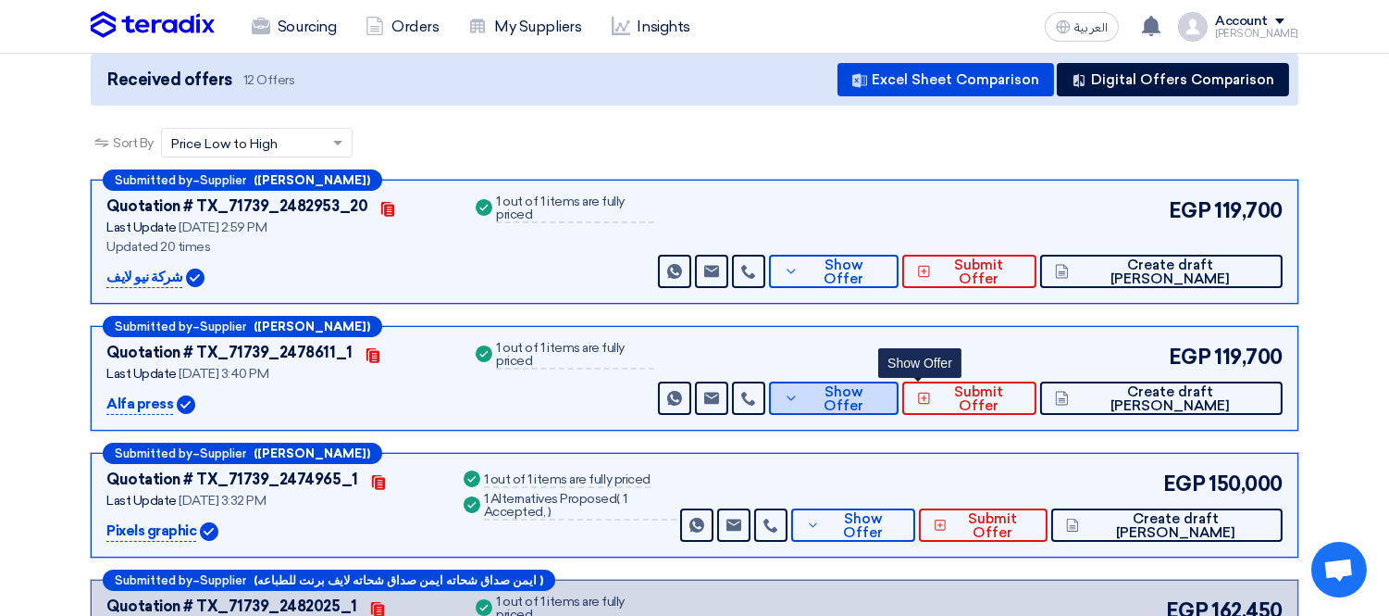
click at [799, 393] on icon at bounding box center [791, 398] width 15 height 15
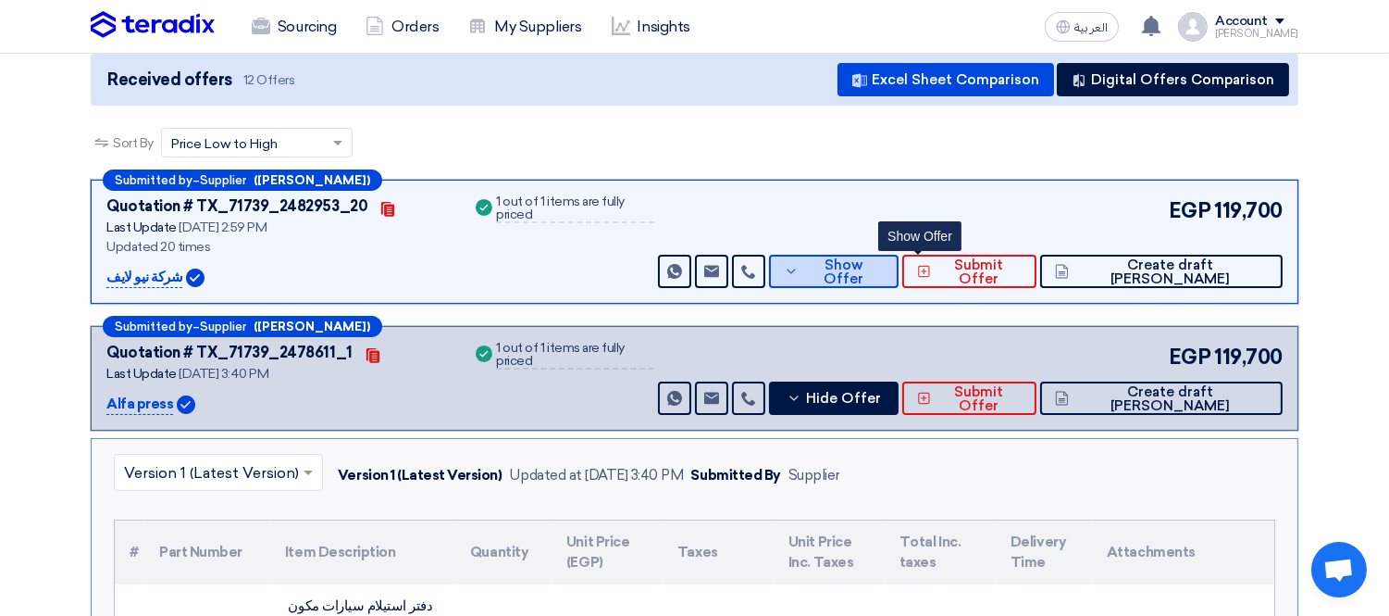
click at [884, 266] on span "Show Offer" at bounding box center [843, 272] width 81 height 28
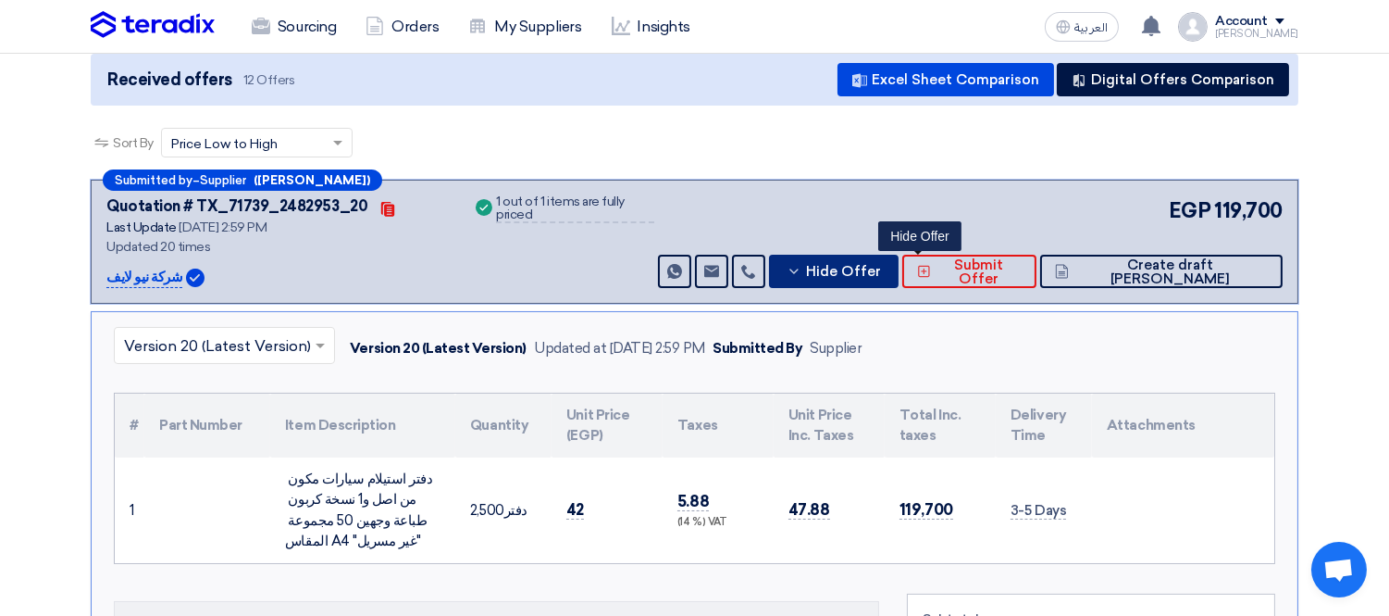
click at [881, 265] on span "Hide Offer" at bounding box center [843, 272] width 75 height 14
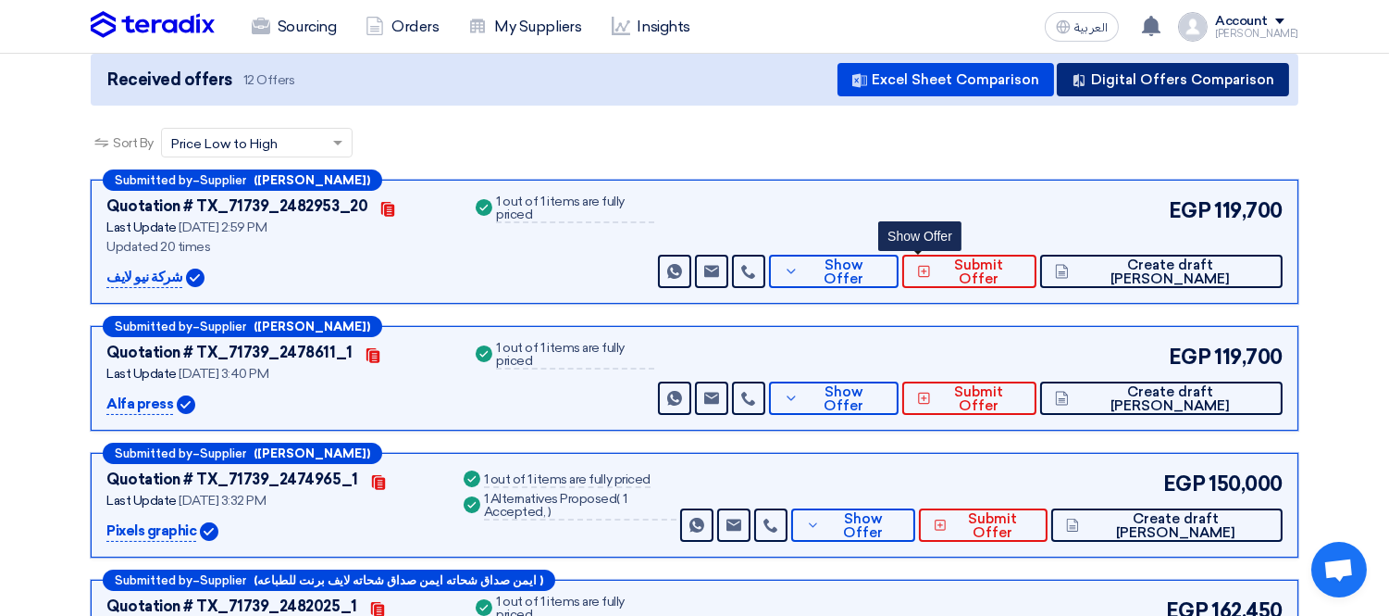
click at [1159, 71] on button "Digital Offers Comparison" at bounding box center [1173, 79] width 232 height 33
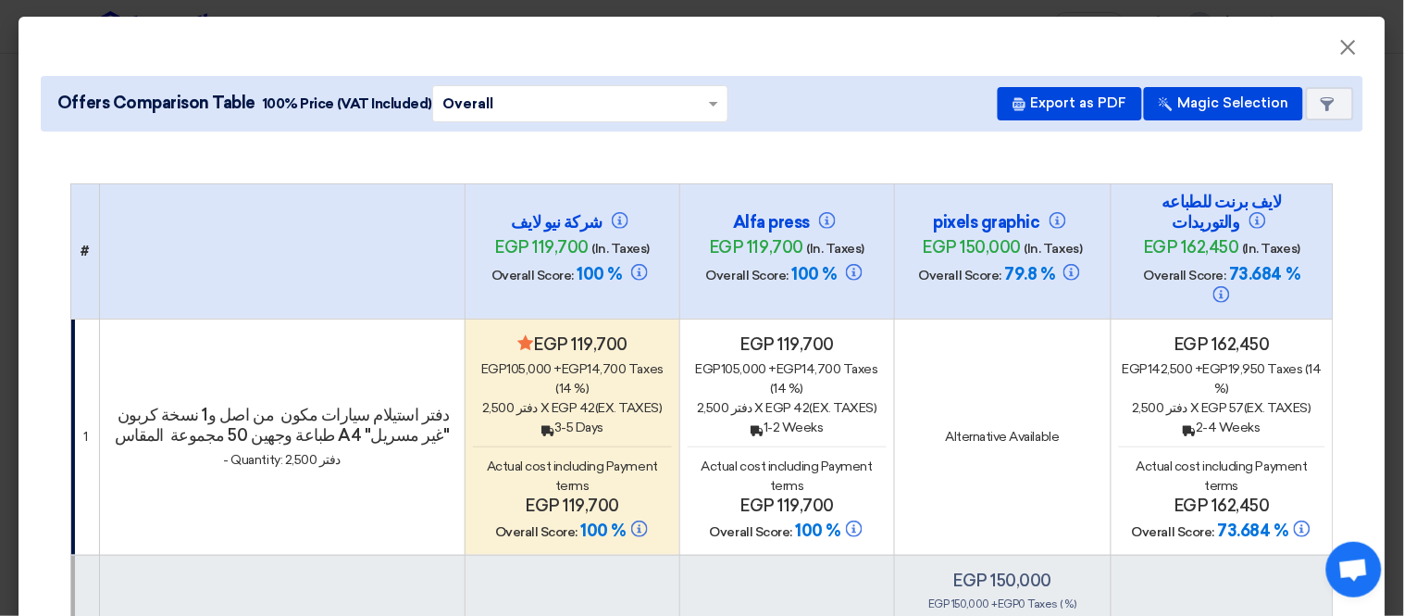
click at [765, 400] on span "x egp 42 (Ex. Taxes)" at bounding box center [816, 408] width 122 height 16
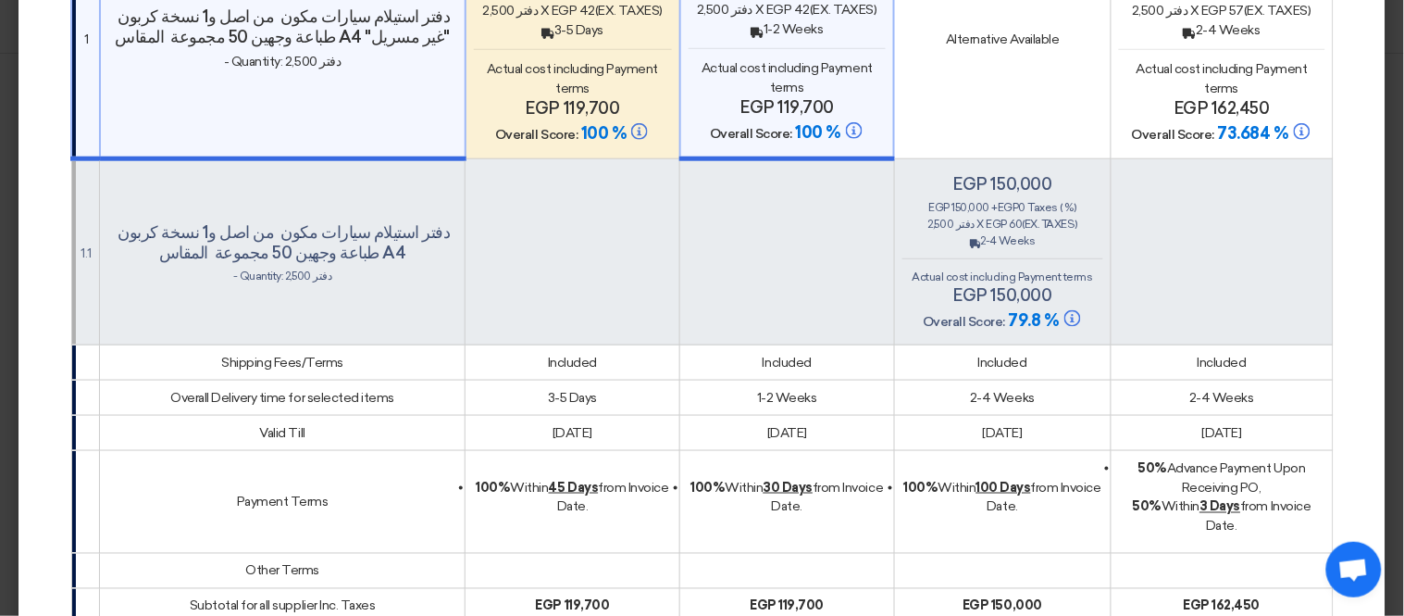
scroll to position [0, 0]
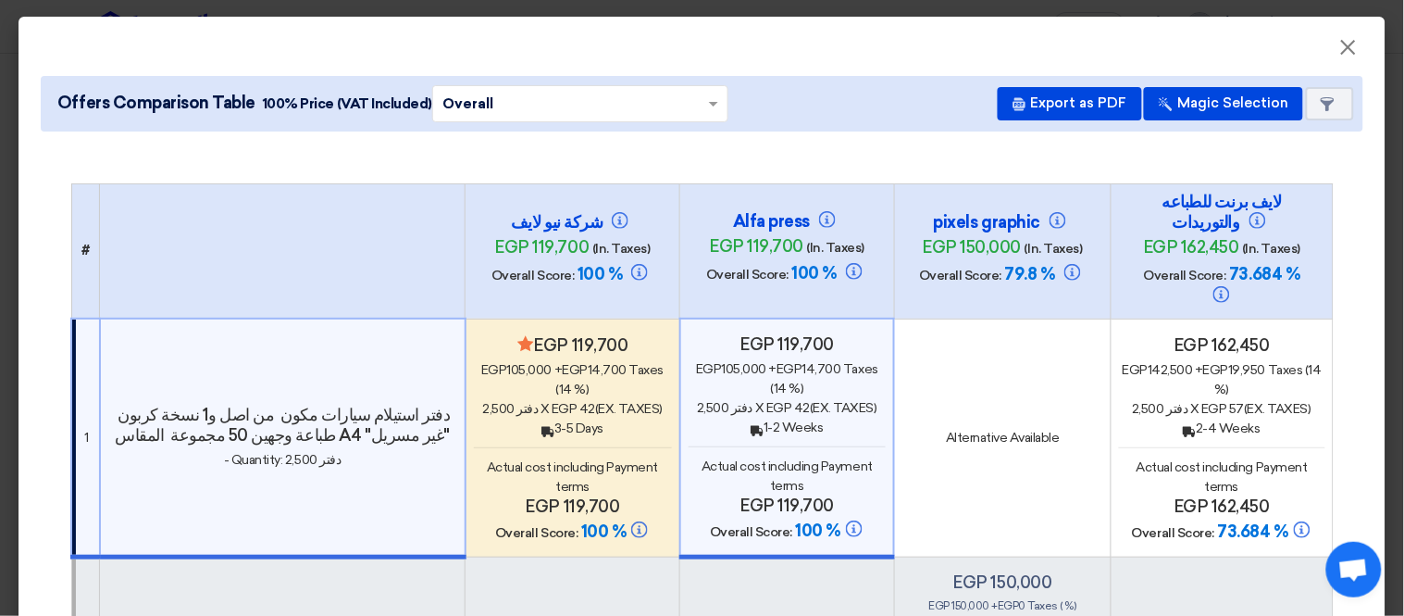
click at [785, 400] on span "x egp 42 (Ex. Taxes)" at bounding box center [816, 408] width 122 height 16
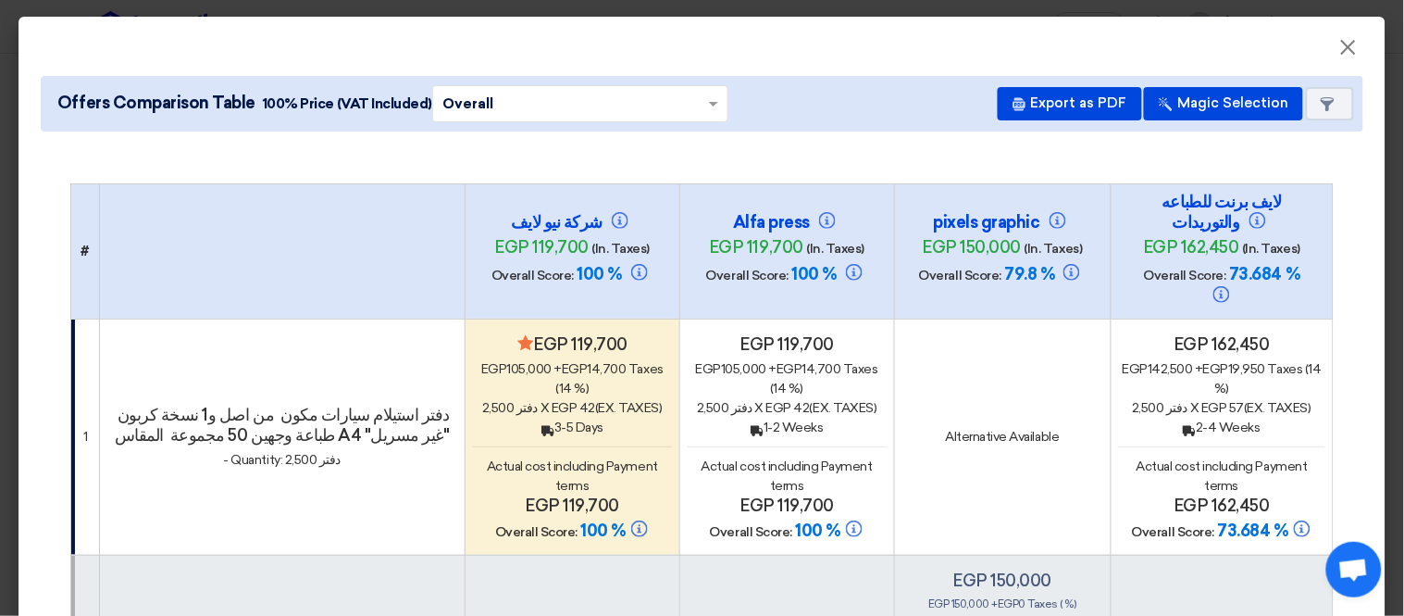
click at [785, 400] on span "x egp 42 (Ex. Taxes)" at bounding box center [816, 408] width 122 height 16
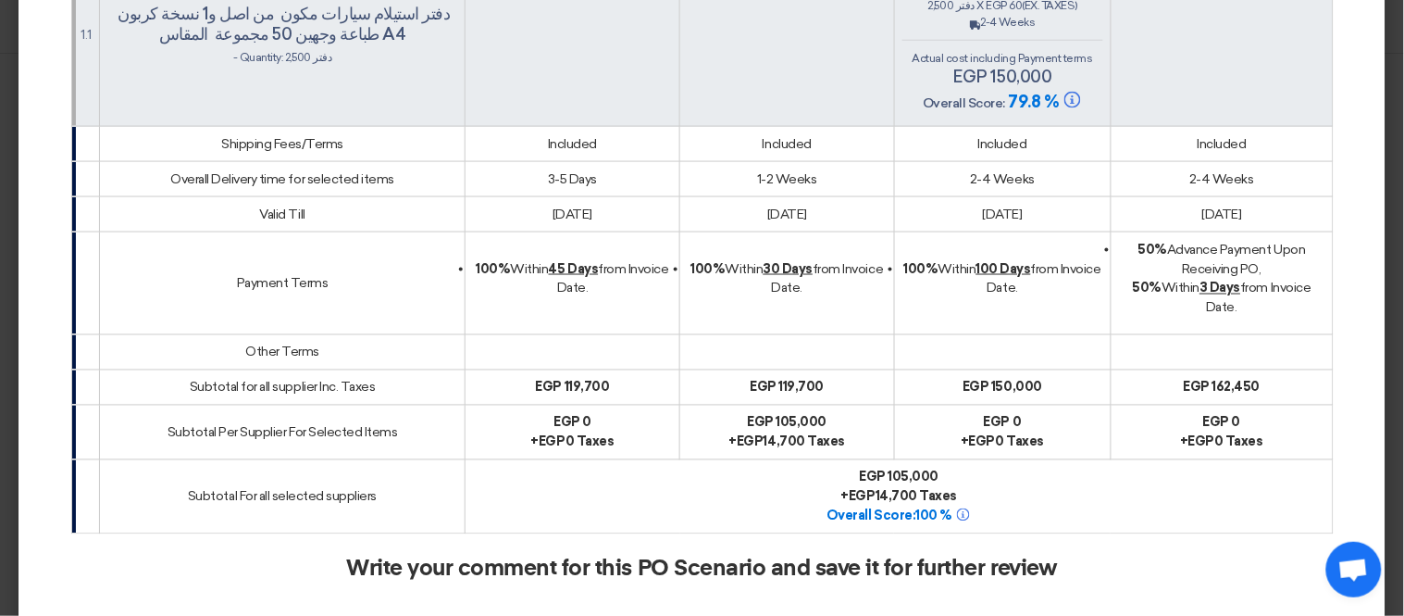
scroll to position [822, 0]
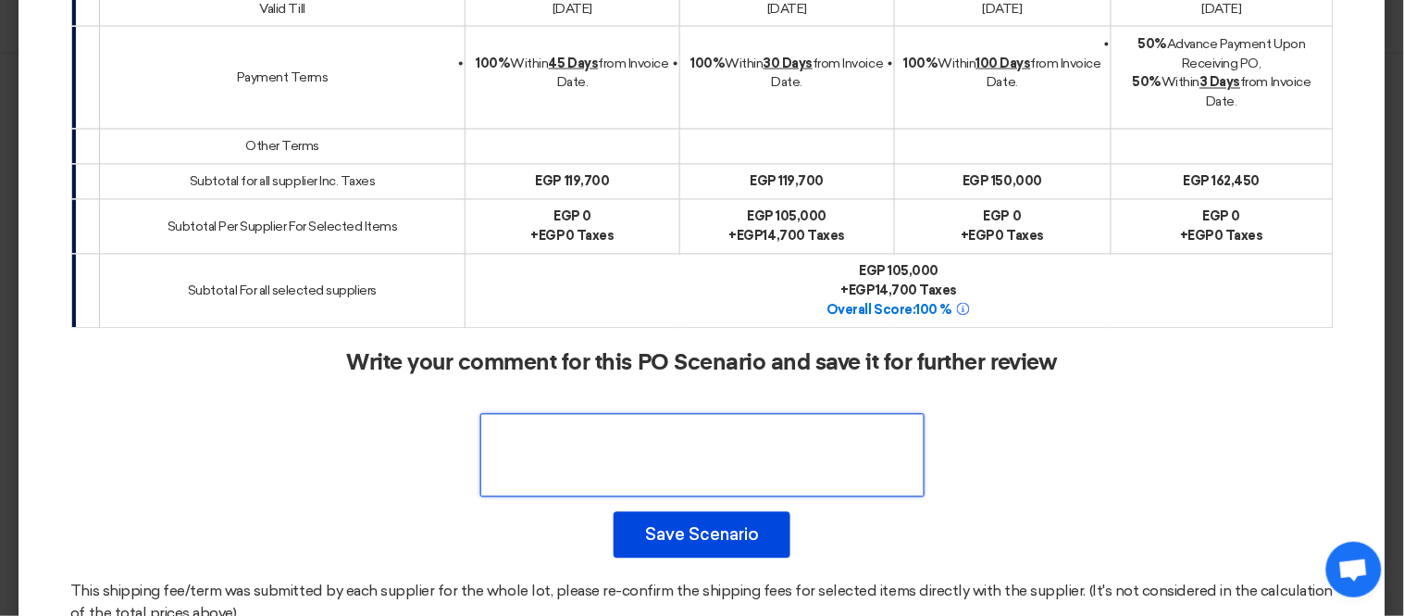
click at [728, 423] on textarea at bounding box center [702, 455] width 444 height 83
type textarea "j"
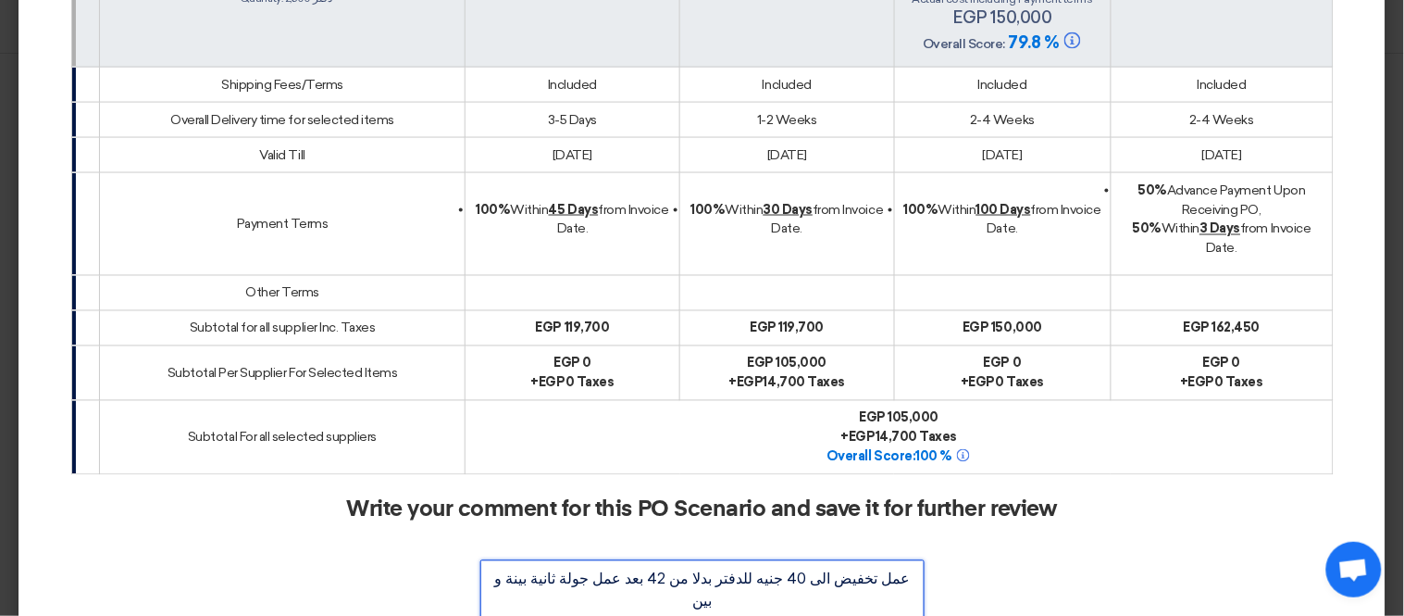
scroll to position [881, 0]
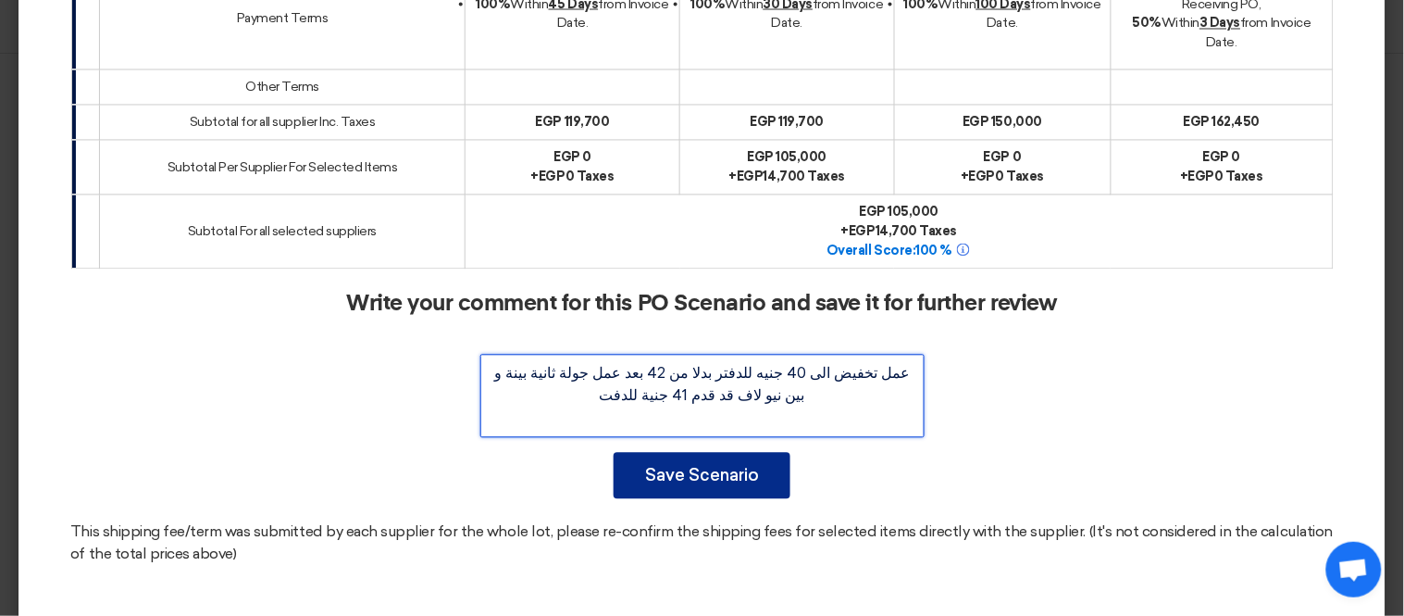
type textarea "عمل تخفيض الى 40 جنيه للدفتر بدلا من 42 بعد عمل جولة ثانية بينة و بين نيو لاف ق…"
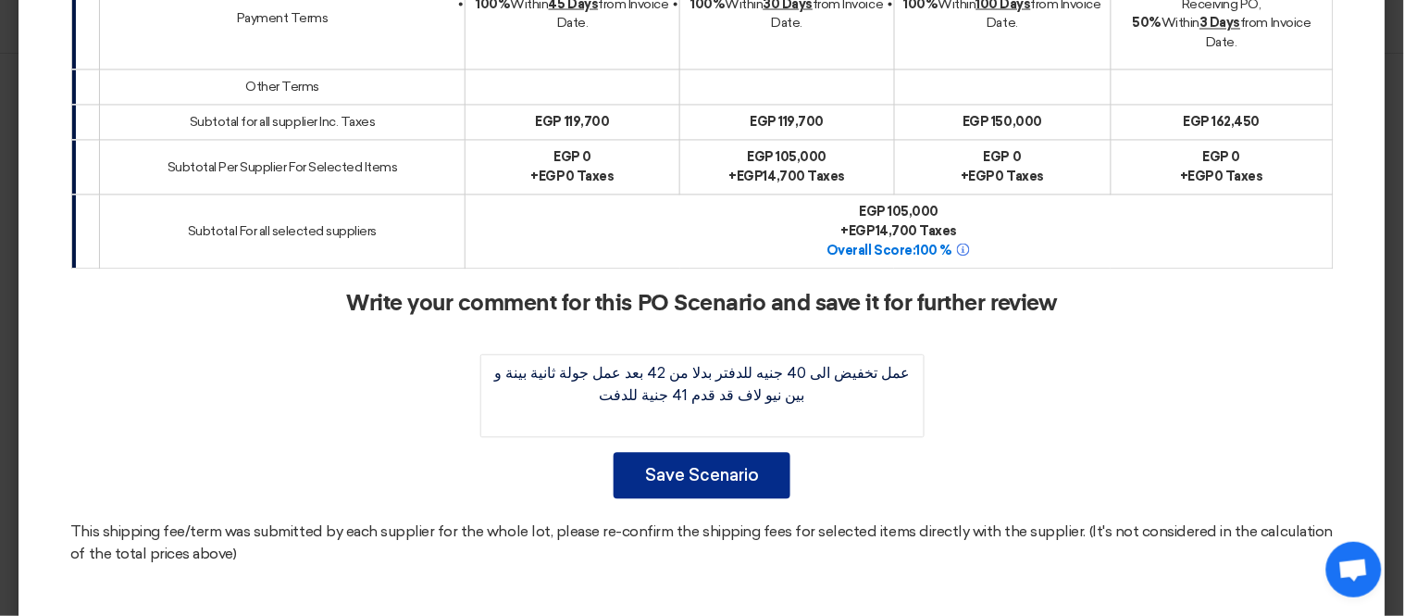
click at [751, 453] on button "Save Scenario" at bounding box center [702, 476] width 177 height 46
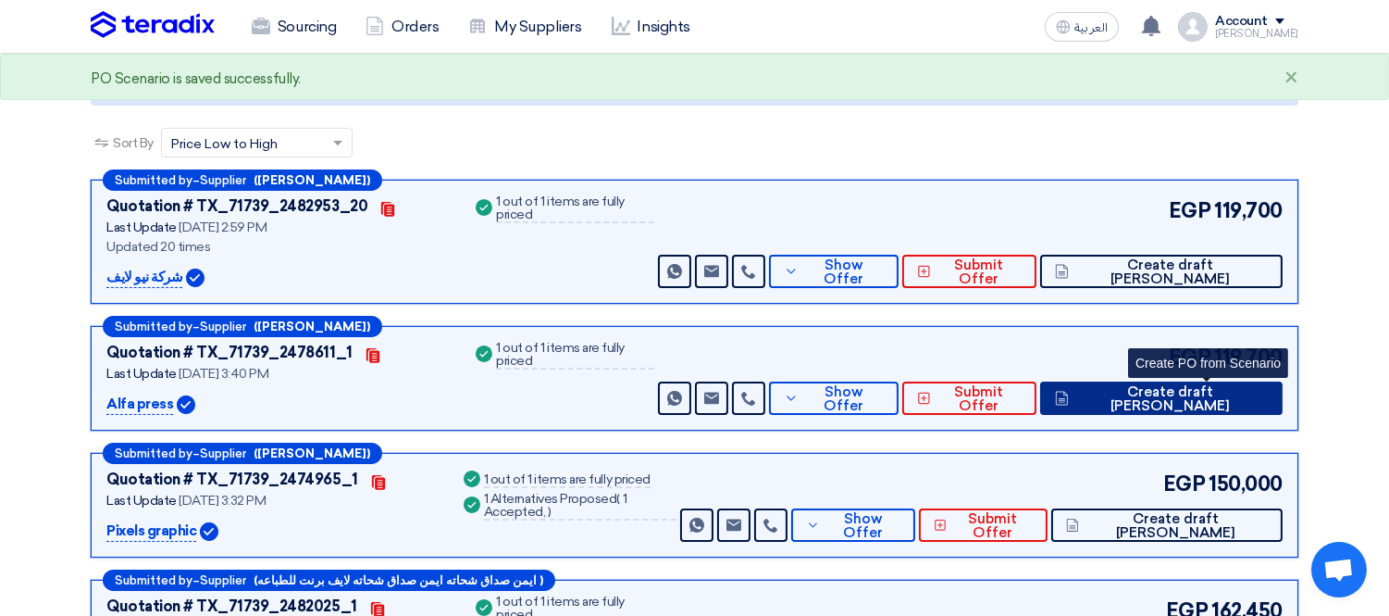
click at [1187, 390] on span "Create draft [PERSON_NAME]" at bounding box center [1171, 399] width 194 height 28
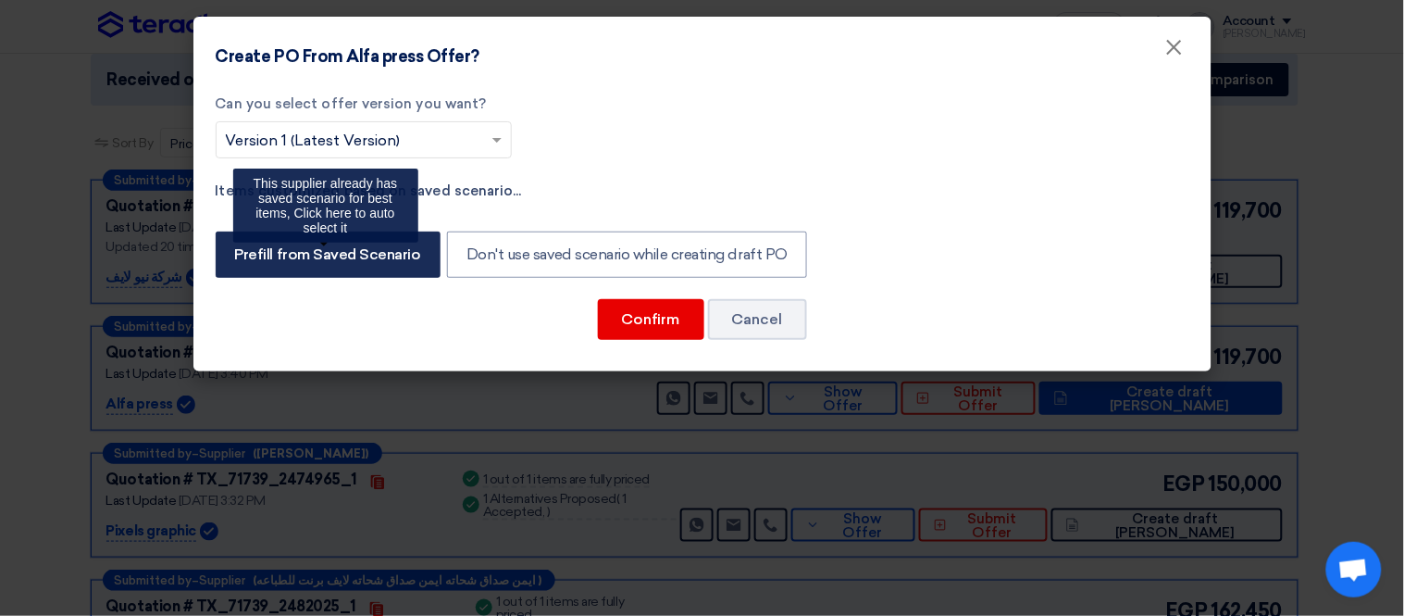
click at [305, 259] on label "Prefill from Saved Scenario" at bounding box center [328, 254] width 225 height 46
click at [247, 259] on input "Prefill from Saved Scenario" at bounding box center [241, 253] width 12 height 12
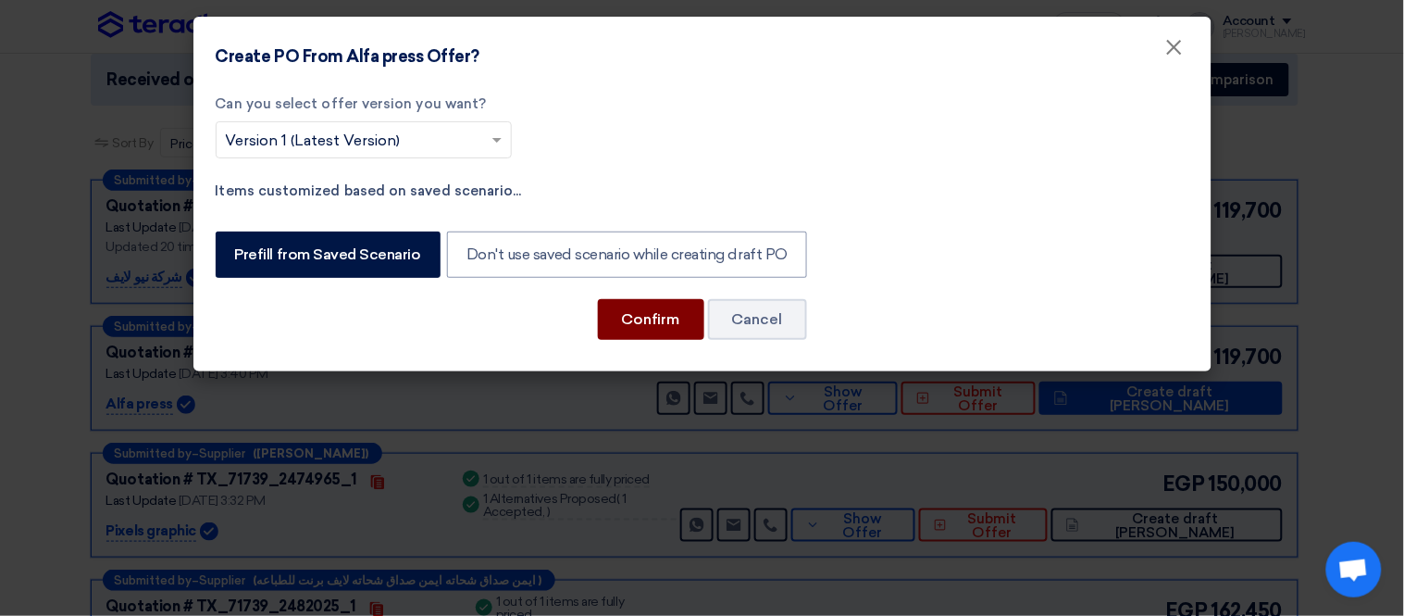
click at [631, 315] on button "Confirm" at bounding box center [651, 319] width 106 height 41
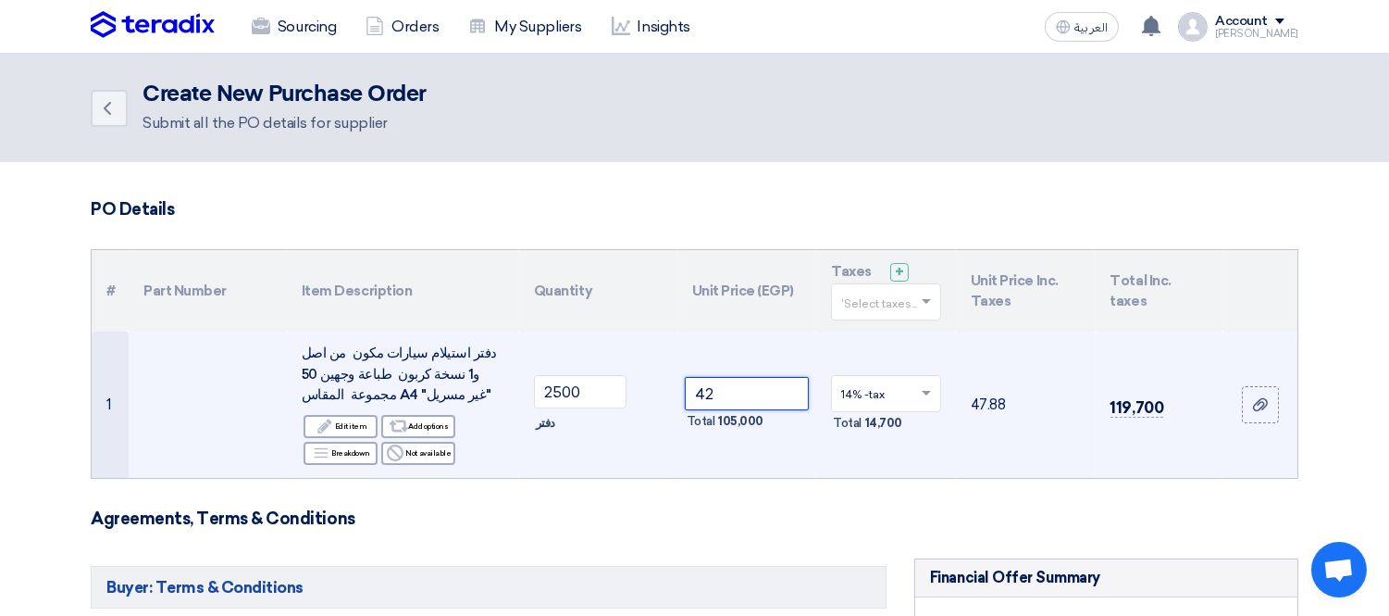
drag, startPoint x: 725, startPoint y: 391, endPoint x: 705, endPoint y: 390, distance: 19.5
click at [705, 390] on input "42" at bounding box center [747, 393] width 125 height 33
drag, startPoint x: 720, startPoint y: 402, endPoint x: 714, endPoint y: 393, distance: 10.6
click at [706, 396] on input "40" at bounding box center [747, 393] width 125 height 33
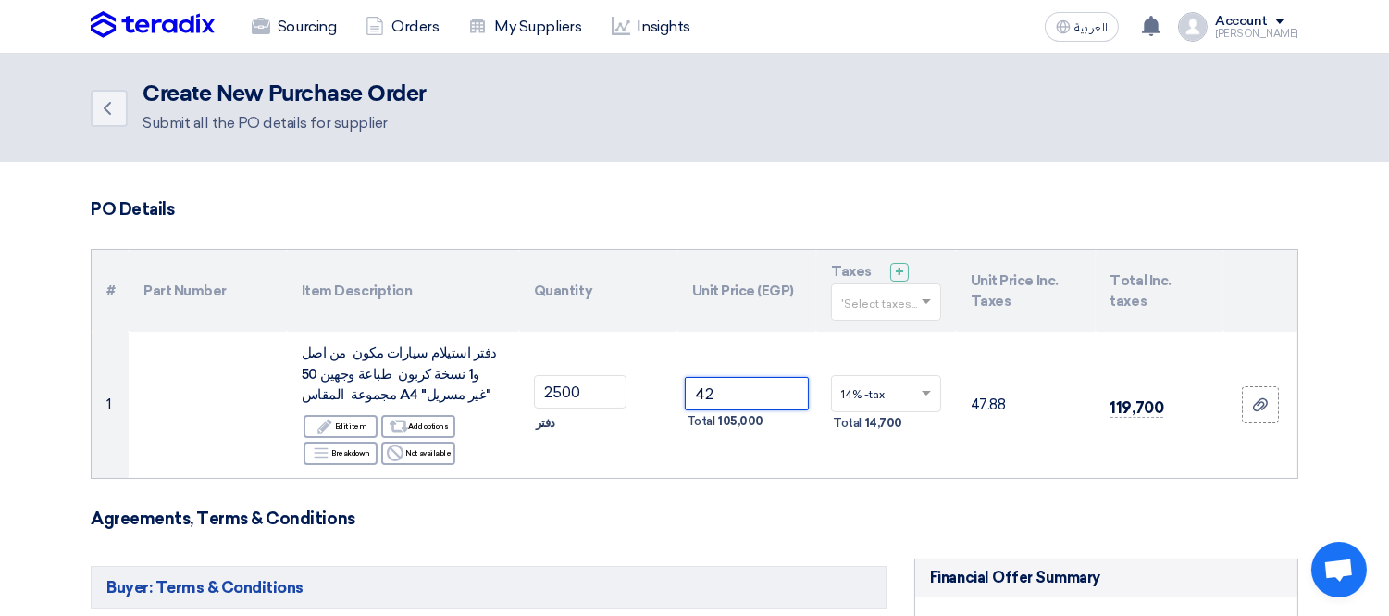
type input "42"
click at [111, 95] on link "Back" at bounding box center [109, 108] width 37 height 37
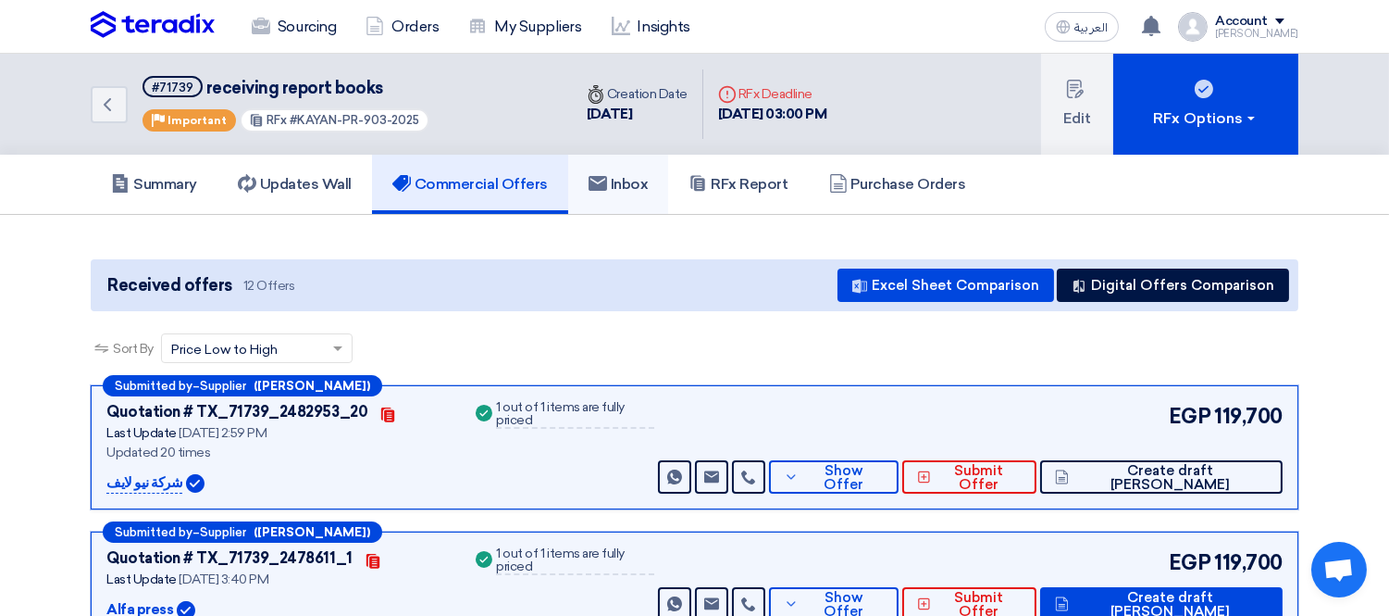
click at [616, 176] on h5 "Inbox" at bounding box center [619, 184] width 60 height 19
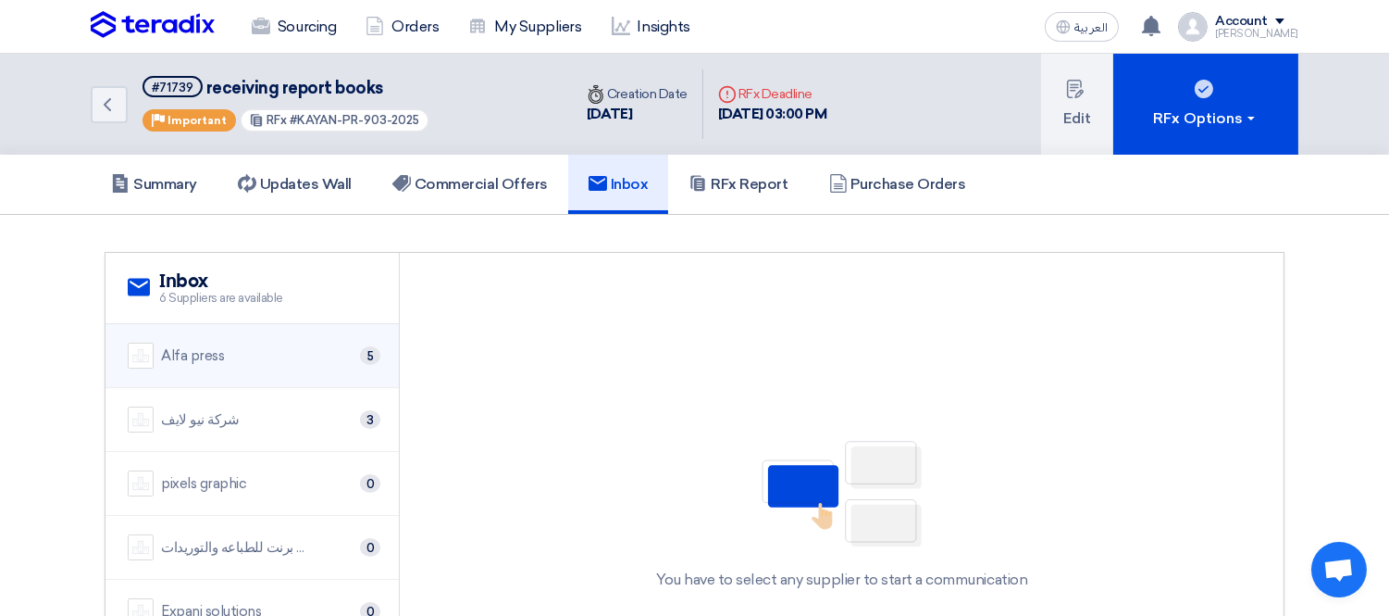
click at [284, 353] on div "Alfa press 5" at bounding box center [252, 355] width 249 height 26
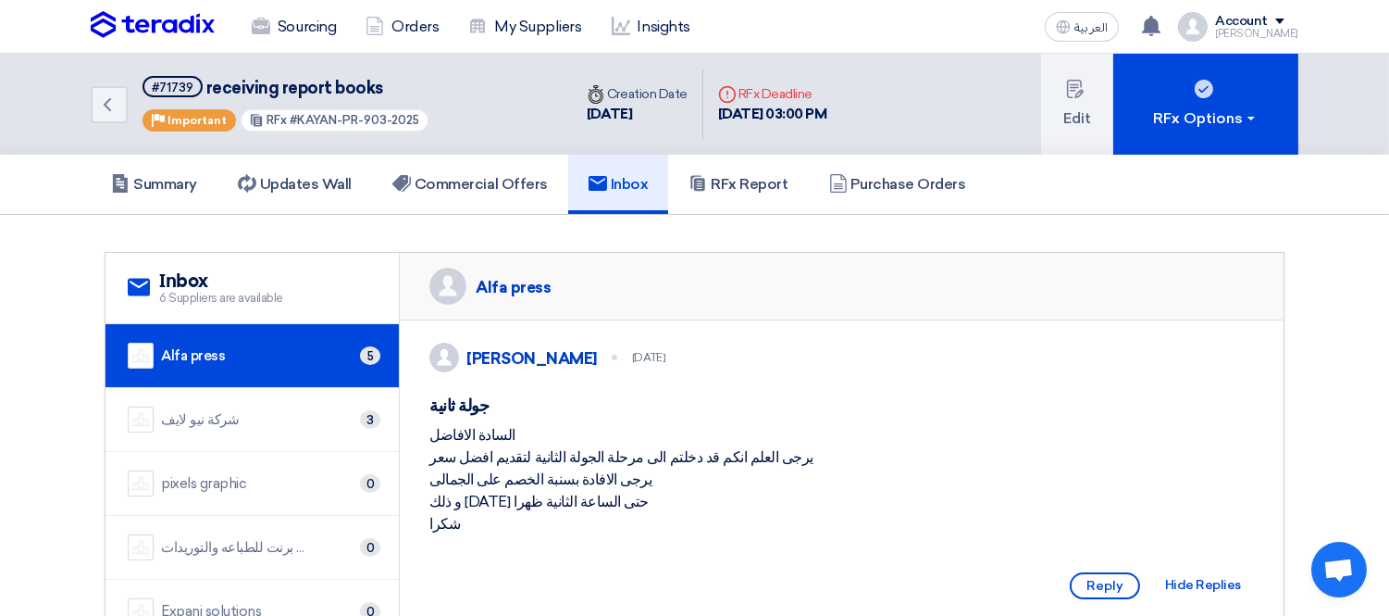
drag, startPoint x: 292, startPoint y: 113, endPoint x: 433, endPoint y: 123, distance: 142.0
click at [432, 123] on div "Back #71739 receiving report books Priority Important RFx #KAYAN-PR-903-2025" at bounding box center [331, 104] width 481 height 101
copy span "KAYAN-PR-903-2025"
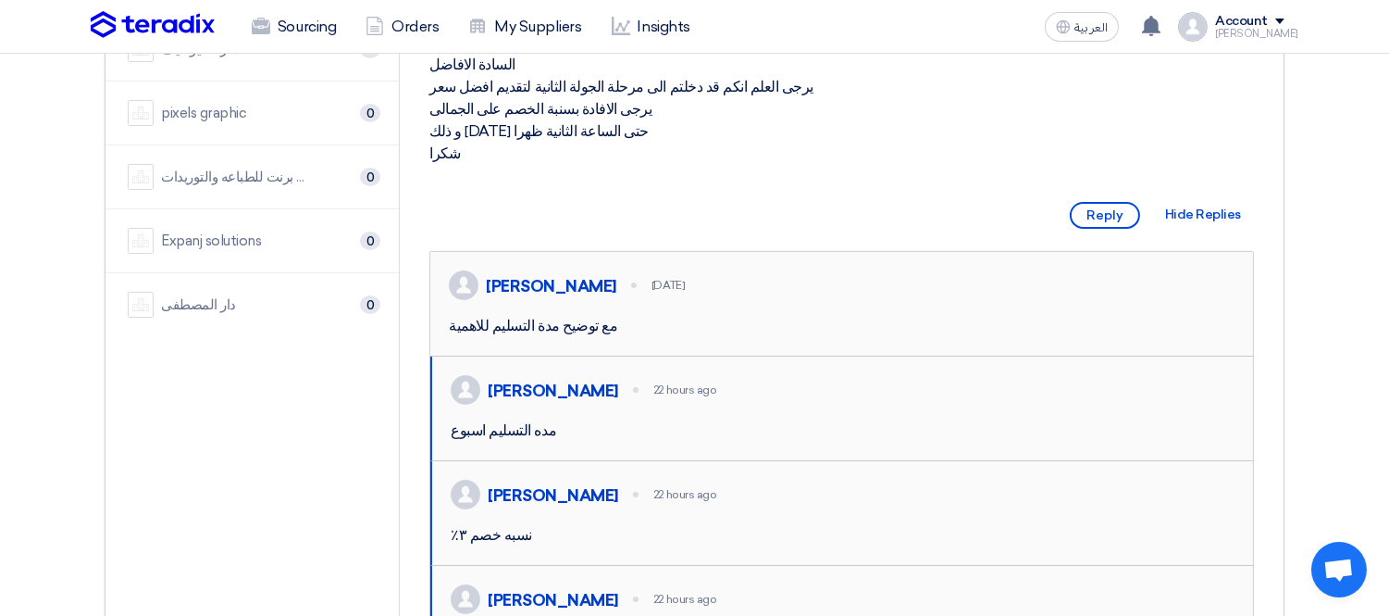
scroll to position [411, 0]
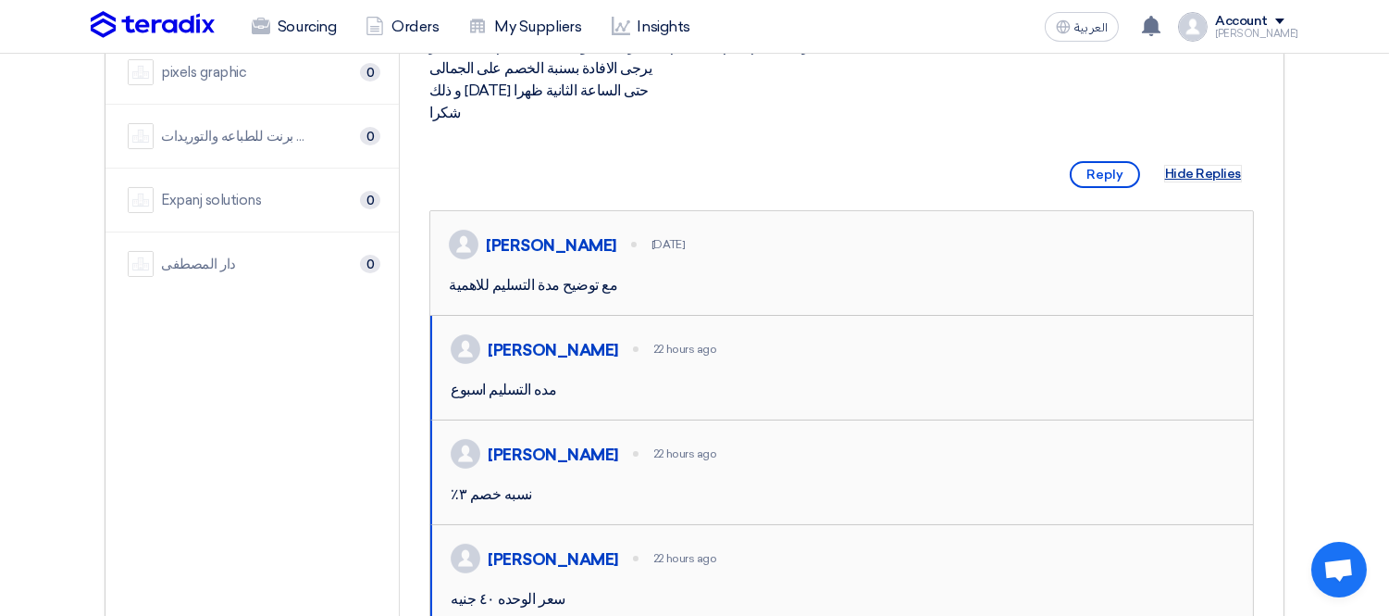
click at [1190, 181] on span "Hide Replies" at bounding box center [1203, 174] width 76 height 16
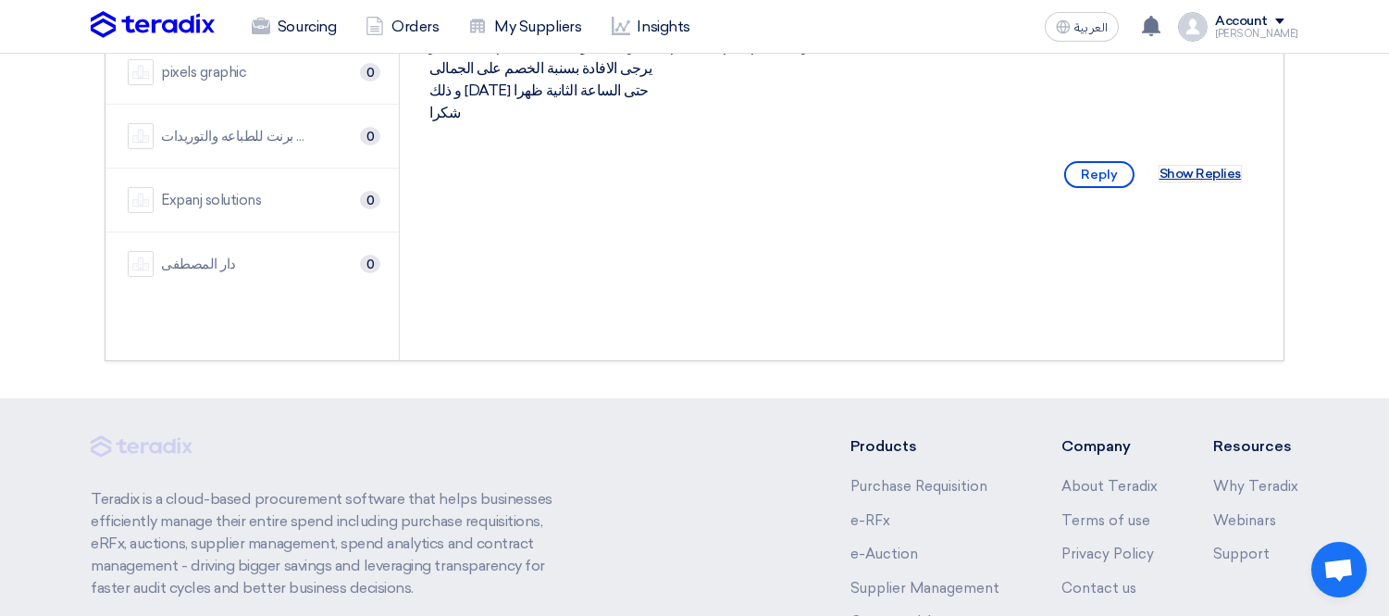
click at [1190, 181] on span "Show Replies" at bounding box center [1200, 174] width 81 height 16
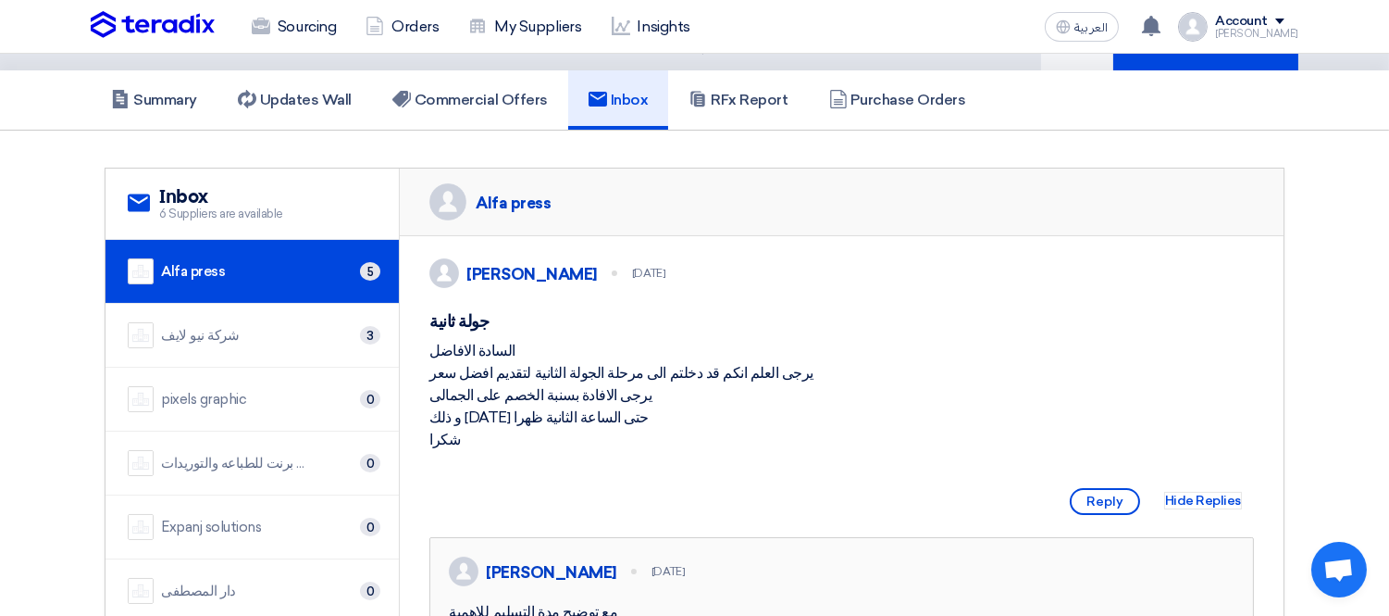
scroll to position [0, 0]
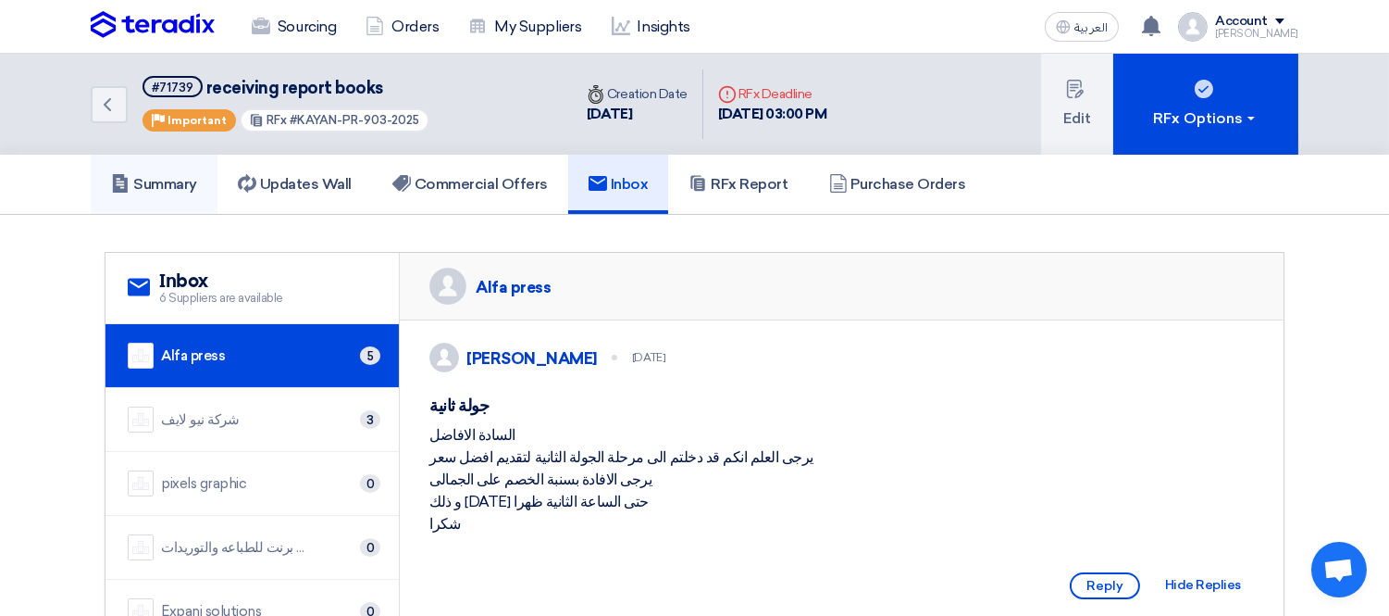
click at [163, 185] on h5 "Summary" at bounding box center [154, 184] width 86 height 19
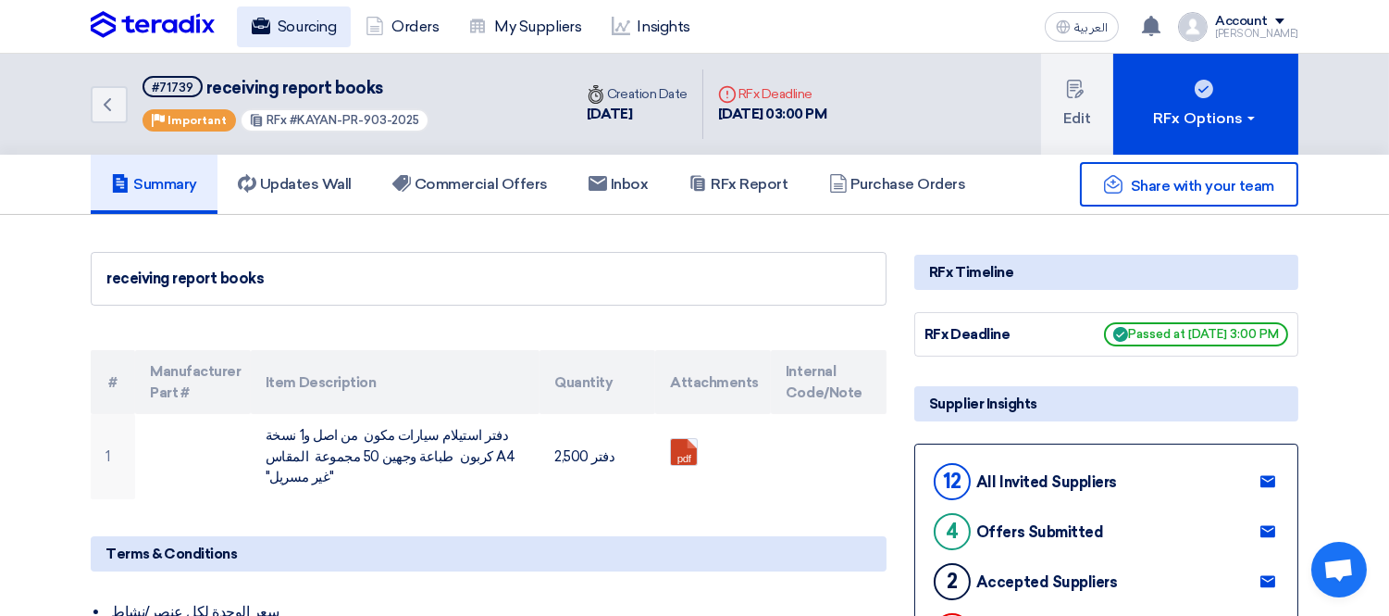
click at [309, 31] on link "Sourcing" at bounding box center [294, 26] width 114 height 41
